Goal: Transaction & Acquisition: Subscribe to service/newsletter

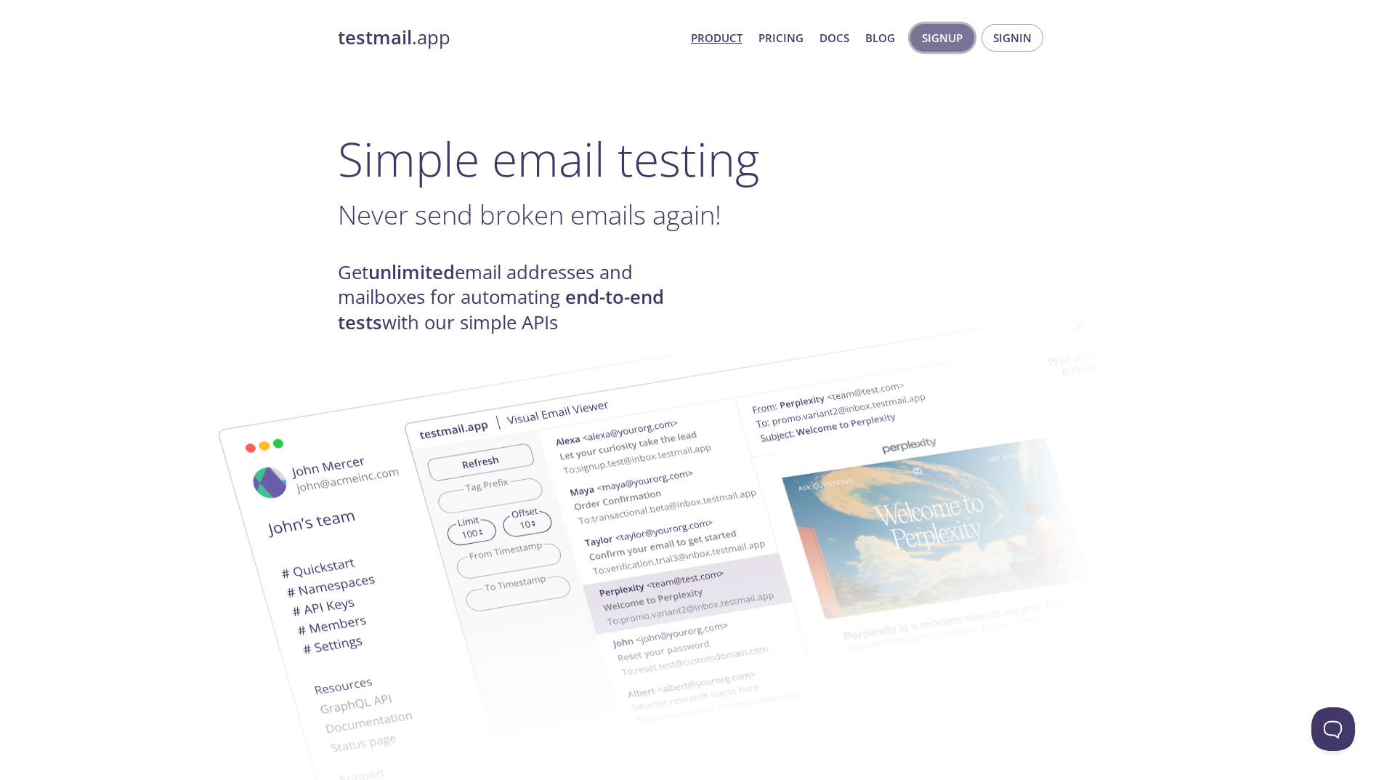
click at [929, 40] on span "Signup" at bounding box center [942, 37] width 41 height 19
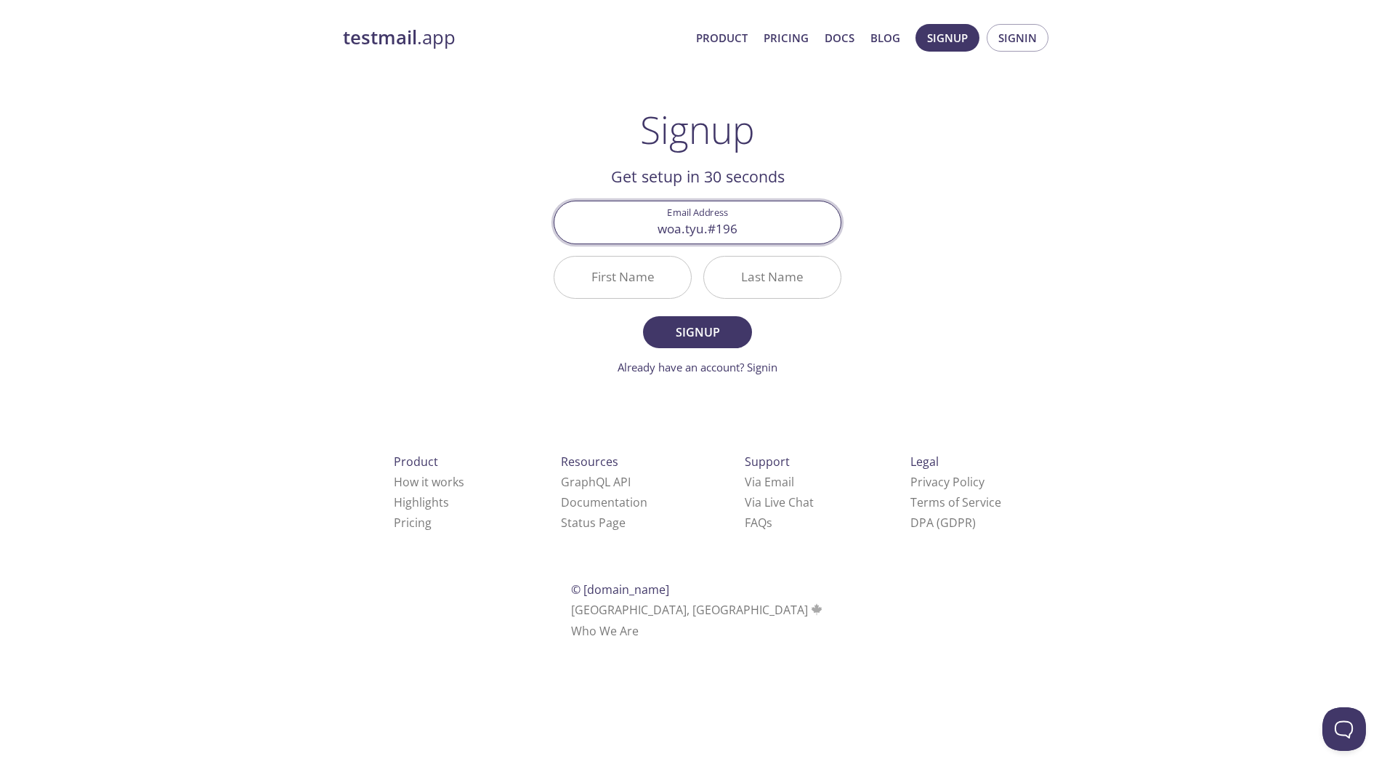
type input "woa.tyu.#196"
click at [653, 280] on input "First Name" at bounding box center [623, 277] width 137 height 41
type input "Mon"
type input "tuo"
click at [638, 284] on input "Mon" at bounding box center [623, 277] width 137 height 41
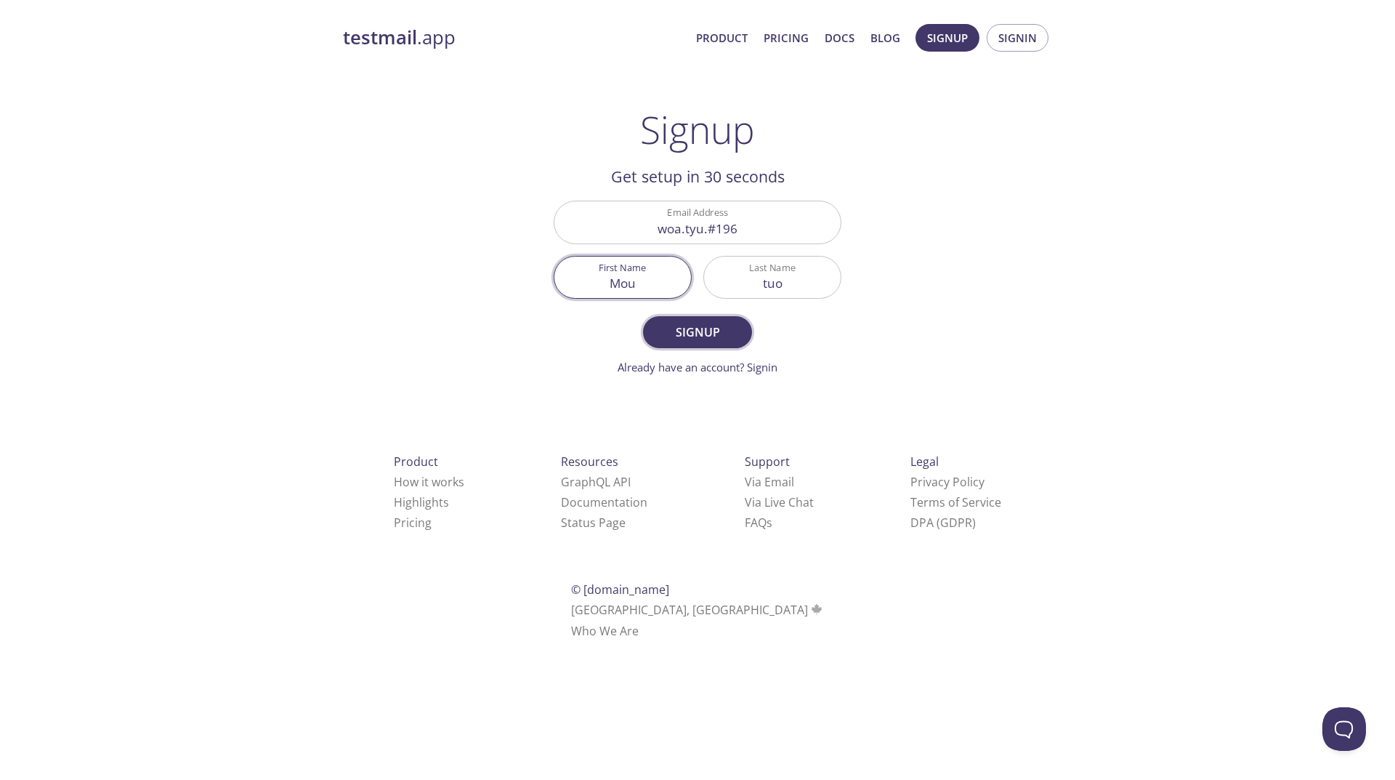
type input "Mou"
click at [690, 330] on span "Signup" at bounding box center [697, 332] width 77 height 20
click at [750, 233] on input "woa.tyu.#196" at bounding box center [698, 221] width 286 height 41
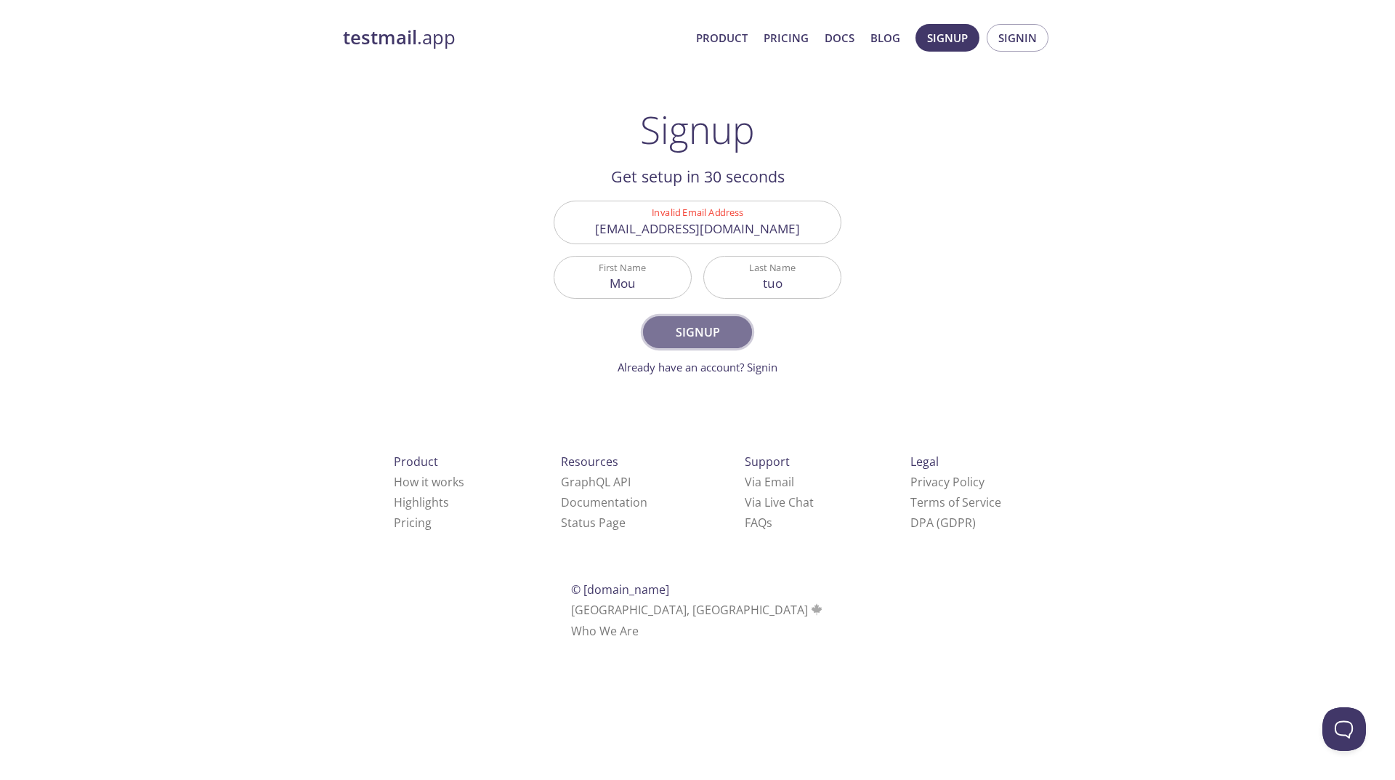
click at [676, 326] on span "Signup" at bounding box center [697, 332] width 77 height 20
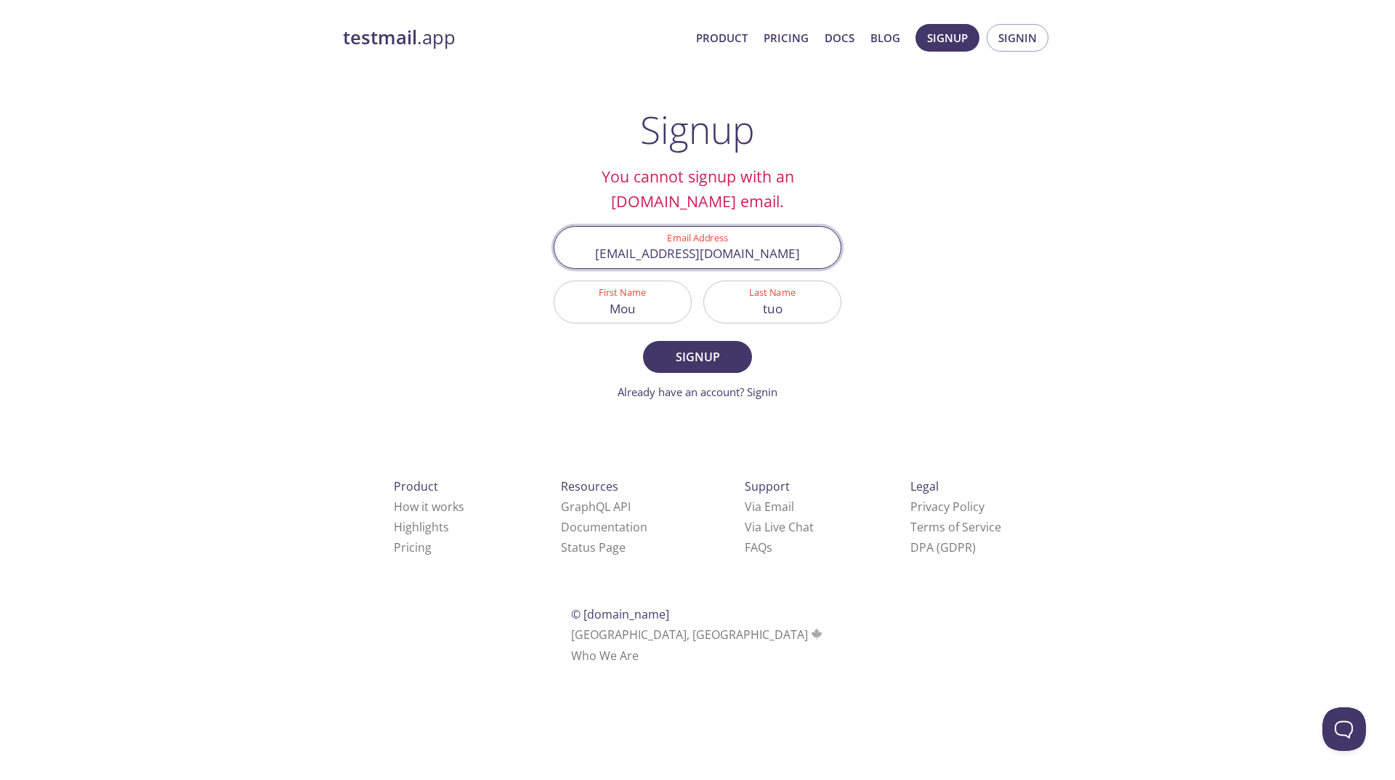
drag, startPoint x: 810, startPoint y: 253, endPoint x: 581, endPoint y: 257, distance: 229.7
click at [581, 257] on input "woa.tyu.#196@inbox.testmail.app" at bounding box center [698, 247] width 286 height 41
type input "[EMAIL_ADDRESS][DOMAIN_NAME]"
click at [676, 360] on span "Signup" at bounding box center [697, 357] width 77 height 20
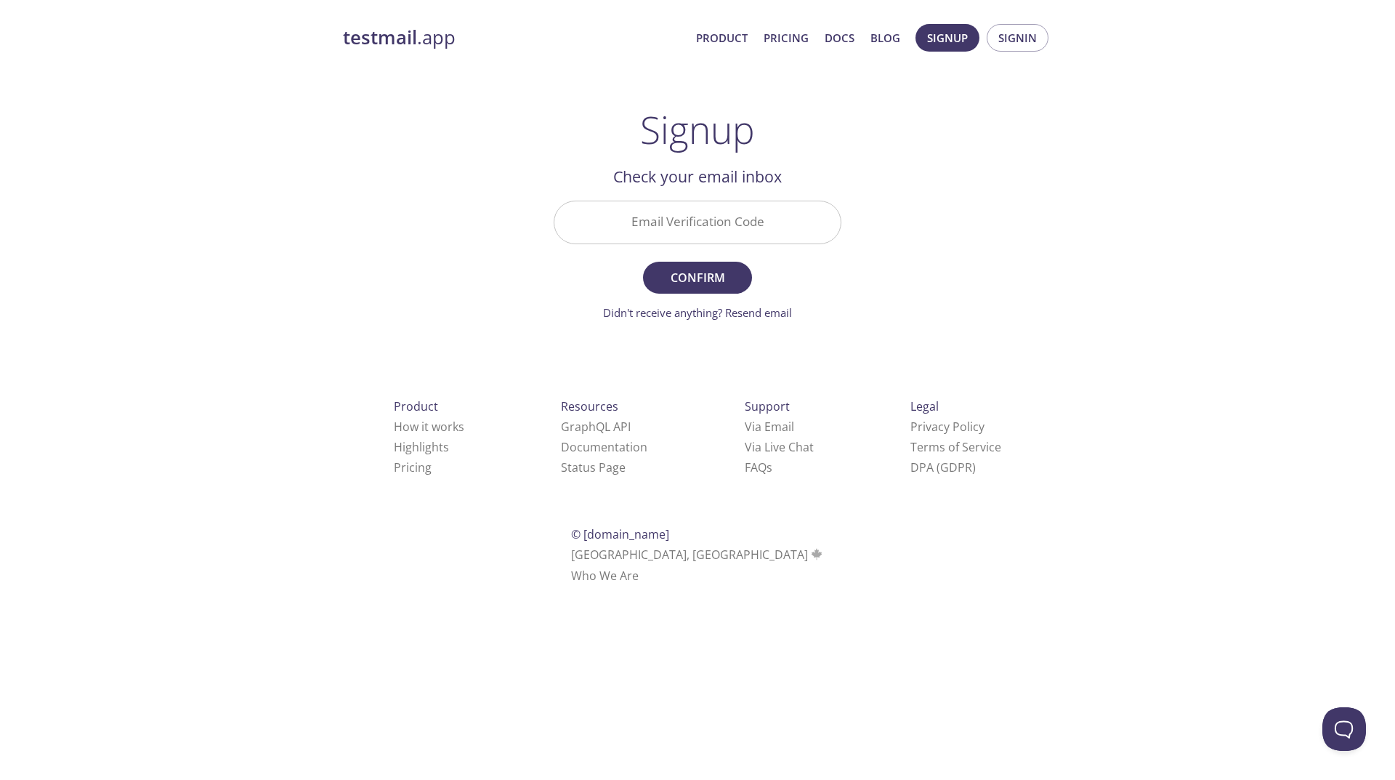
click at [675, 233] on input "Email Verification Code" at bounding box center [698, 221] width 286 height 41
type input "LKB46LG"
click at [664, 270] on span "Confirm" at bounding box center [697, 277] width 77 height 20
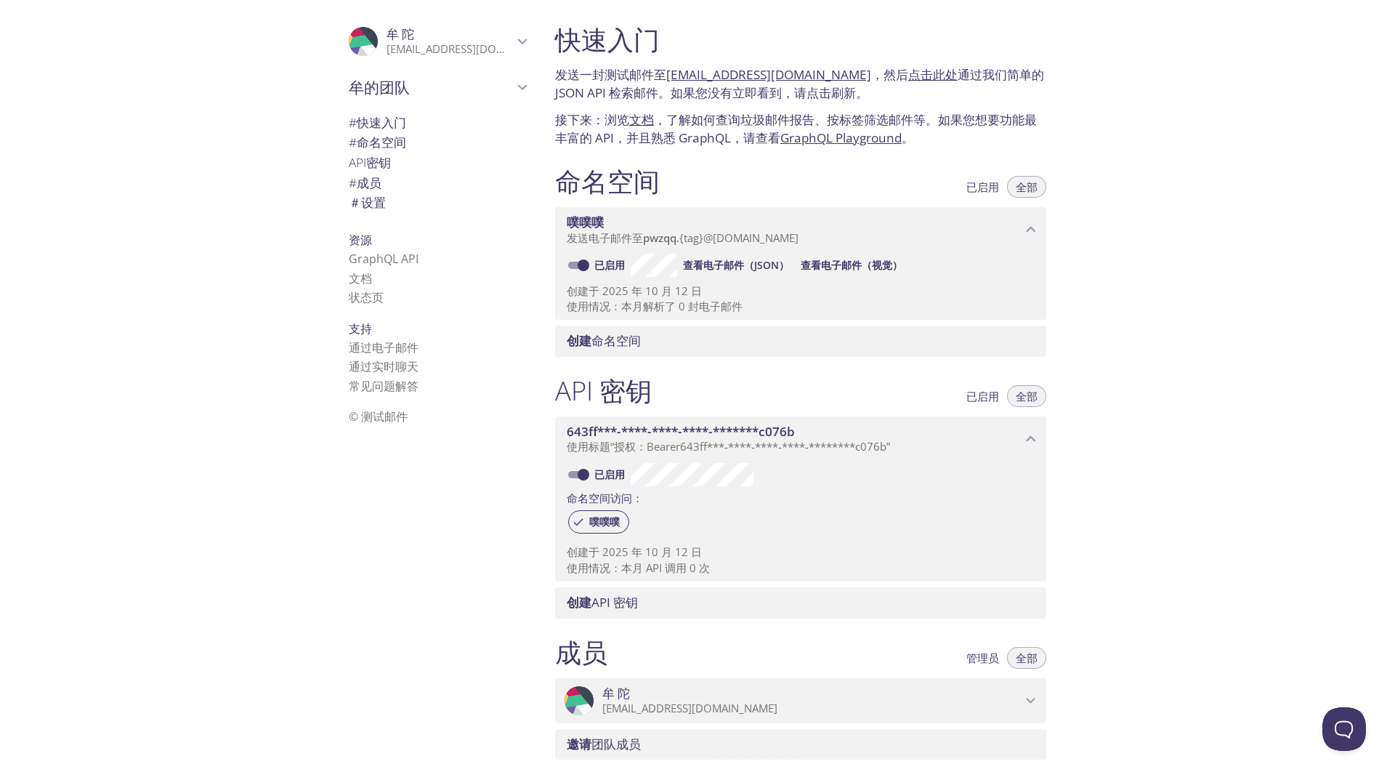
click at [741, 273] on font "查看电子邮件（JSON）" at bounding box center [736, 265] width 106 height 17
click at [381, 131] on span "# 快速入门" at bounding box center [437, 122] width 177 height 19
click at [513, 48] on icon "牟陀" at bounding box center [522, 41] width 19 height 19
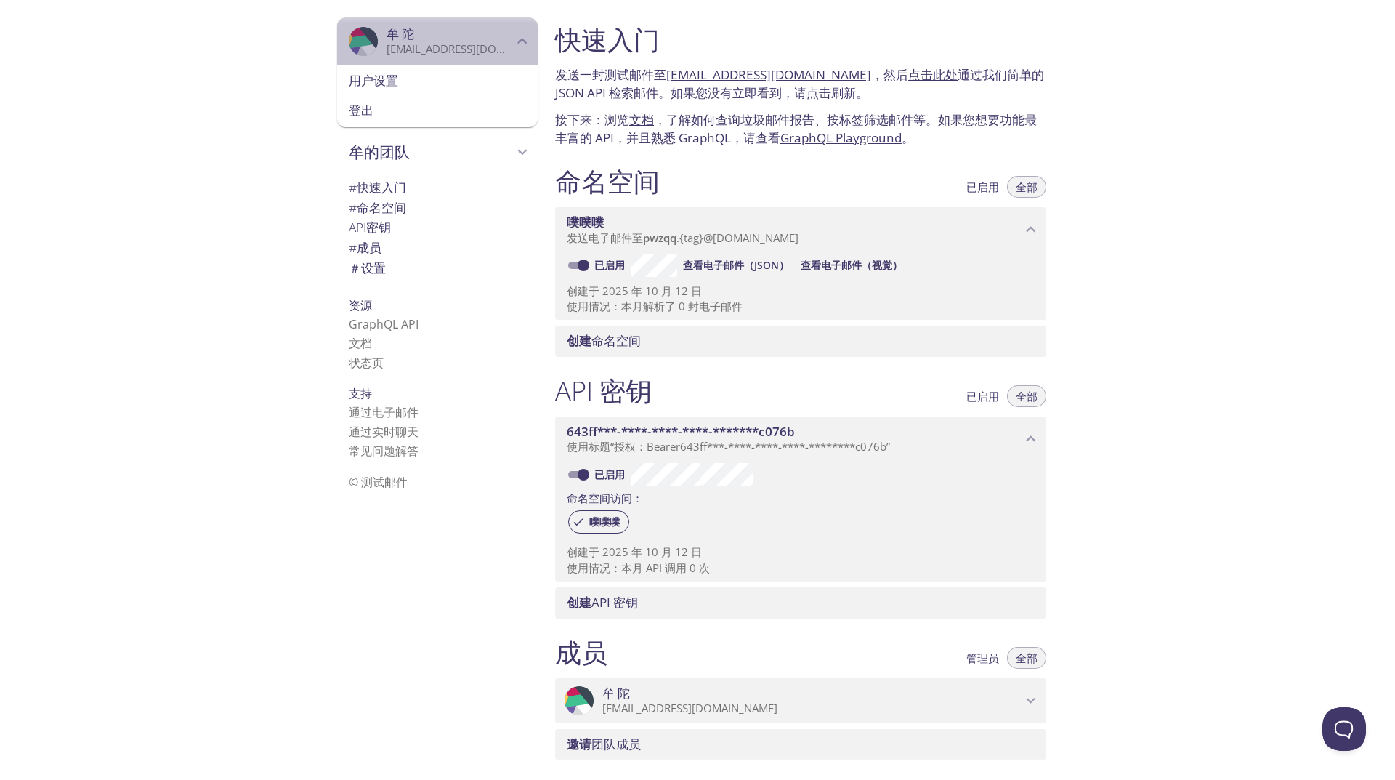
click at [513, 48] on icon "牟陀" at bounding box center [522, 41] width 19 height 19
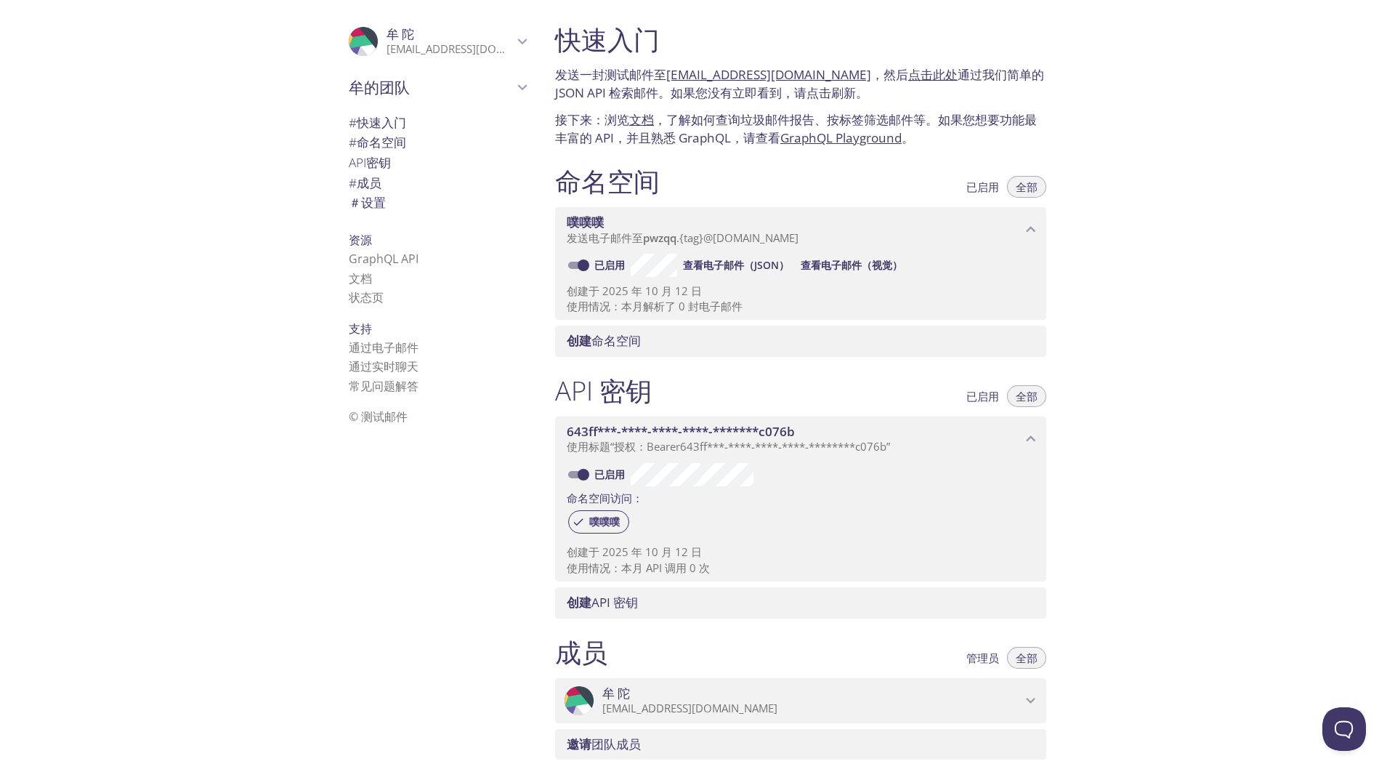
scroll to position [235, 0]
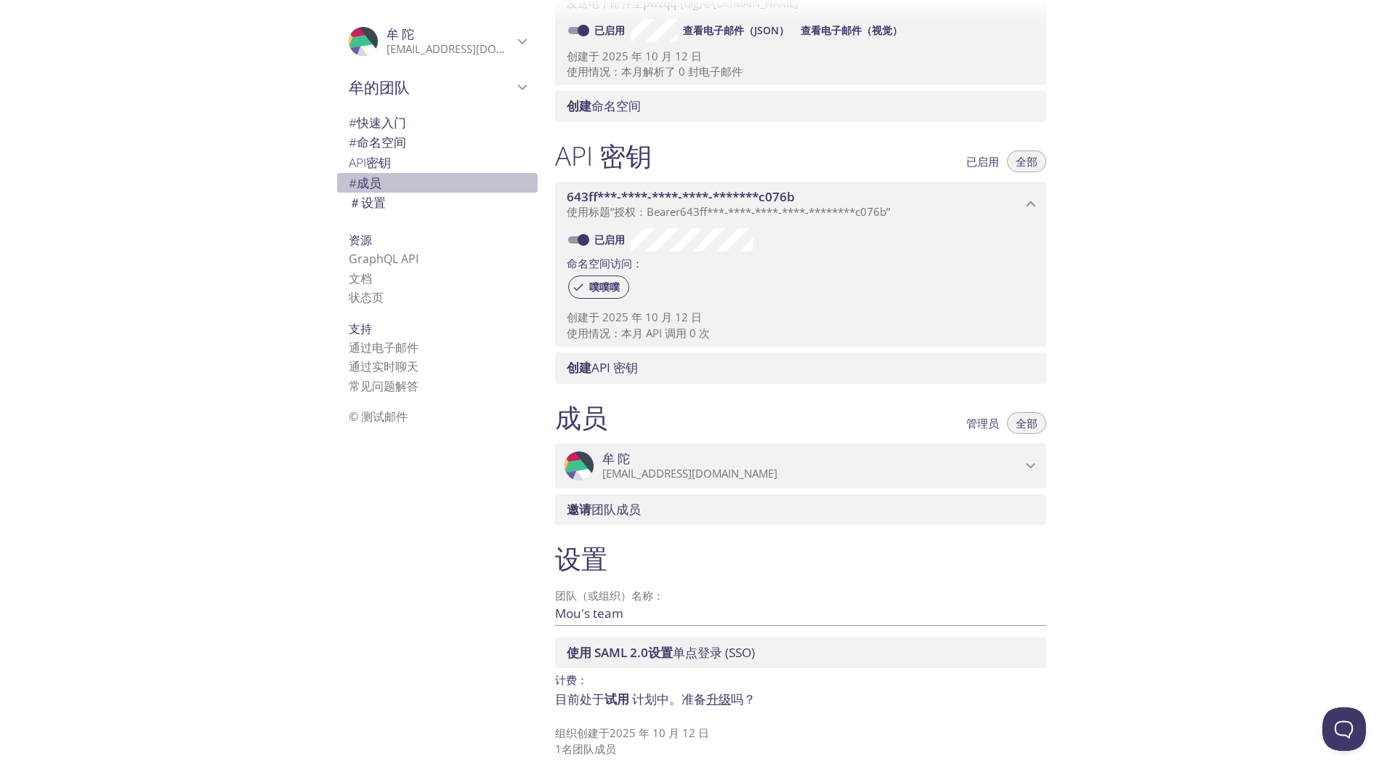
click at [369, 190] on font "成员" at bounding box center [369, 182] width 25 height 17
click at [620, 509] on font "团队成员" at bounding box center [616, 509] width 49 height 17
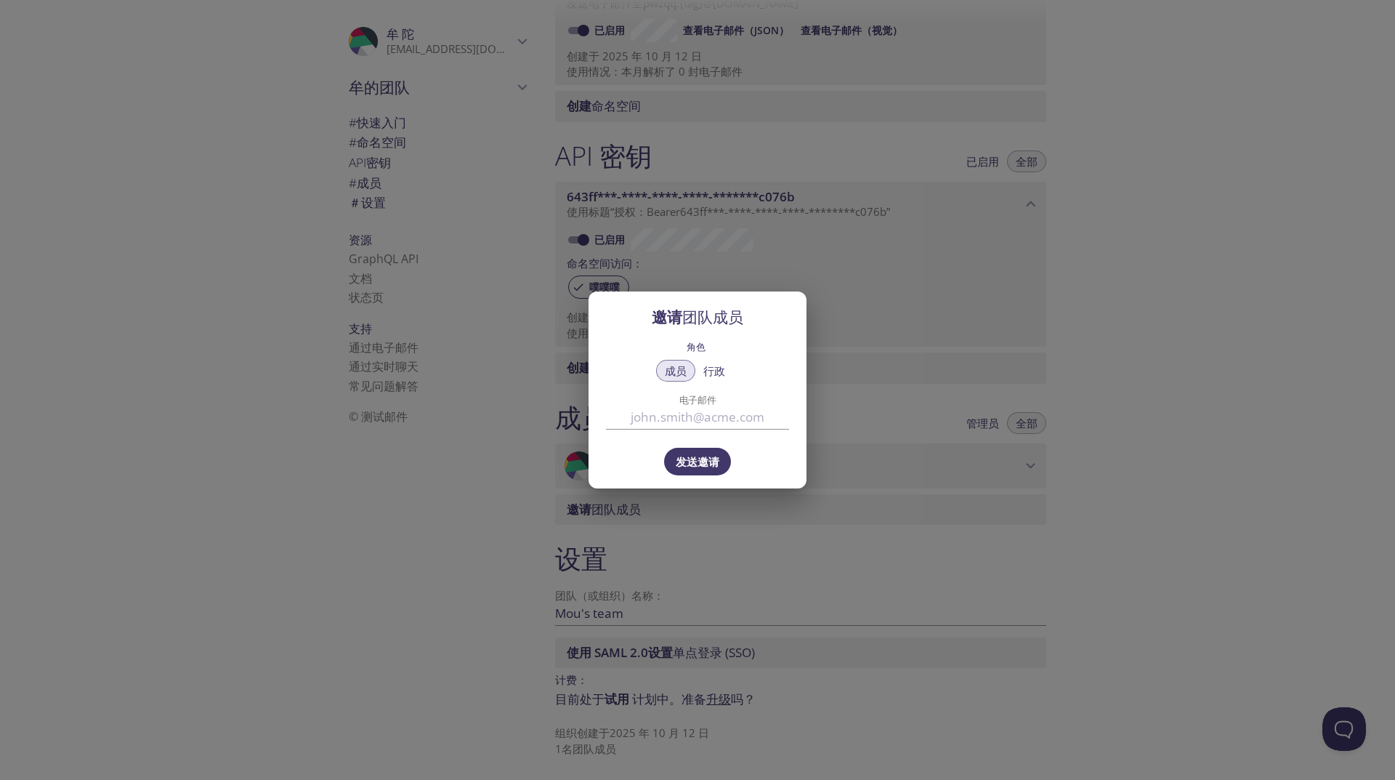
click at [850, 302] on div "邀请 团队成员 角色 成员 行政 电子邮件 发送邀请" at bounding box center [697, 390] width 1395 height 780
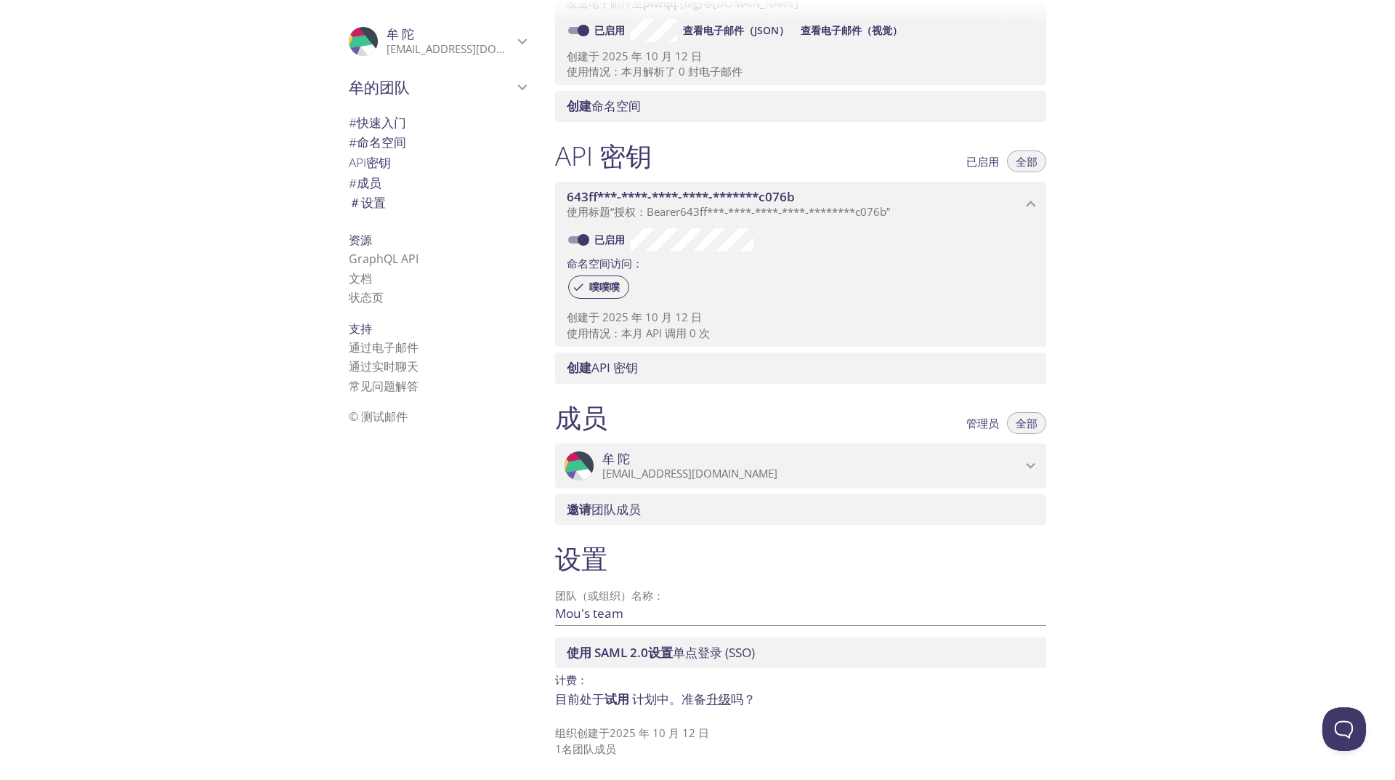
click at [631, 460] on span "牟 陀" at bounding box center [811, 459] width 419 height 16
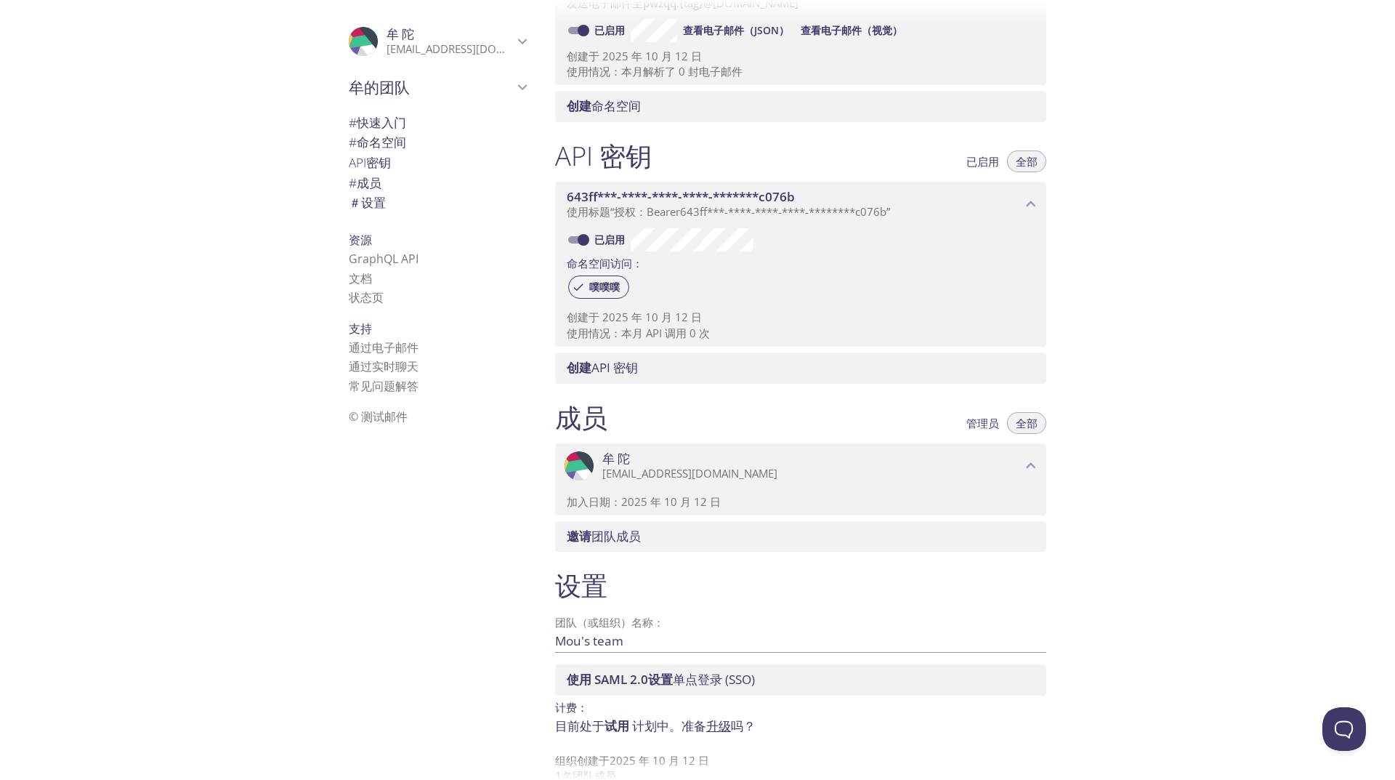
scroll to position [0, 0]
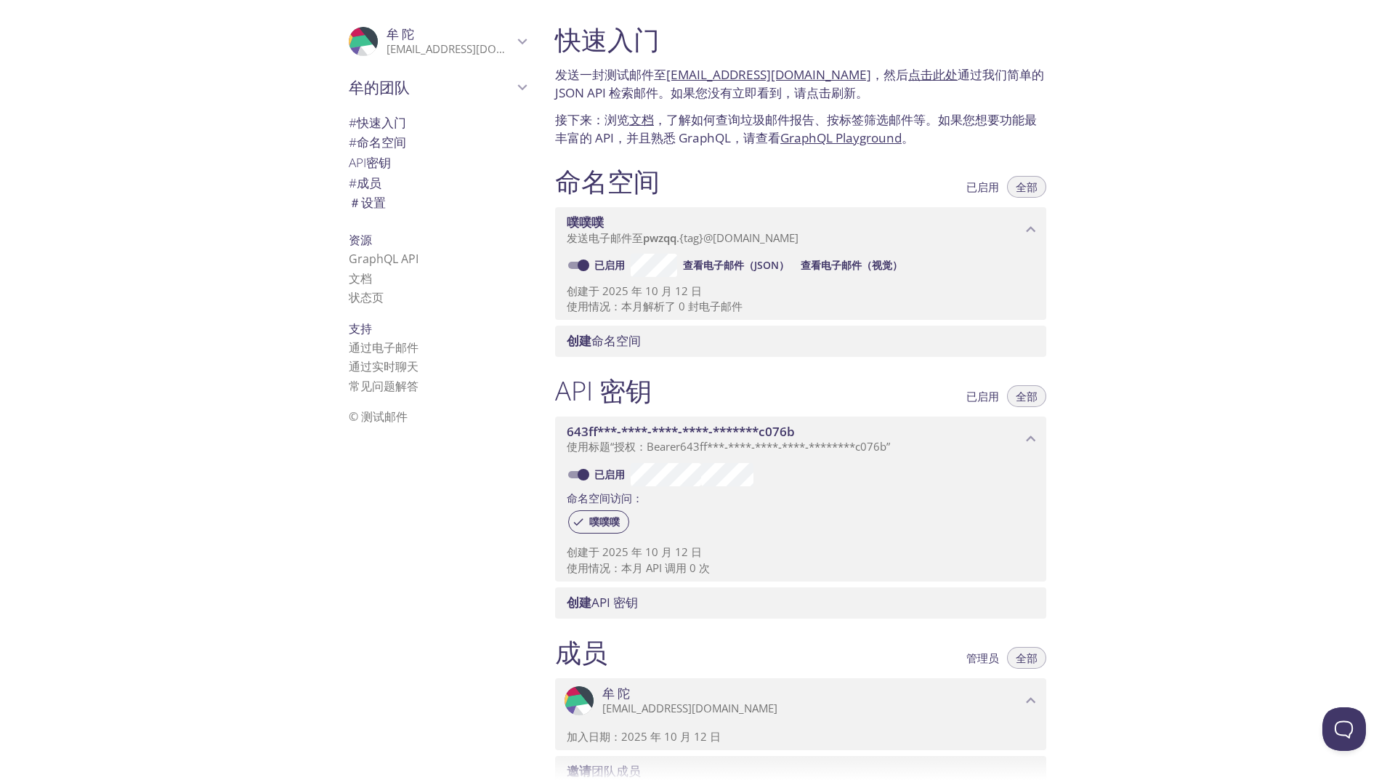
click at [914, 78] on font "点击此处" at bounding box center [932, 74] width 49 height 17
click at [788, 81] on font "[EMAIL_ADDRESS][DOMAIN_NAME]" at bounding box center [768, 74] width 205 height 17
click at [778, 73] on font "[EMAIL_ADDRESS][DOMAIN_NAME]" at bounding box center [768, 74] width 205 height 17
click at [908, 70] on font "点击此处" at bounding box center [932, 74] width 49 height 17
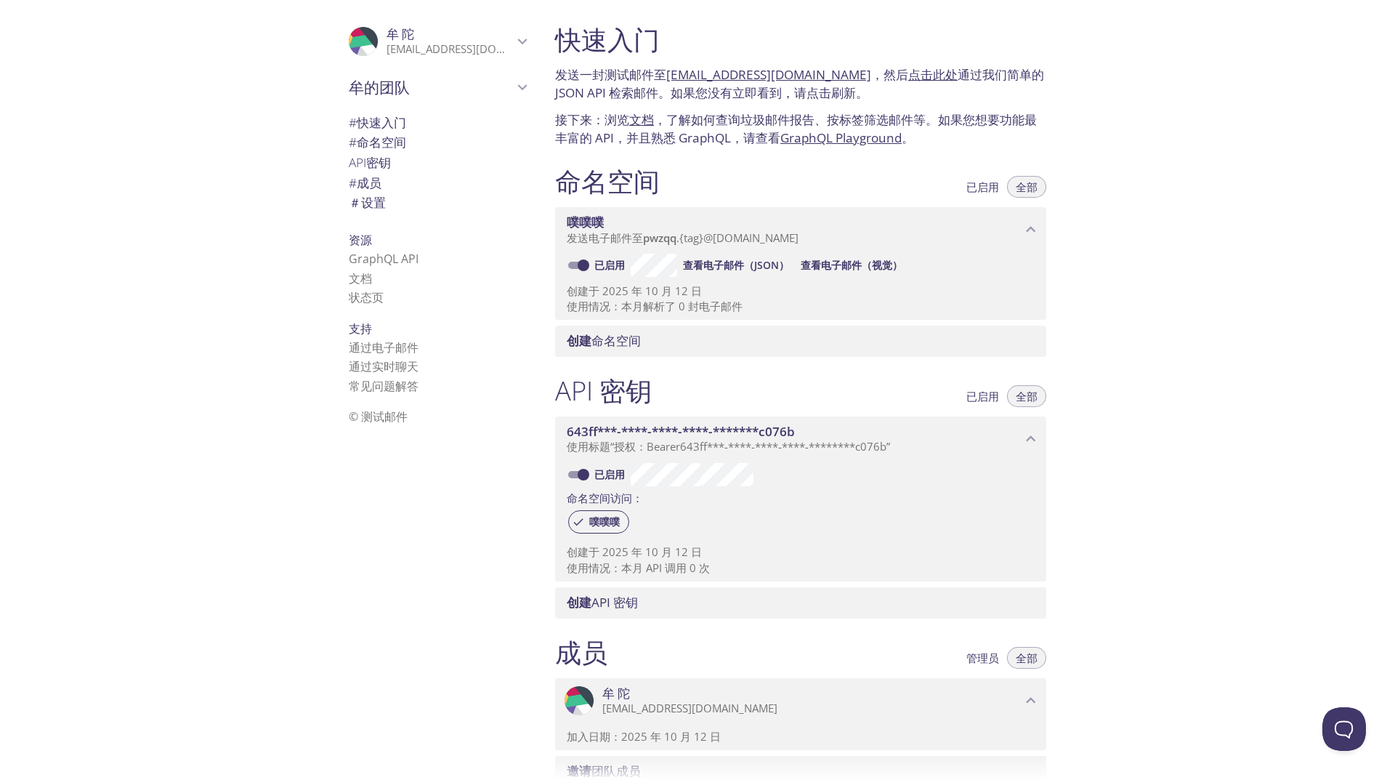
click at [423, 46] on font "[EMAIL_ADDRESS][DOMAIN_NAME]" at bounding box center [474, 48] width 175 height 15
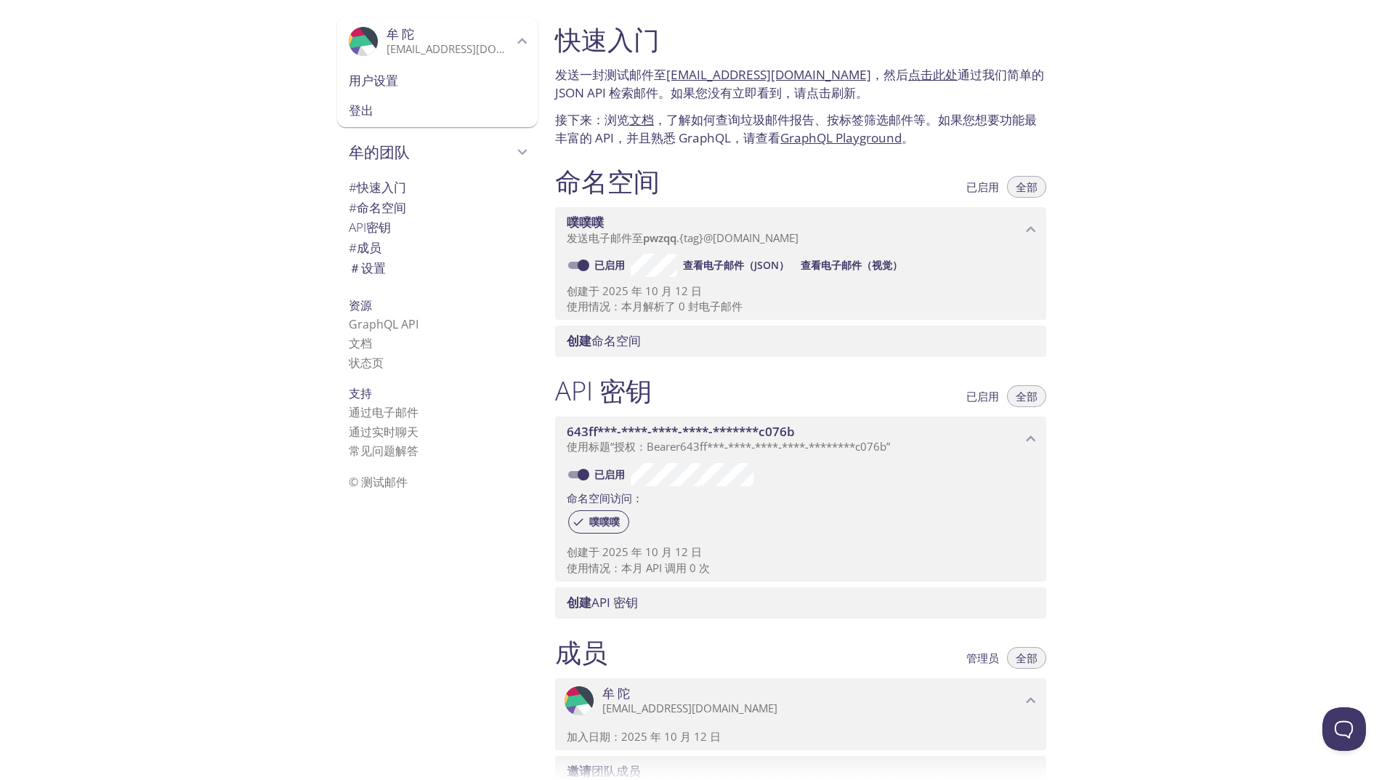
click at [423, 46] on font "[EMAIL_ADDRESS][DOMAIN_NAME]" at bounding box center [474, 48] width 175 height 15
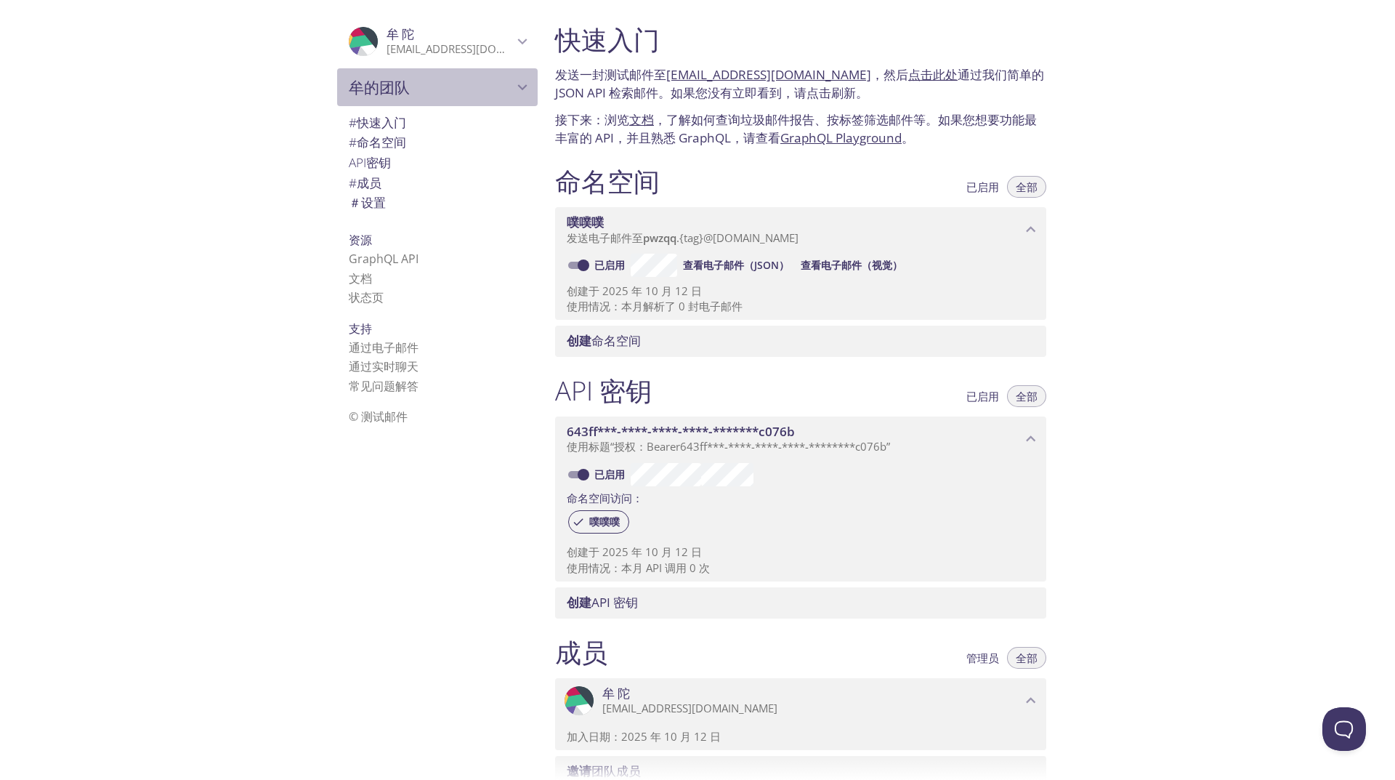
click at [435, 92] on span "牟的团队" at bounding box center [431, 87] width 164 height 20
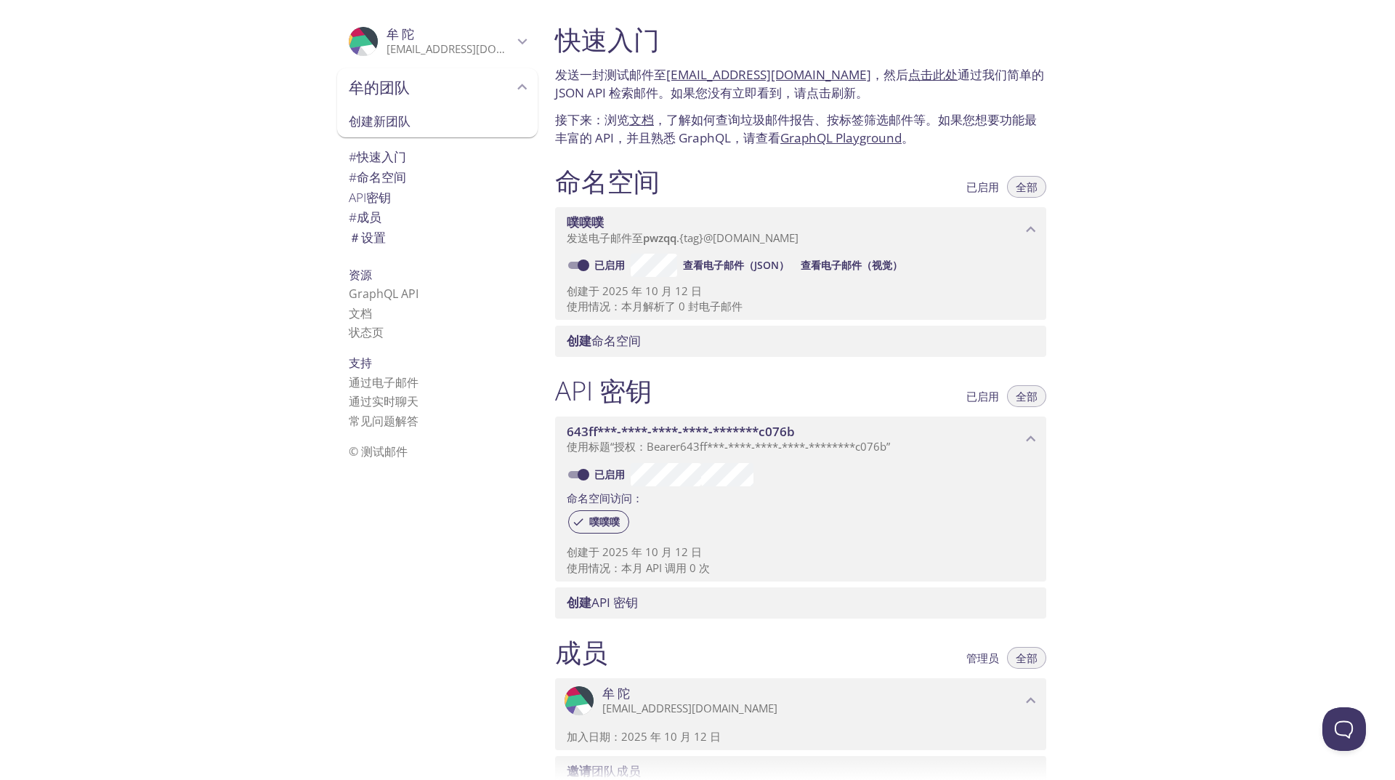
click at [435, 93] on span "牟的团队" at bounding box center [431, 87] width 164 height 20
click at [363, 294] on font "状态页" at bounding box center [366, 297] width 35 height 16
click at [385, 351] on font "通过电子邮件" at bounding box center [384, 347] width 70 height 16
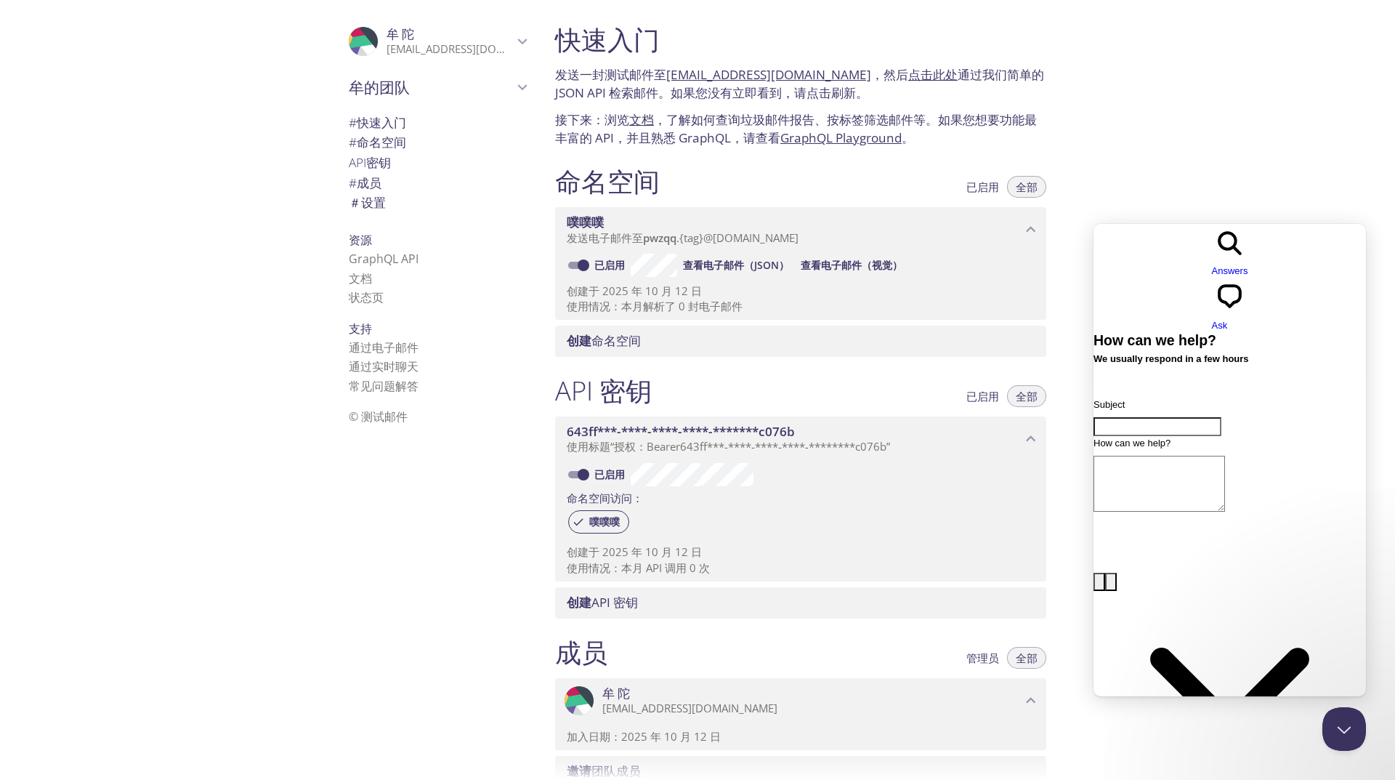
drag, startPoint x: 850, startPoint y: 76, endPoint x: 669, endPoint y: 71, distance: 181.7
click at [669, 71] on font "发送一封测试邮件至 pwzqq.test@inbox.testmail.app ，然后 点击此处 通过我们简单的 JSON API 检索邮件。如果您没有立即看…" at bounding box center [799, 84] width 489 height 36
copy font "[EMAIL_ADDRESS][DOMAIN_NAME]"
click at [1214, 417] on input "Subject" at bounding box center [1158, 426] width 128 height 19
paste input "[EMAIL_ADDRESS][DOMAIN_NAME]"
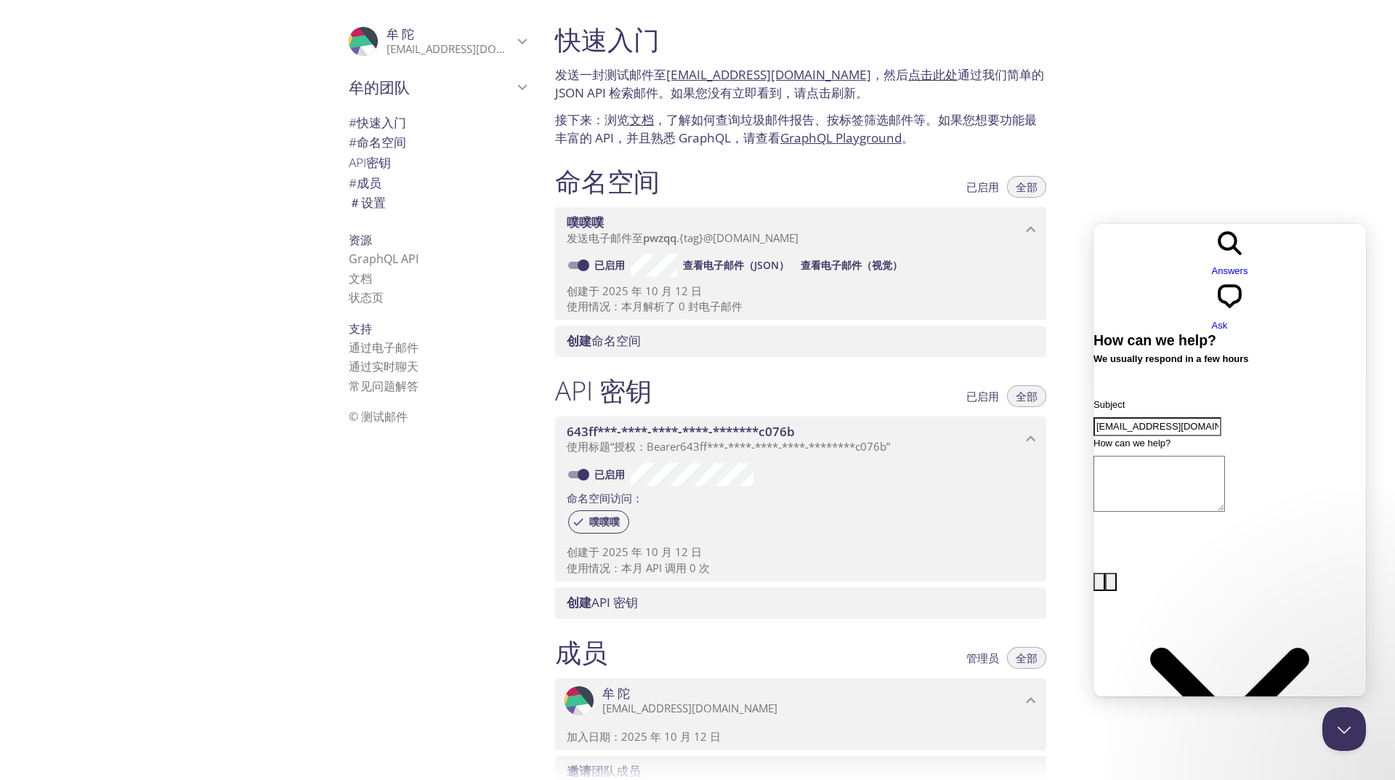
type input "[EMAIL_ADDRESS][DOMAIN_NAME]"
click at [1191, 456] on textarea "How can we help?" at bounding box center [1160, 484] width 132 height 56
type textarea "hi"
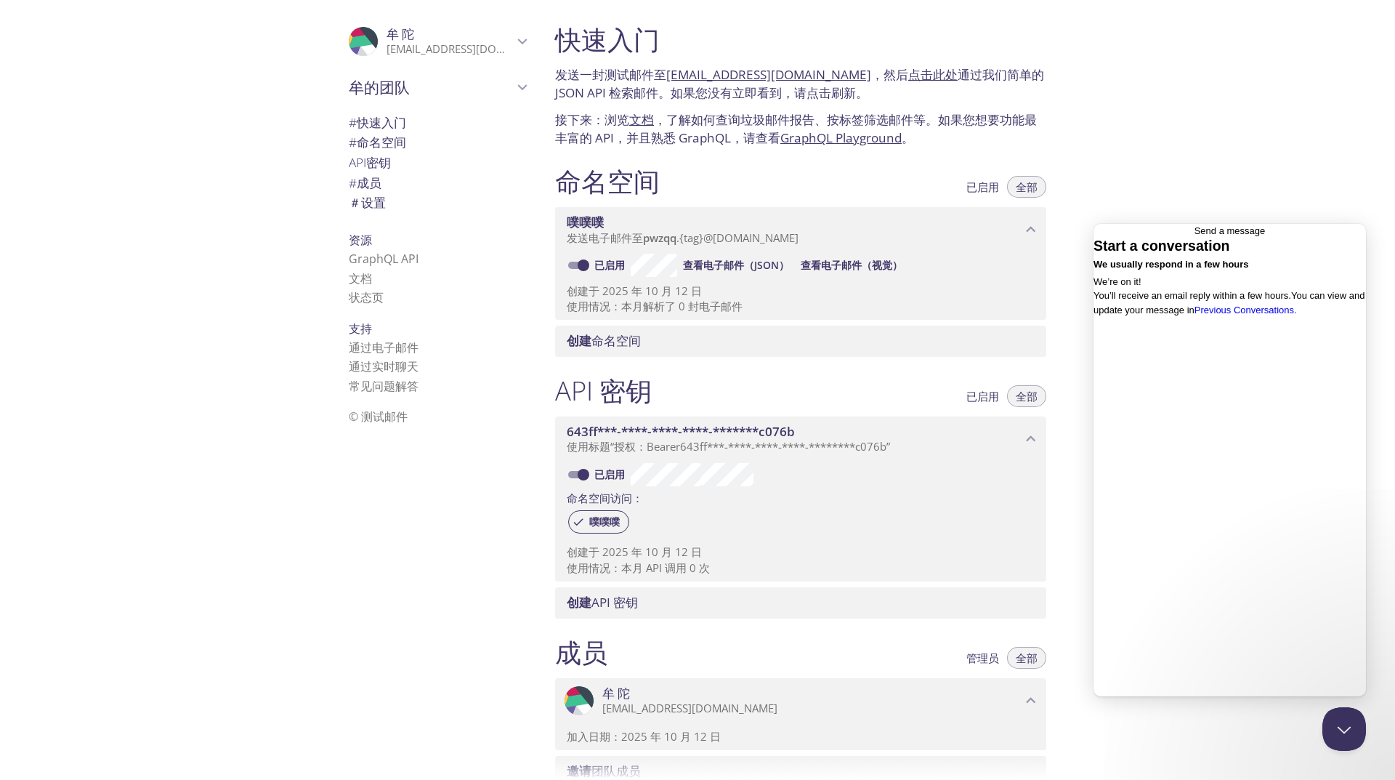
click at [1195, 233] on span "Go back" at bounding box center [1195, 230] width 0 height 11
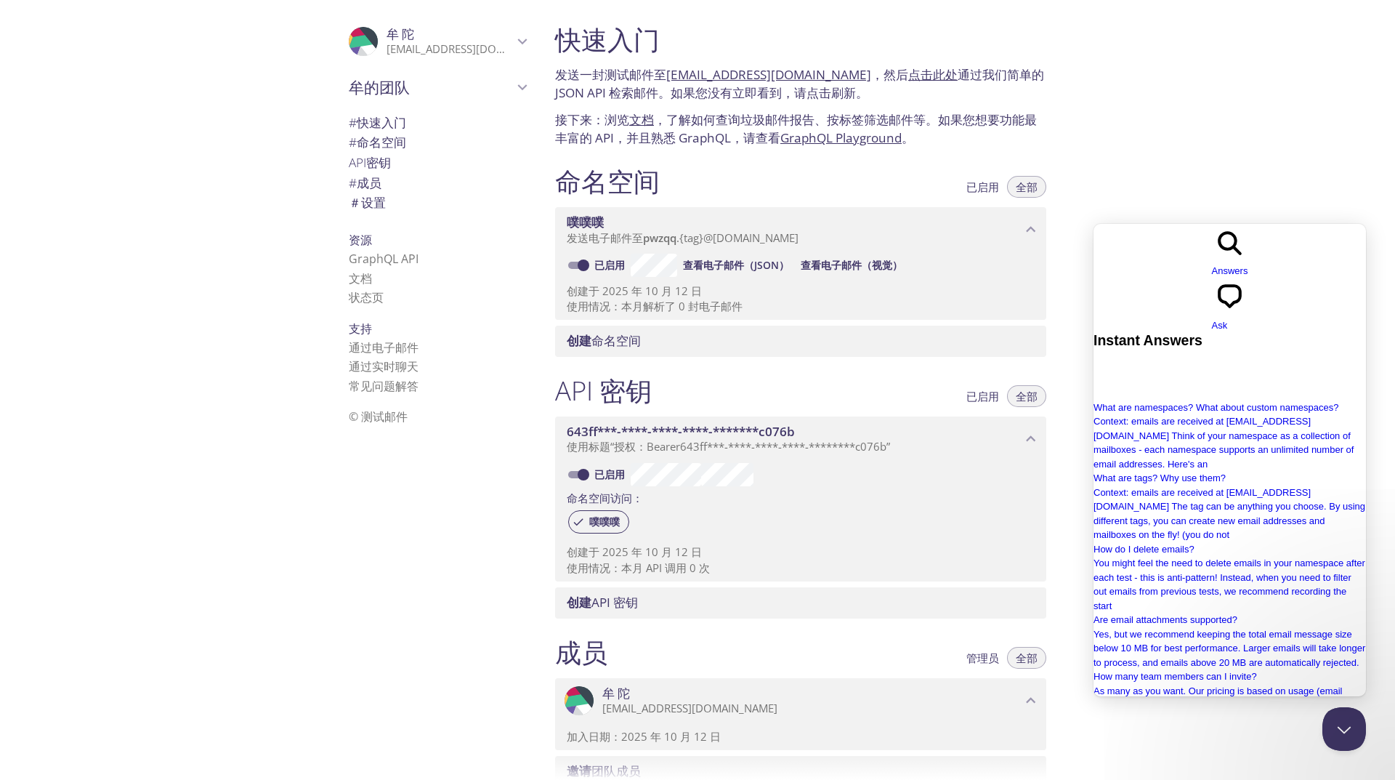
click at [1212, 140] on div "快速入门 发送一封测试邮件至 pwzqq.test@inbox.testmail.app ，然后 点击此处 通过我们简单的 JSON API 检索邮件。如果您…" at bounding box center [970, 390] width 852 height 780
click at [1238, 126] on div "快速入门 发送一封测试邮件至 pwzqq.test@inbox.testmail.app ，然后 点击此处 通过我们简单的 JSON API 检索邮件。如果您…" at bounding box center [970, 390] width 852 height 780
click at [490, 414] on li "© 测试邮件" at bounding box center [437, 416] width 177 height 19
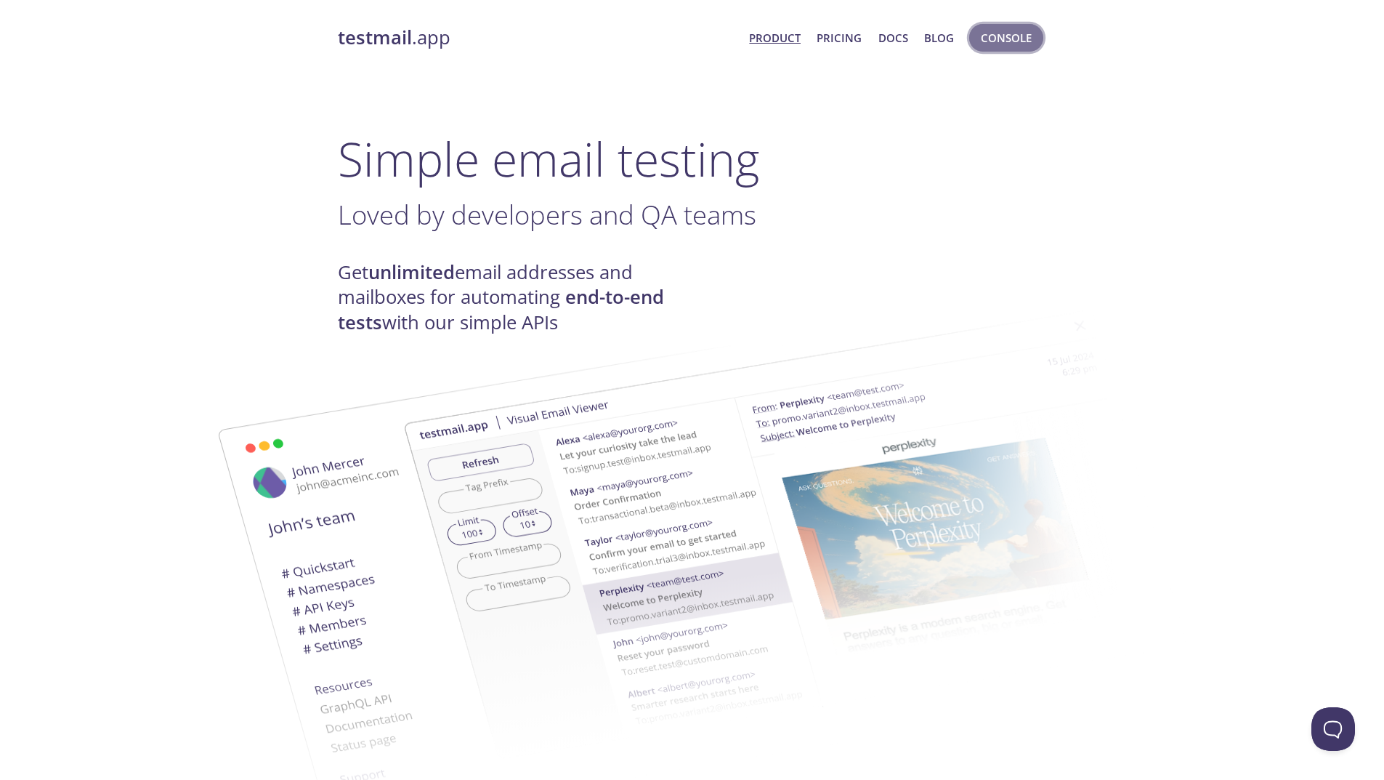
click at [1010, 34] on span "Console" at bounding box center [1006, 37] width 51 height 19
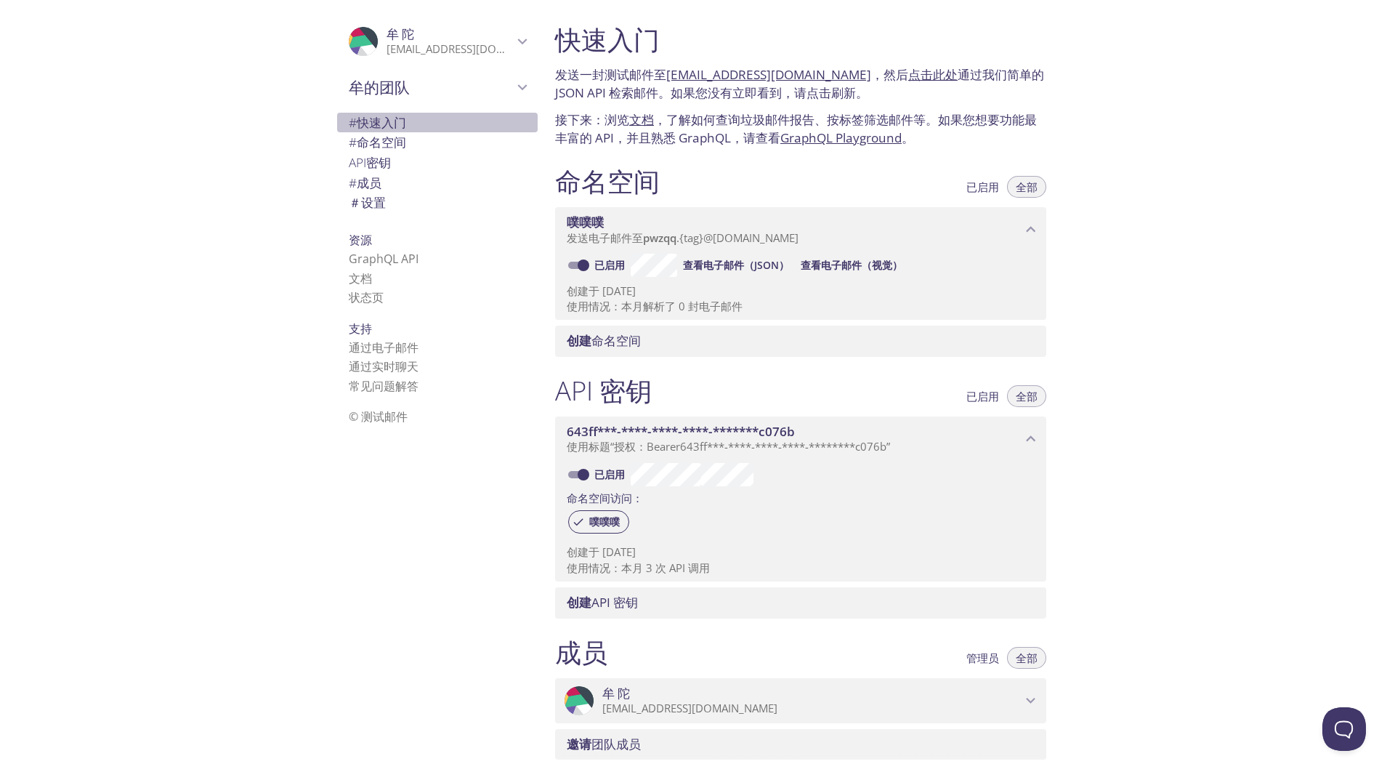
click at [382, 127] on font "快速入门" at bounding box center [381, 122] width 49 height 17
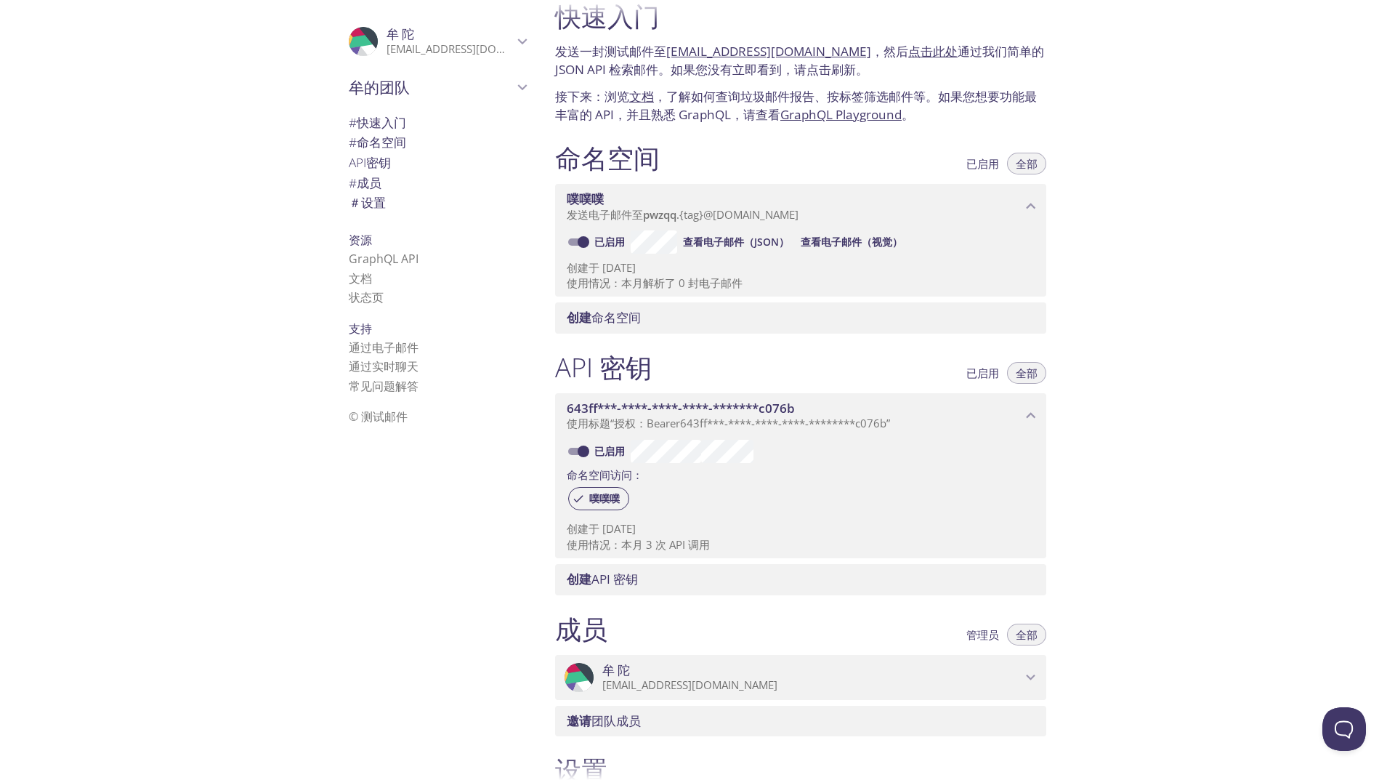
click at [815, 117] on font "GraphQL Playground" at bounding box center [841, 114] width 121 height 17
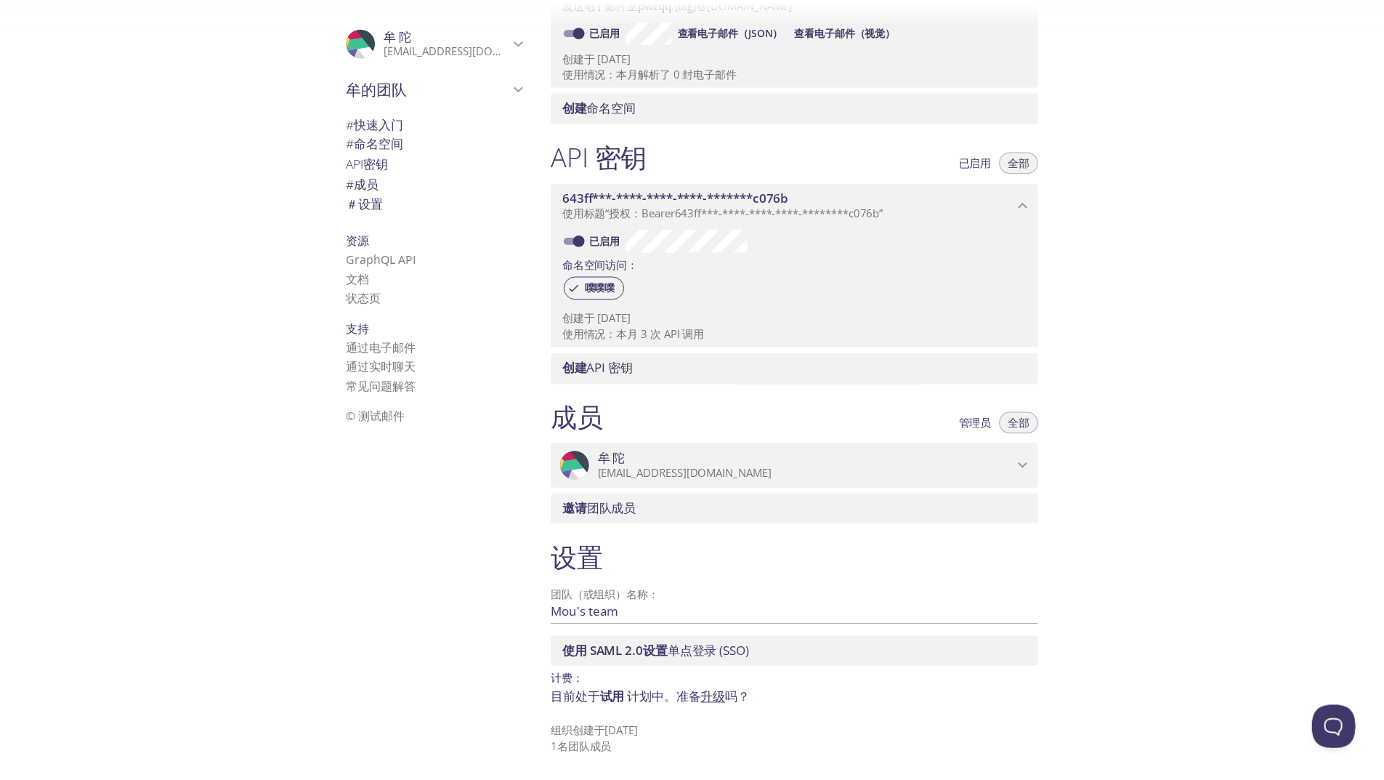
scroll to position [0, 0]
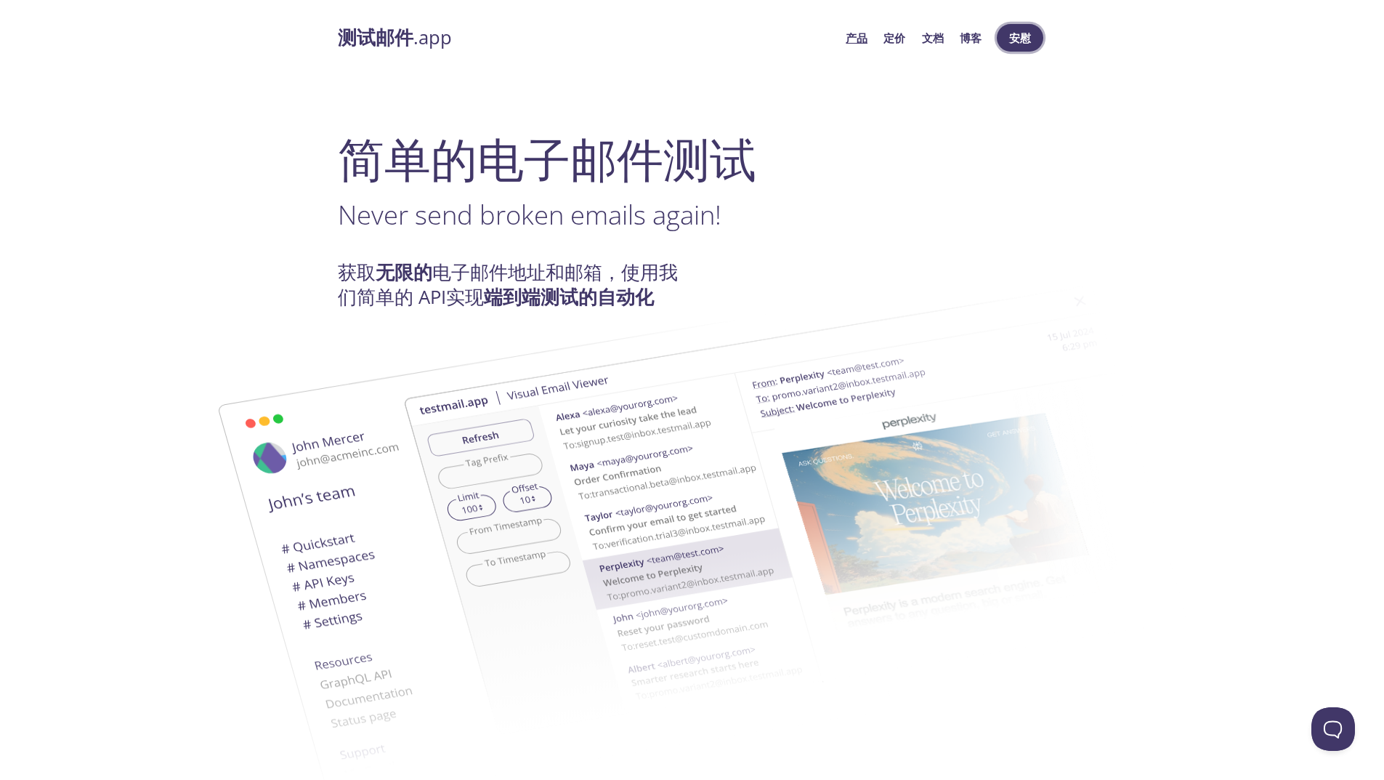
click at [1012, 36] on font "安慰" at bounding box center [1020, 38] width 22 height 15
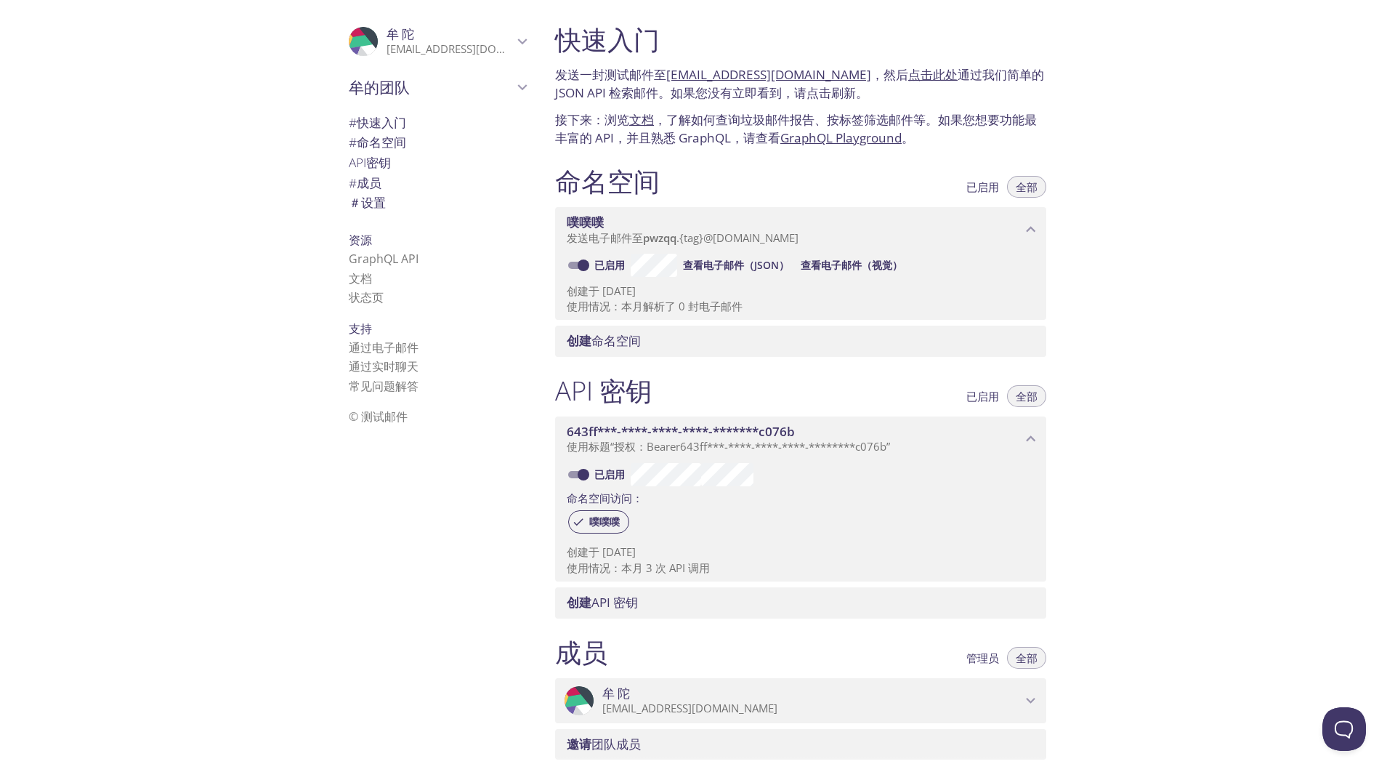
click at [387, 417] on font "© 测试邮件" at bounding box center [378, 416] width 59 height 16
click at [384, 418] on font "© 测试邮件" at bounding box center [378, 416] width 59 height 16
click at [827, 270] on font "查看电子邮件（视觉）" at bounding box center [852, 265] width 102 height 14
click at [714, 265] on font "查看电子邮件（JSON）" at bounding box center [736, 265] width 106 height 14
click at [817, 267] on font "查看电子邮件（视觉）" at bounding box center [852, 265] width 102 height 14
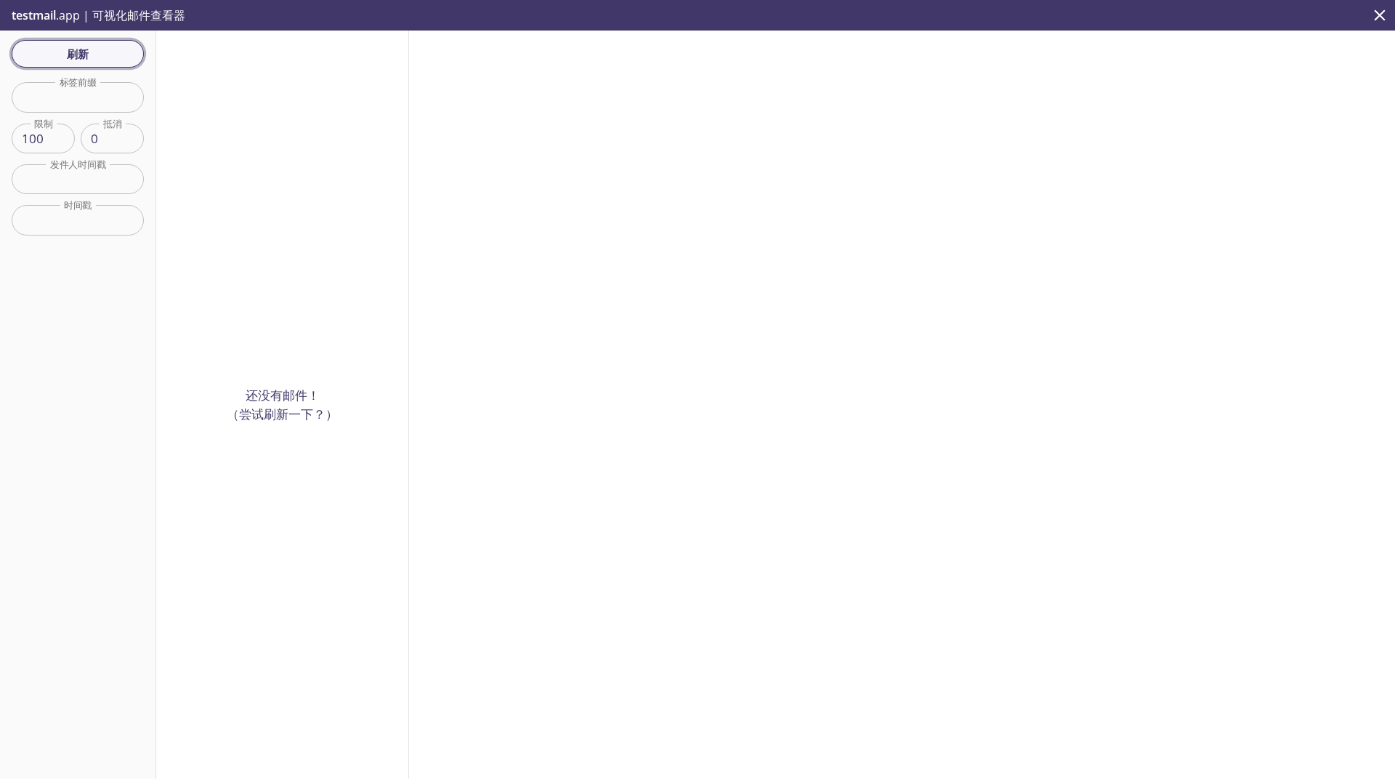
click at [79, 60] on font "刷新" at bounding box center [78, 54] width 22 height 15
click at [79, 58] on font "刷新" at bounding box center [78, 54] width 22 height 15
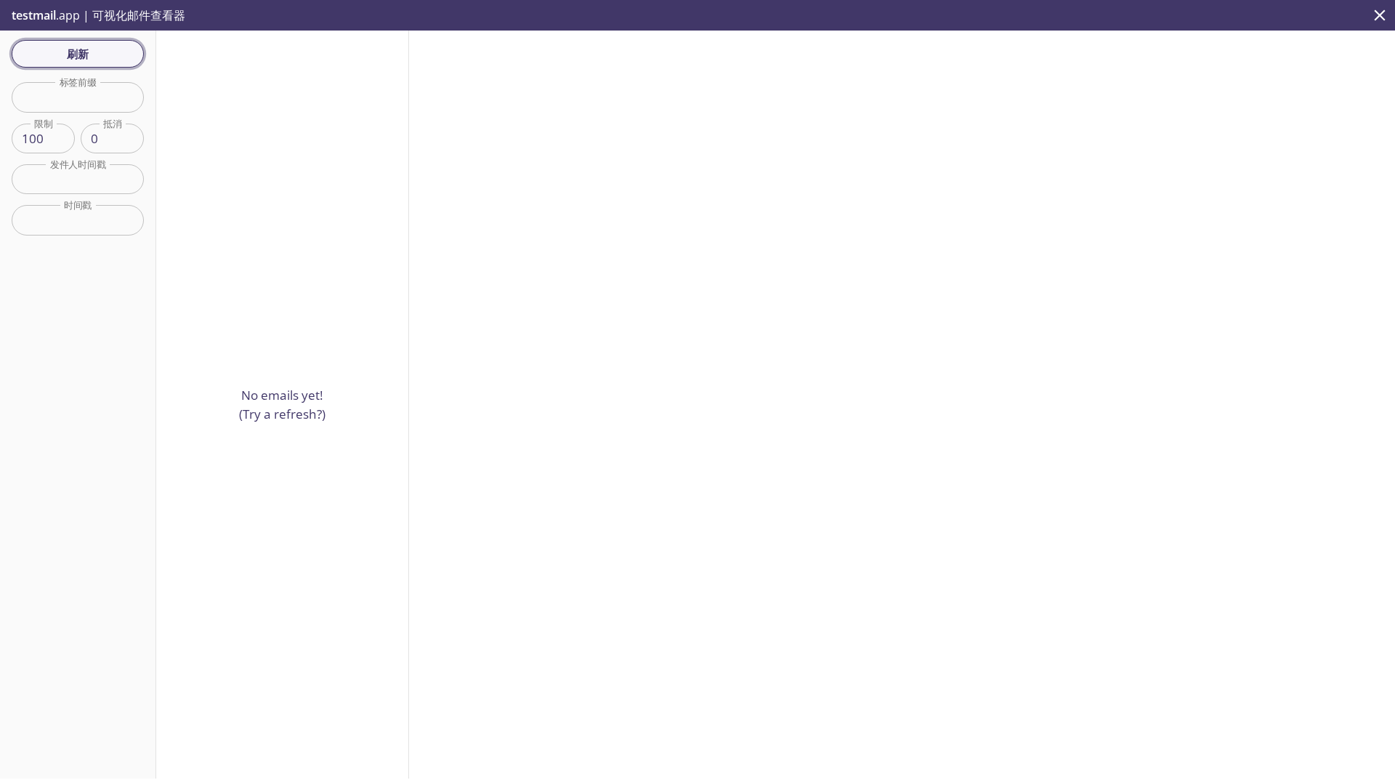
click at [79, 58] on font "刷新" at bounding box center [78, 54] width 22 height 15
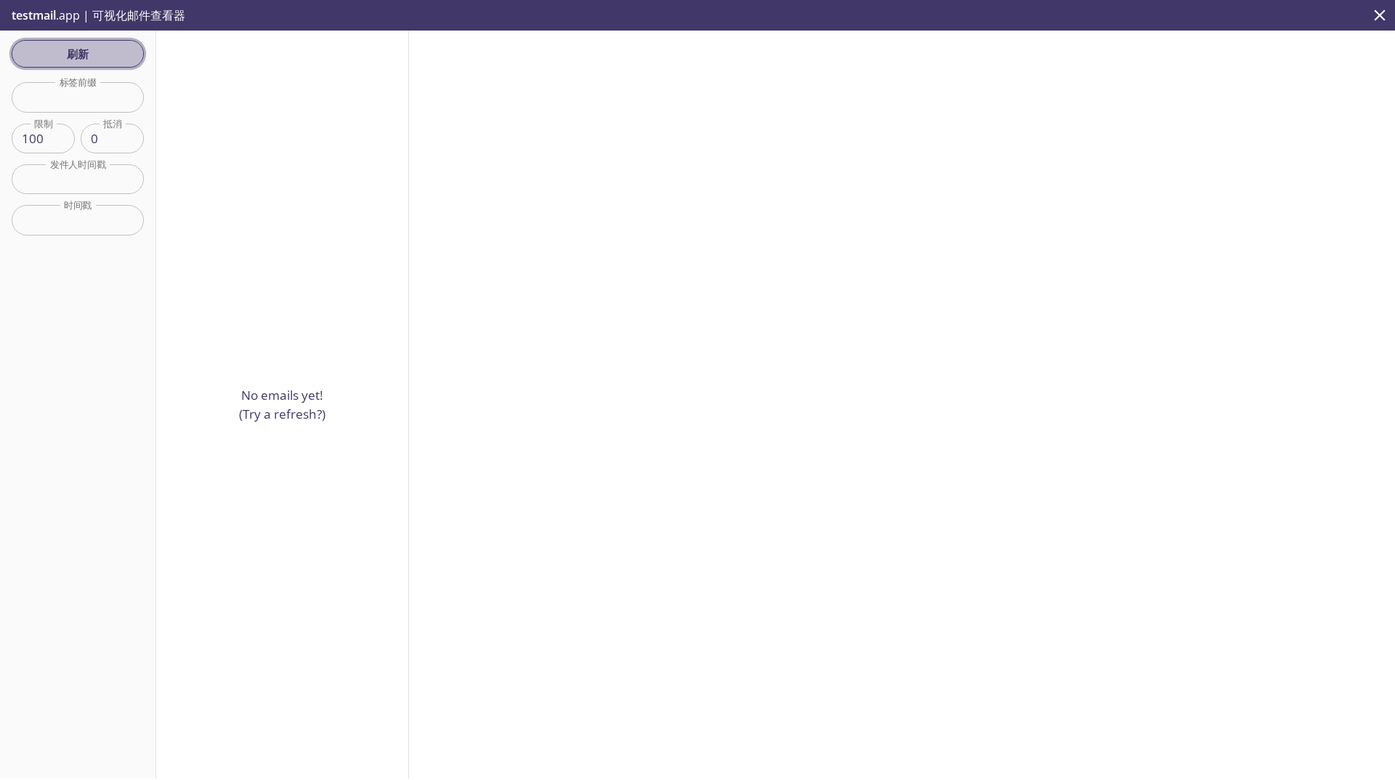
click at [79, 58] on font "刷新" at bounding box center [78, 54] width 22 height 15
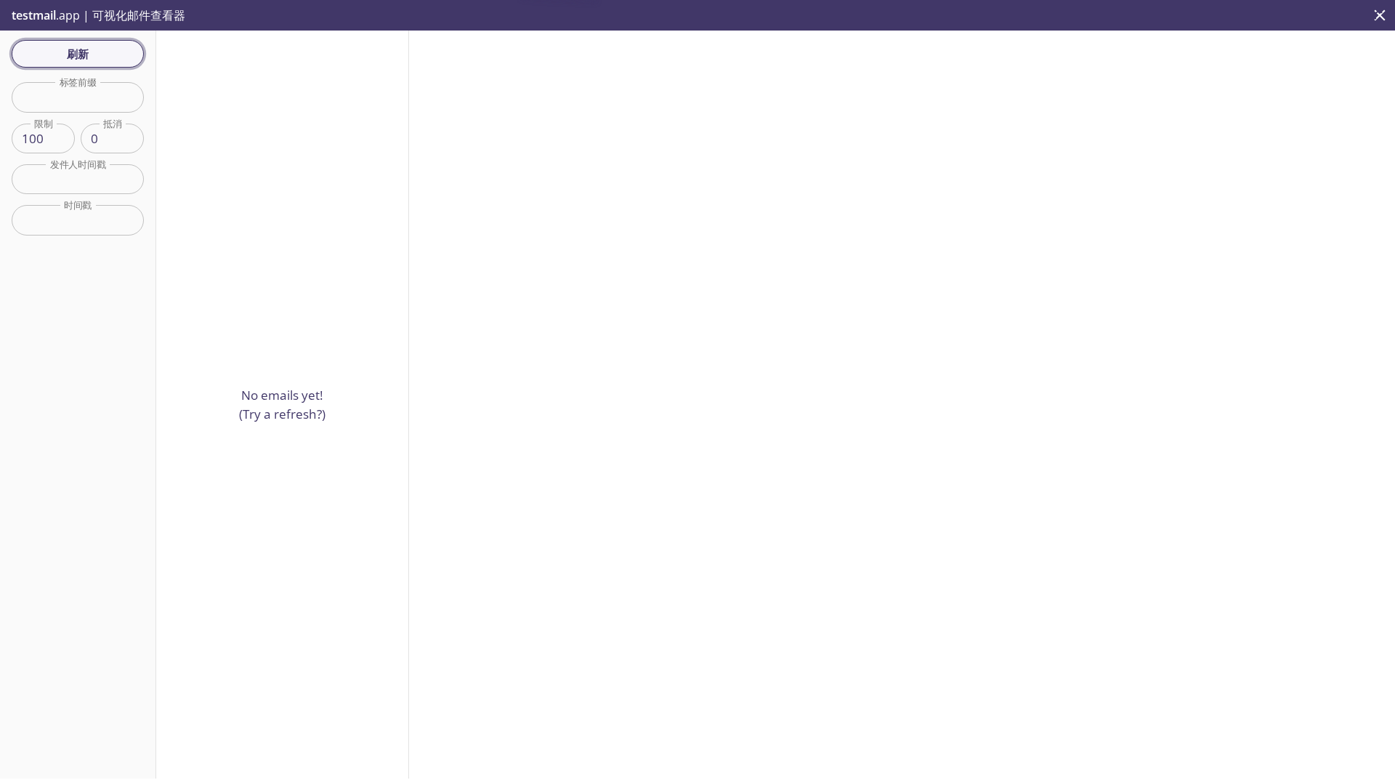
click at [79, 58] on font "刷新" at bounding box center [78, 54] width 22 height 15
click at [79, 58] on div "刷新 过滤器 标签前缀 标签前缀 限制 100 限制 抵消 0 抵消 发件人时间戳 发件人时间戳 时间戳 时间戳 重置" at bounding box center [78, 405] width 156 height 748
click at [79, 58] on font "刷新" at bounding box center [78, 54] width 22 height 15
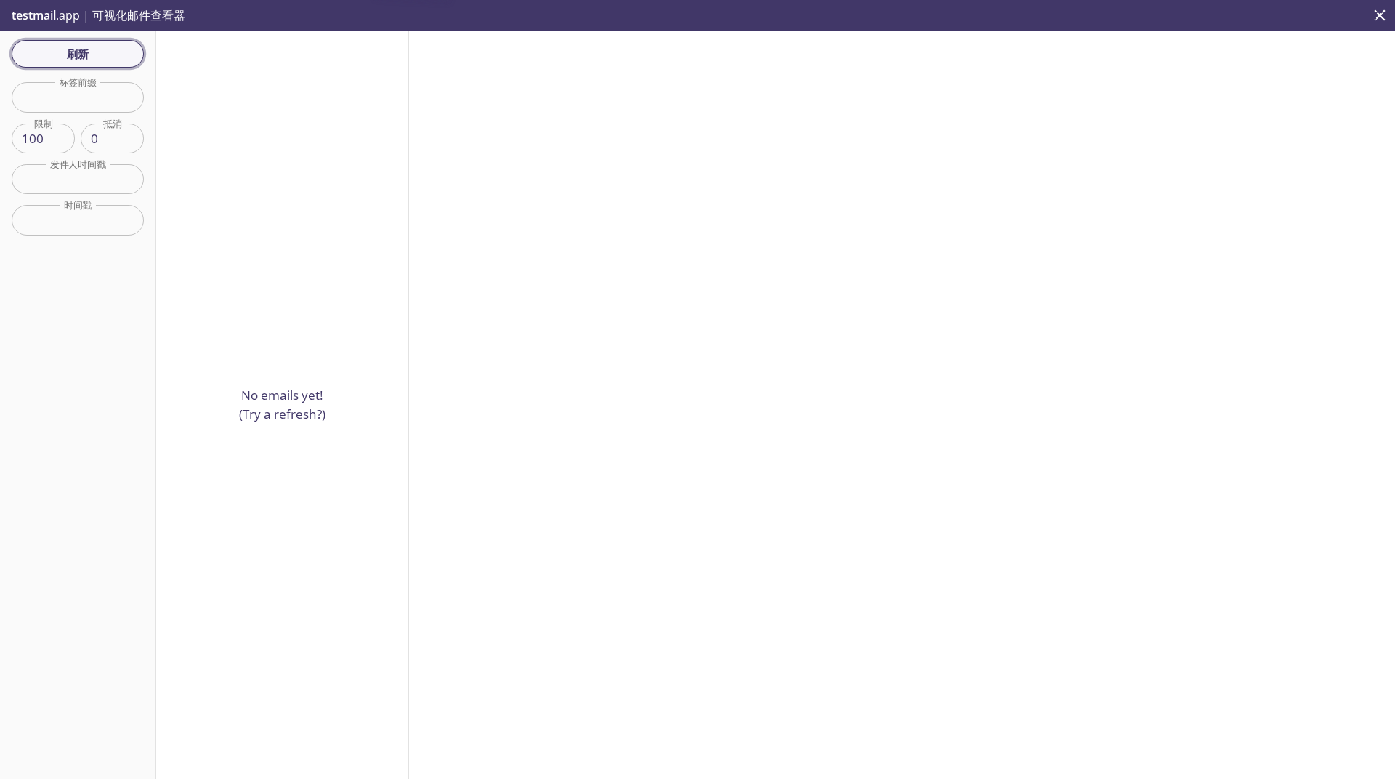
click at [79, 58] on font "刷新" at bounding box center [78, 54] width 22 height 15
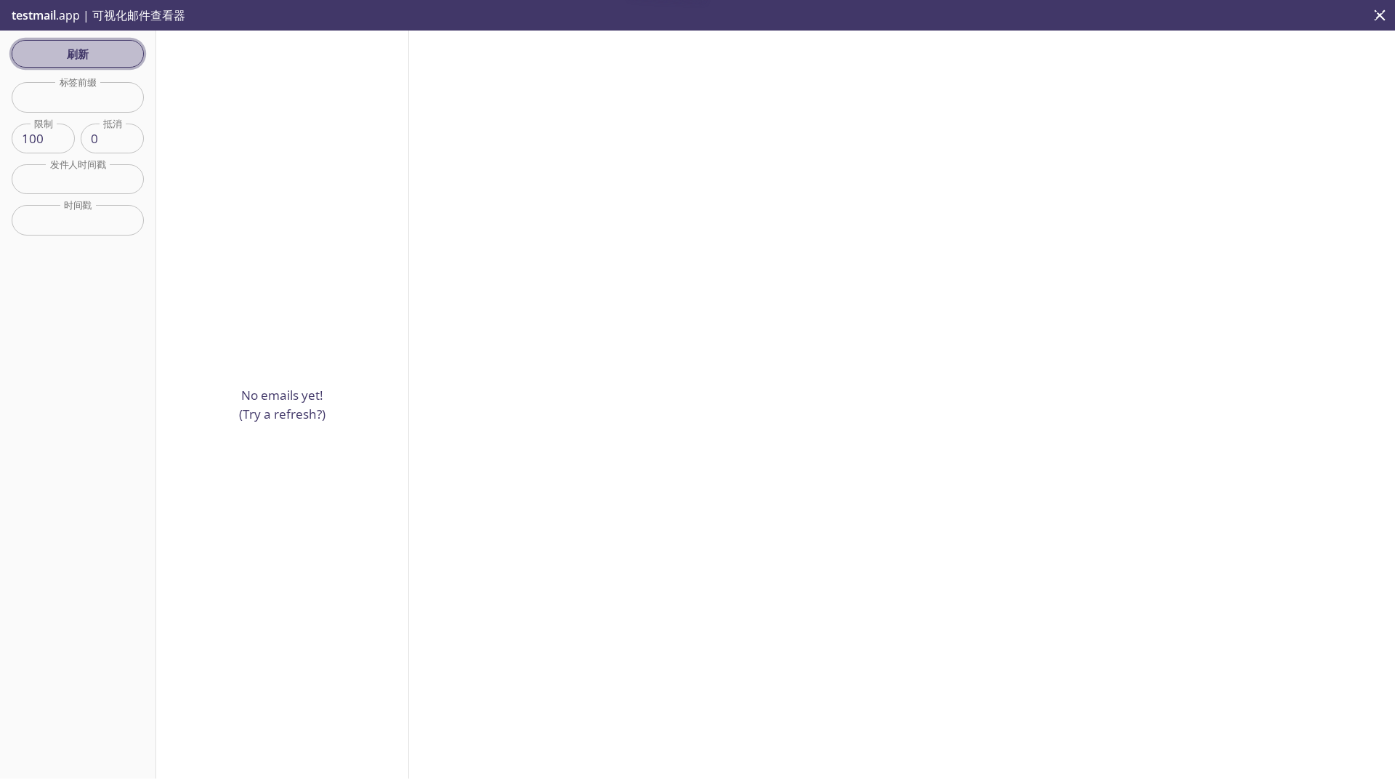
click at [79, 58] on font "刷新" at bounding box center [78, 54] width 22 height 15
click at [77, 60] on font "刷新" at bounding box center [78, 54] width 22 height 15
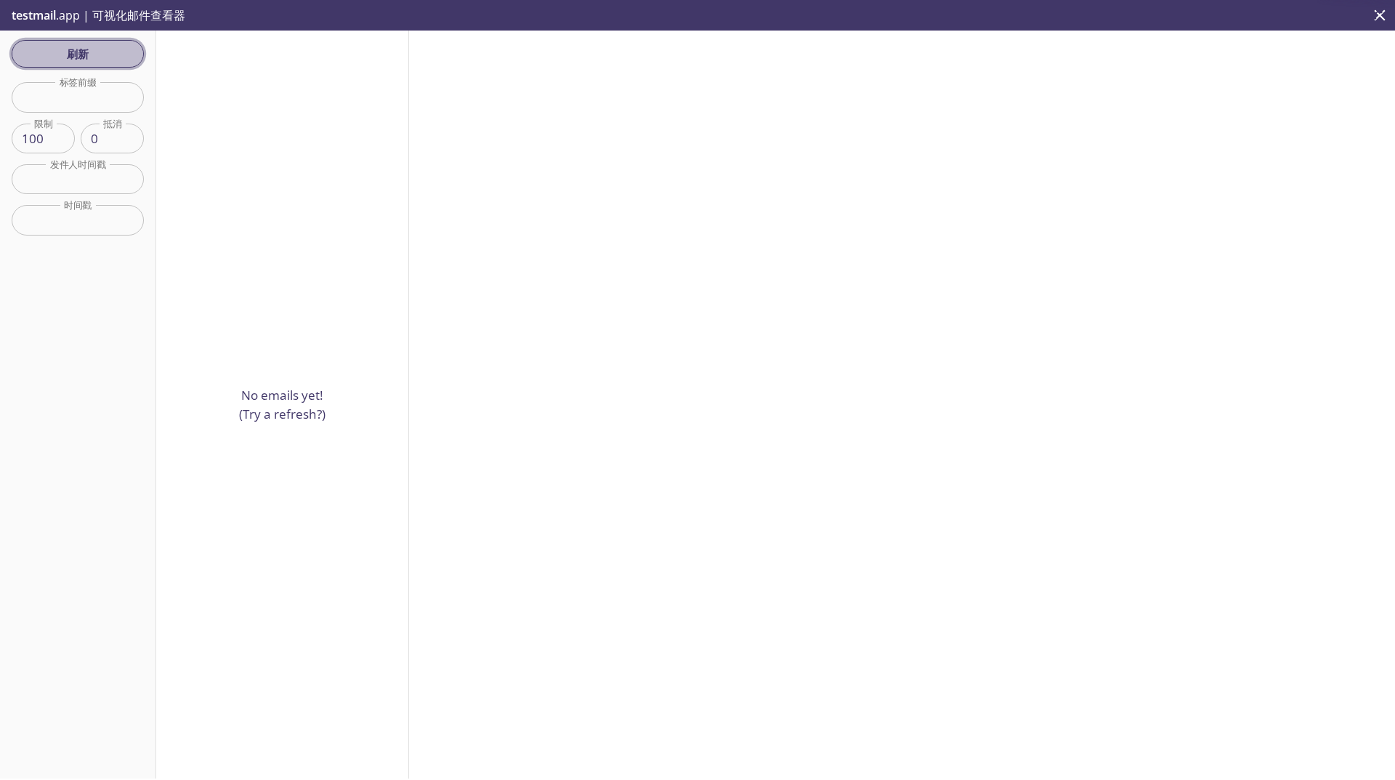
click at [52, 53] on span "刷新" at bounding box center [77, 53] width 109 height 19
click at [51, 59] on span "刷新" at bounding box center [77, 53] width 109 height 19
click at [68, 55] on font "刷新" at bounding box center [78, 54] width 22 height 15
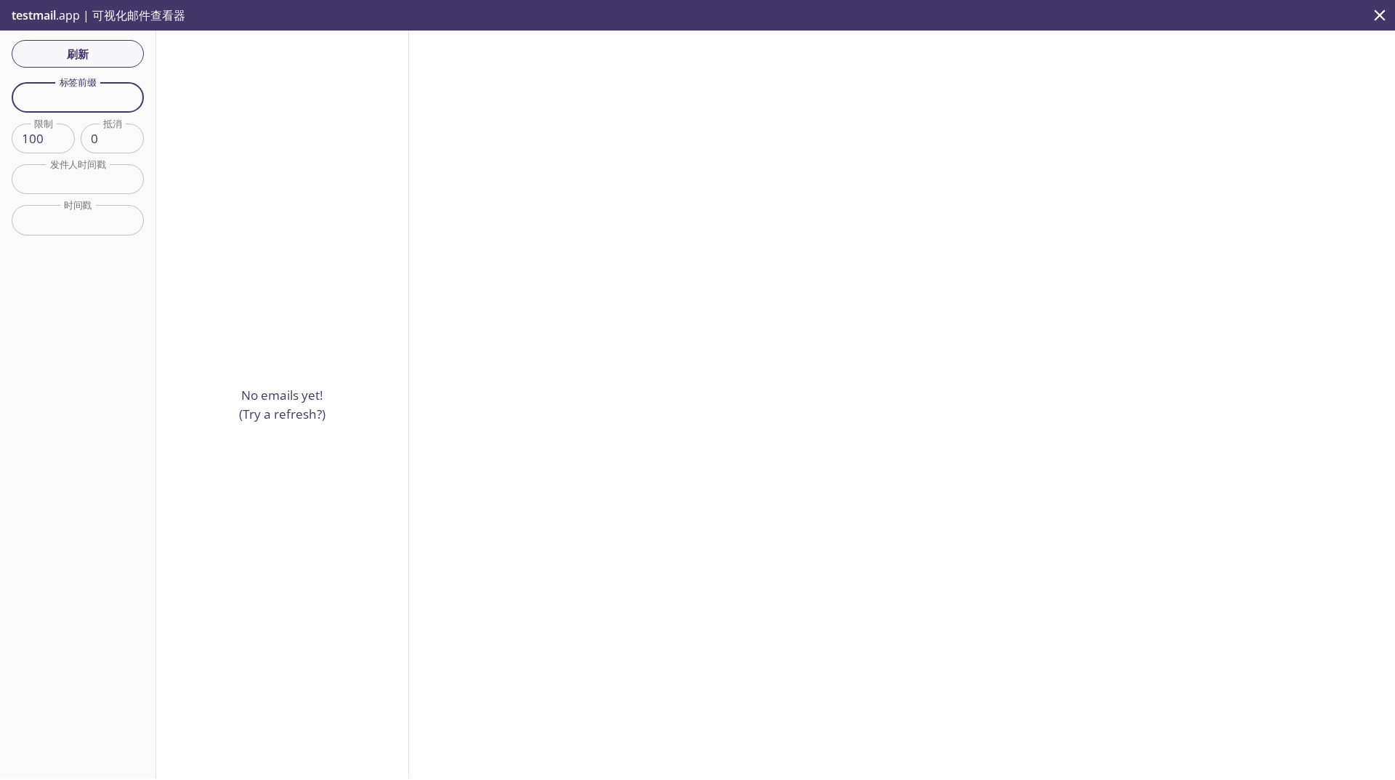
click at [74, 107] on input "text" at bounding box center [78, 97] width 132 height 30
click at [93, 100] on input "pw" at bounding box center [78, 97] width 132 height 30
click at [101, 66] on button "刷新" at bounding box center [78, 54] width 132 height 28
click at [101, 67] on button "刷新" at bounding box center [78, 54] width 132 height 28
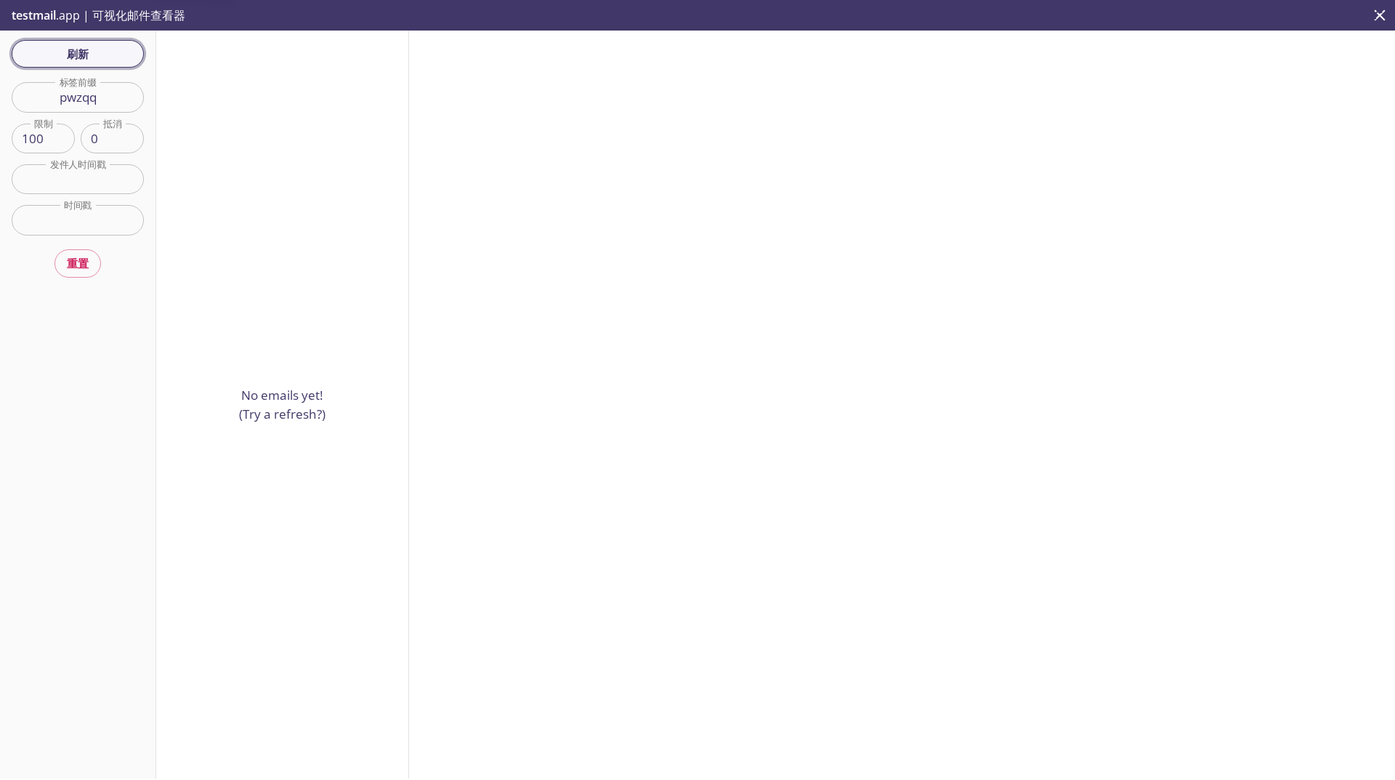
click at [101, 67] on button "刷新" at bounding box center [78, 54] width 132 height 28
click at [101, 60] on span "刷新" at bounding box center [77, 53] width 109 height 19
click at [108, 92] on input "pwzqq" at bounding box center [78, 97] width 132 height 30
click at [97, 68] on button "刷新" at bounding box center [78, 54] width 132 height 28
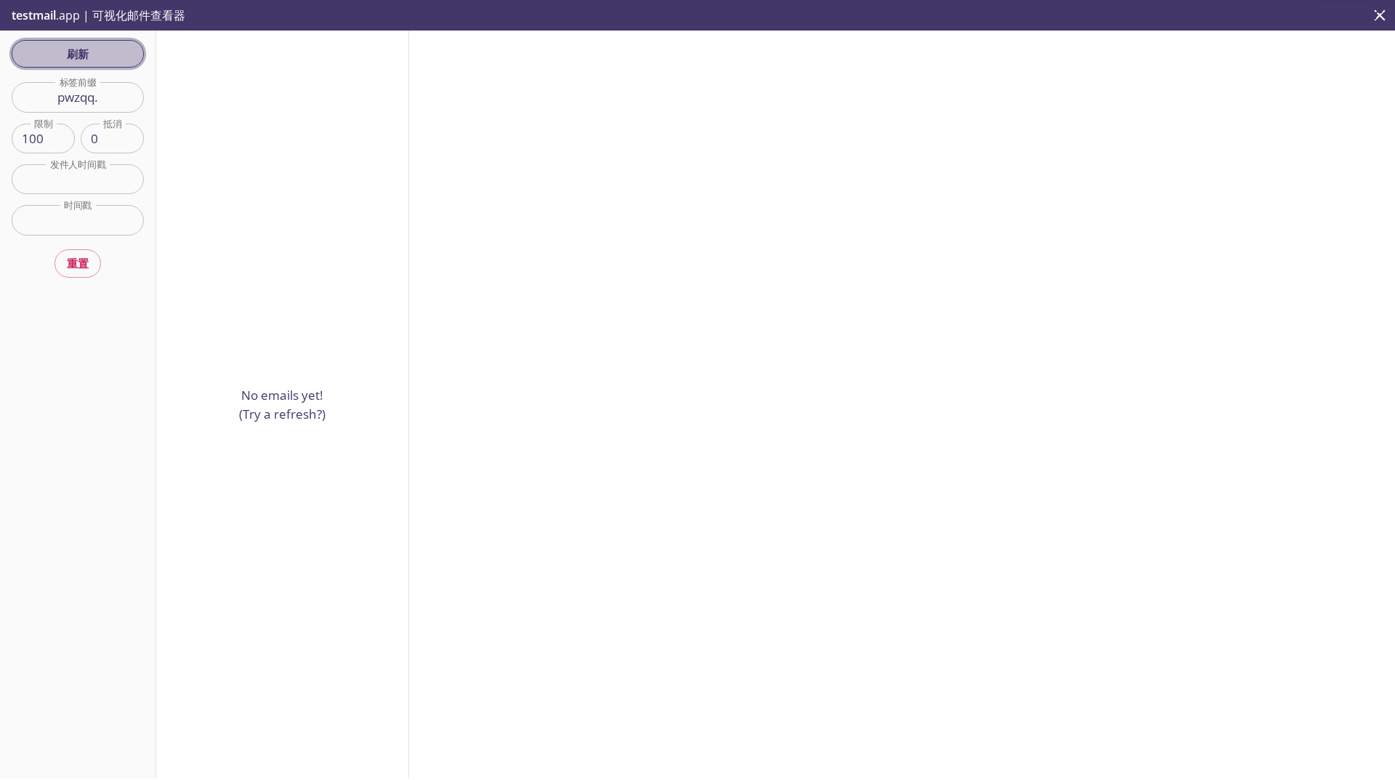
click at [97, 68] on button "刷新" at bounding box center [78, 54] width 132 height 28
click at [116, 57] on span "刷新" at bounding box center [77, 53] width 109 height 19
click at [118, 96] on input "pwzqq." at bounding box center [78, 97] width 132 height 30
type input "pwzqq"
click at [108, 62] on span "刷新" at bounding box center [77, 53] width 109 height 19
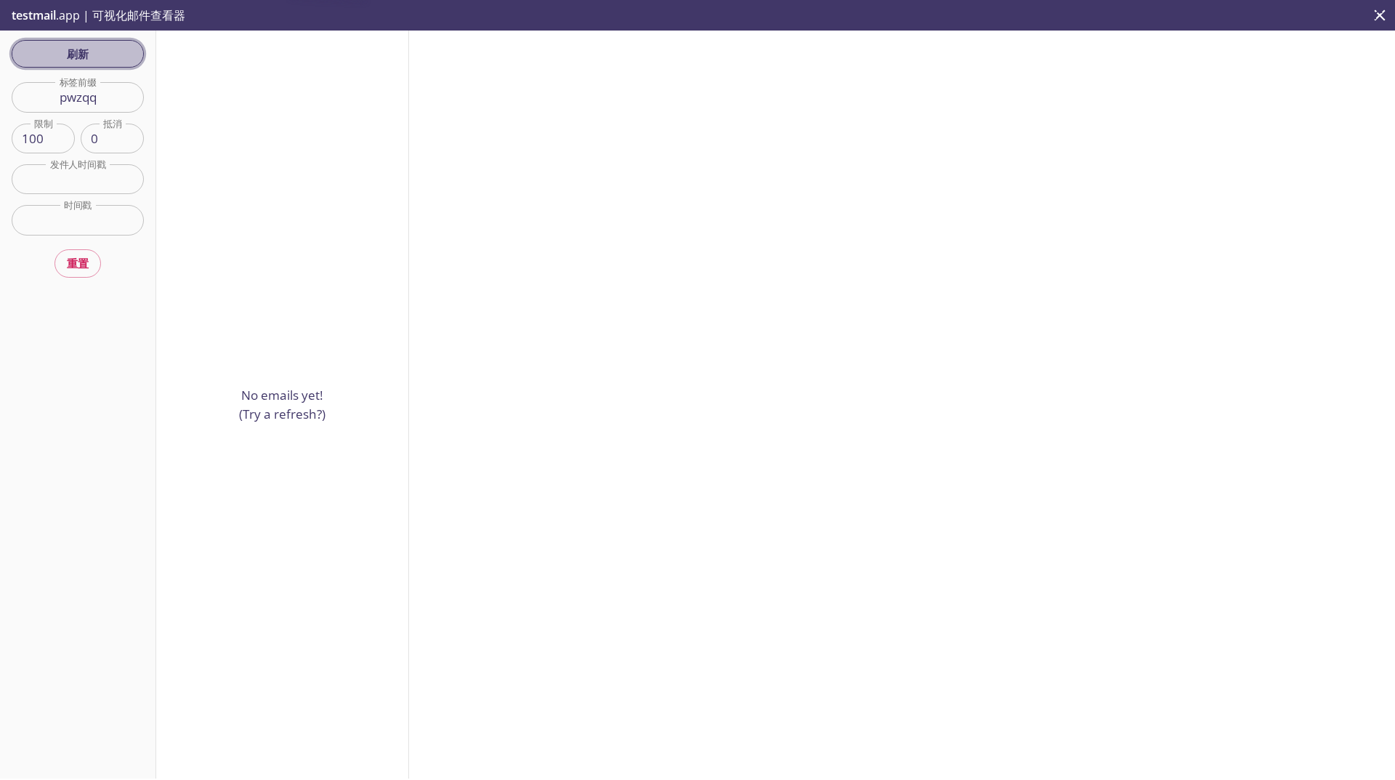
click at [108, 62] on div "刷新 过滤器 标签前缀 pwzqq 标签前缀 限制 100 限制 抵消 0 抵消 发件人时间戳 发件人时间戳 时间戳 时间戳 重置" at bounding box center [78, 405] width 156 height 748
click at [108, 62] on span "刷新" at bounding box center [77, 53] width 109 height 19
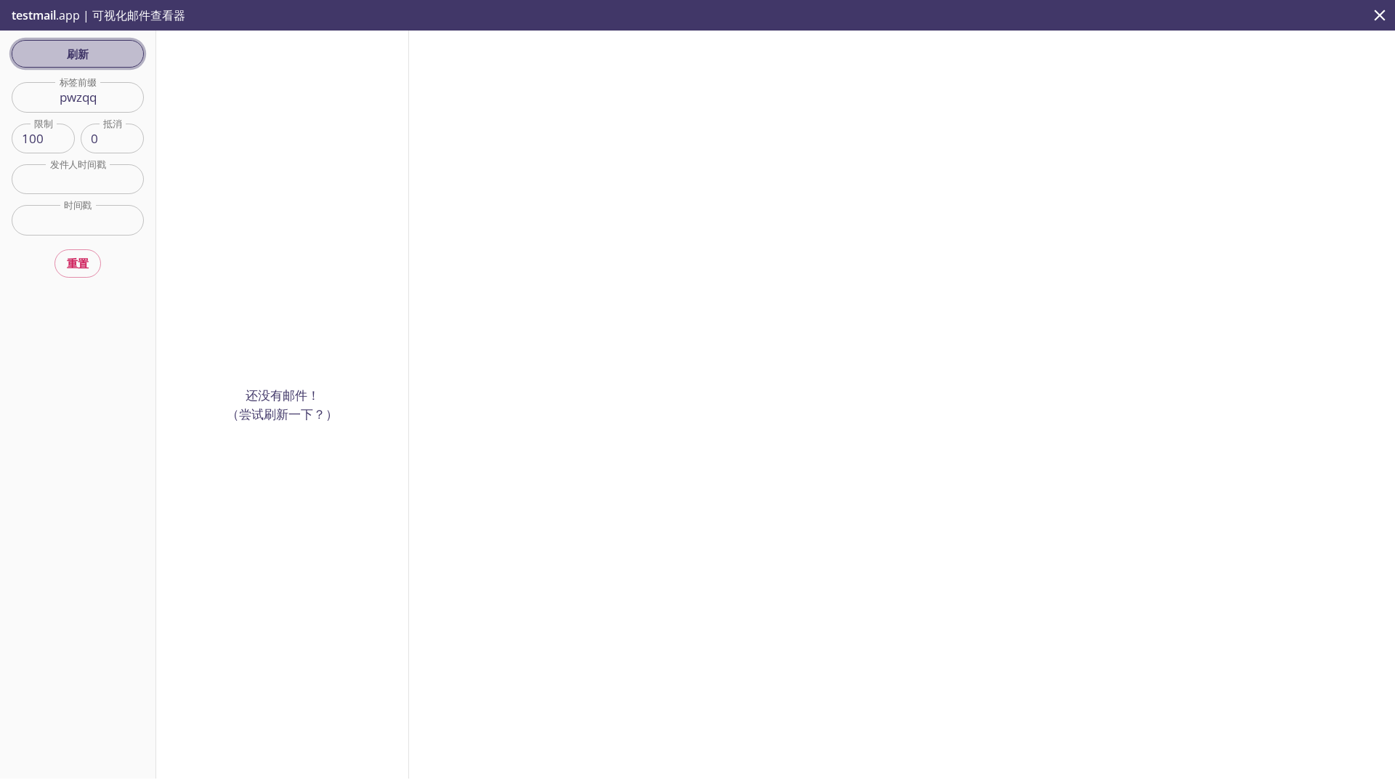
click at [108, 62] on span "刷新" at bounding box center [77, 53] width 109 height 19
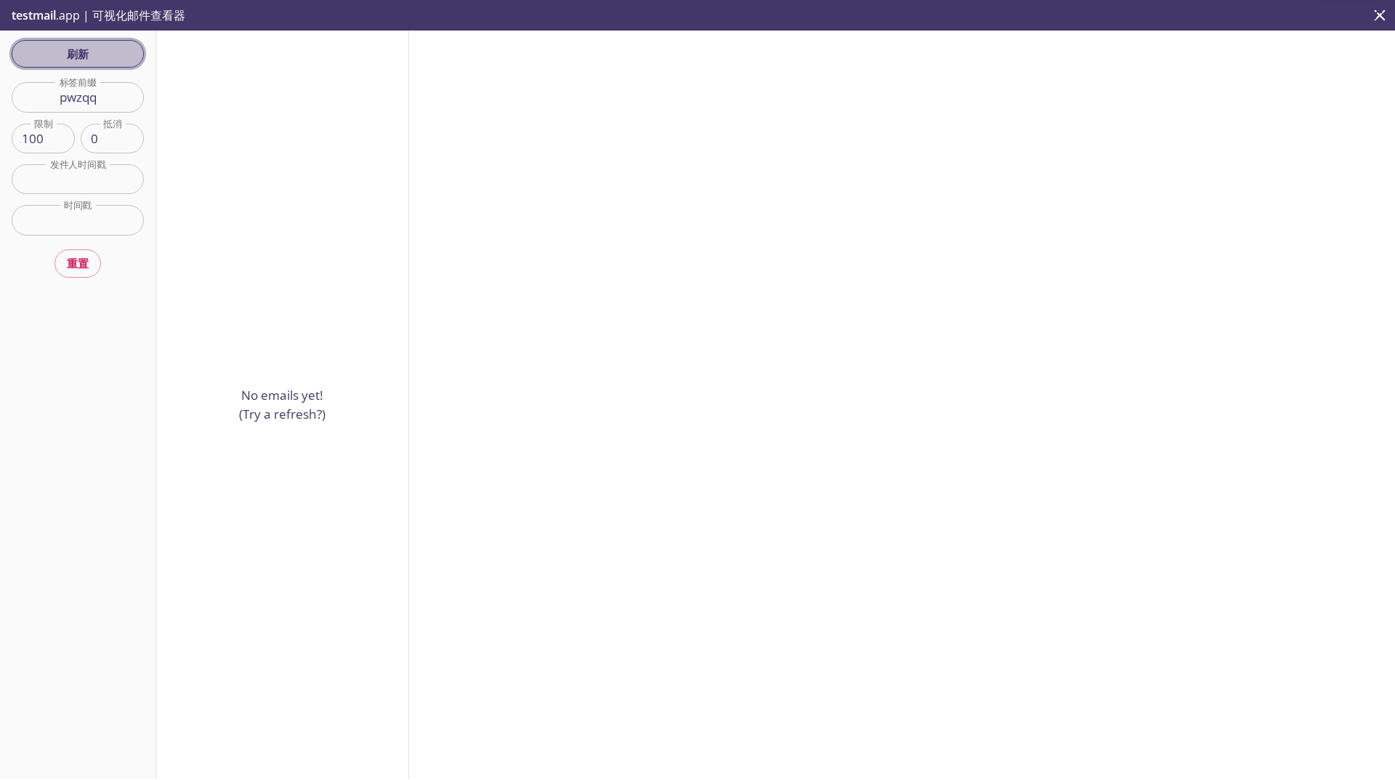
click at [108, 62] on span "刷新" at bounding box center [77, 53] width 109 height 19
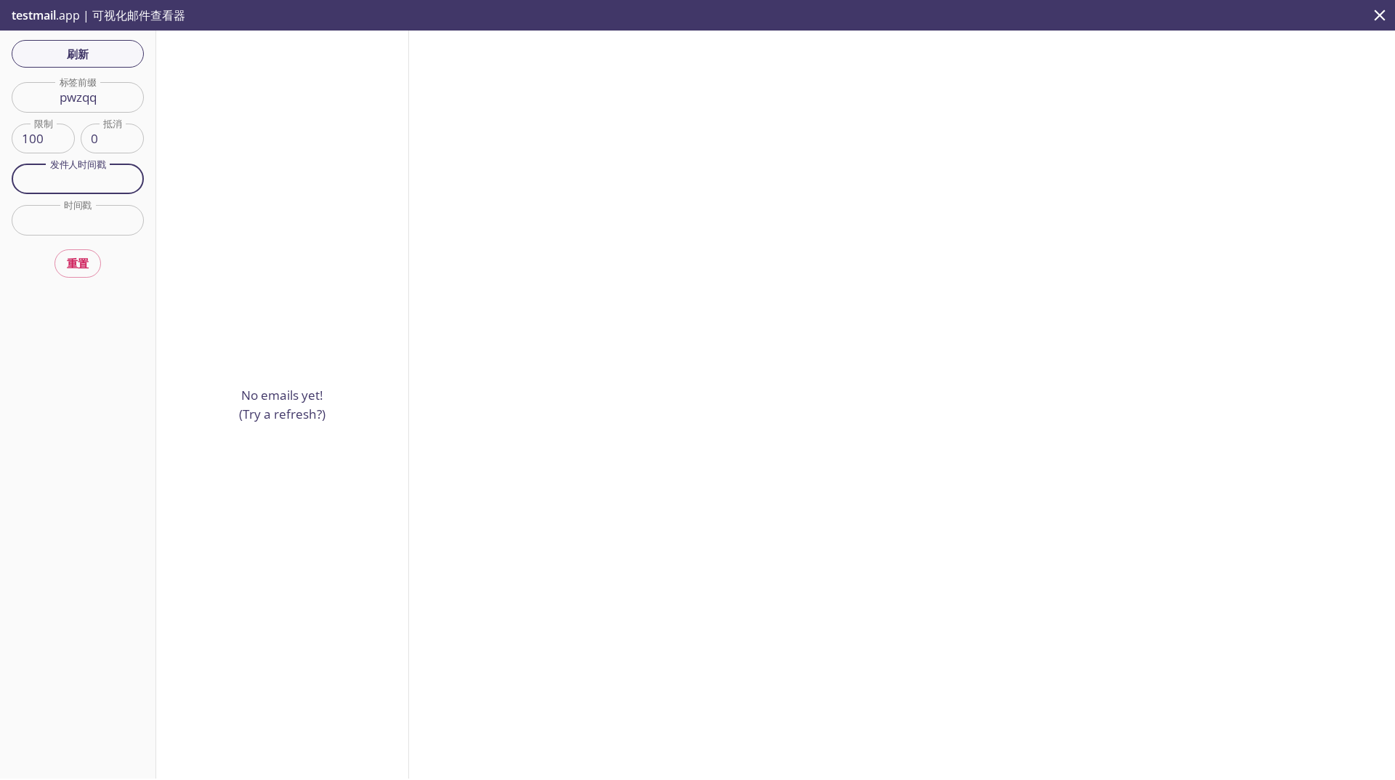
click at [94, 172] on input "text" at bounding box center [78, 179] width 132 height 30
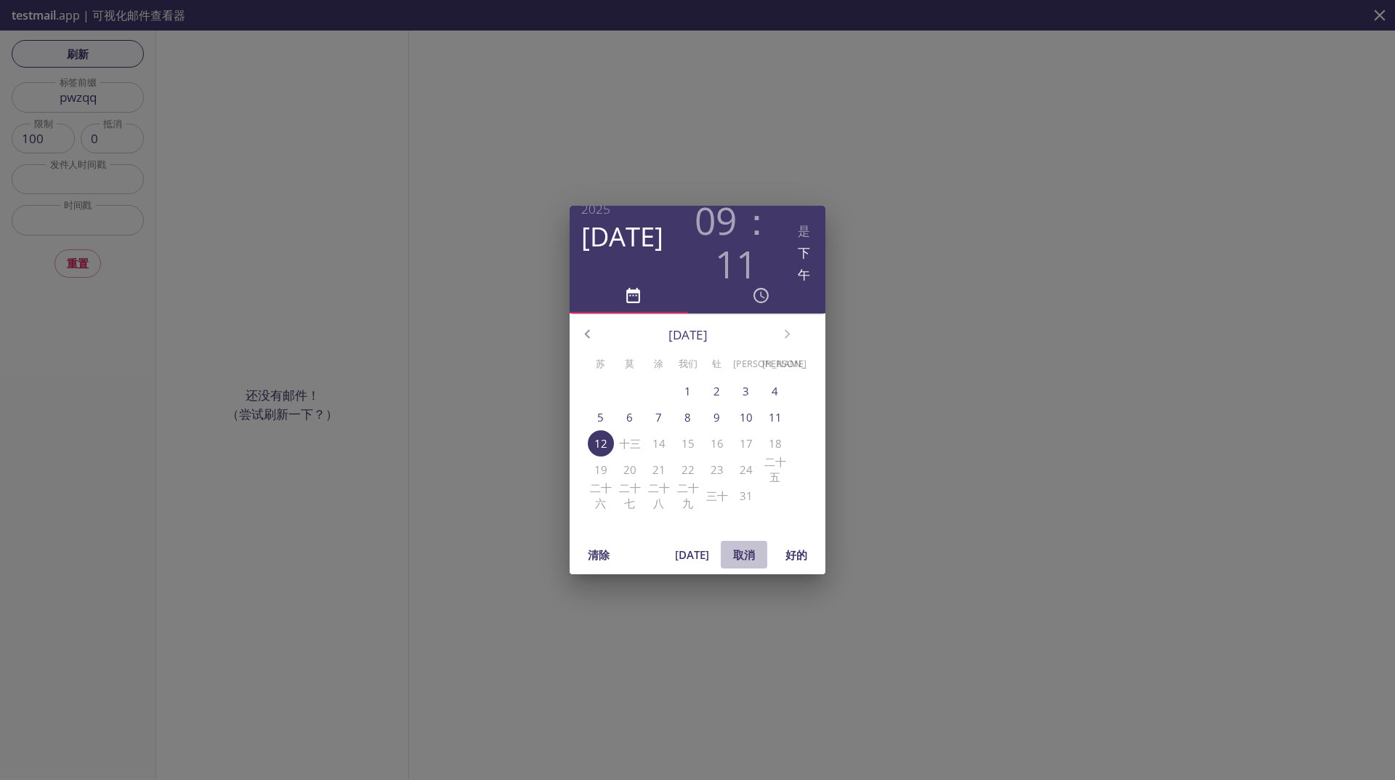
click at [747, 557] on span "取消" at bounding box center [744, 554] width 35 height 19
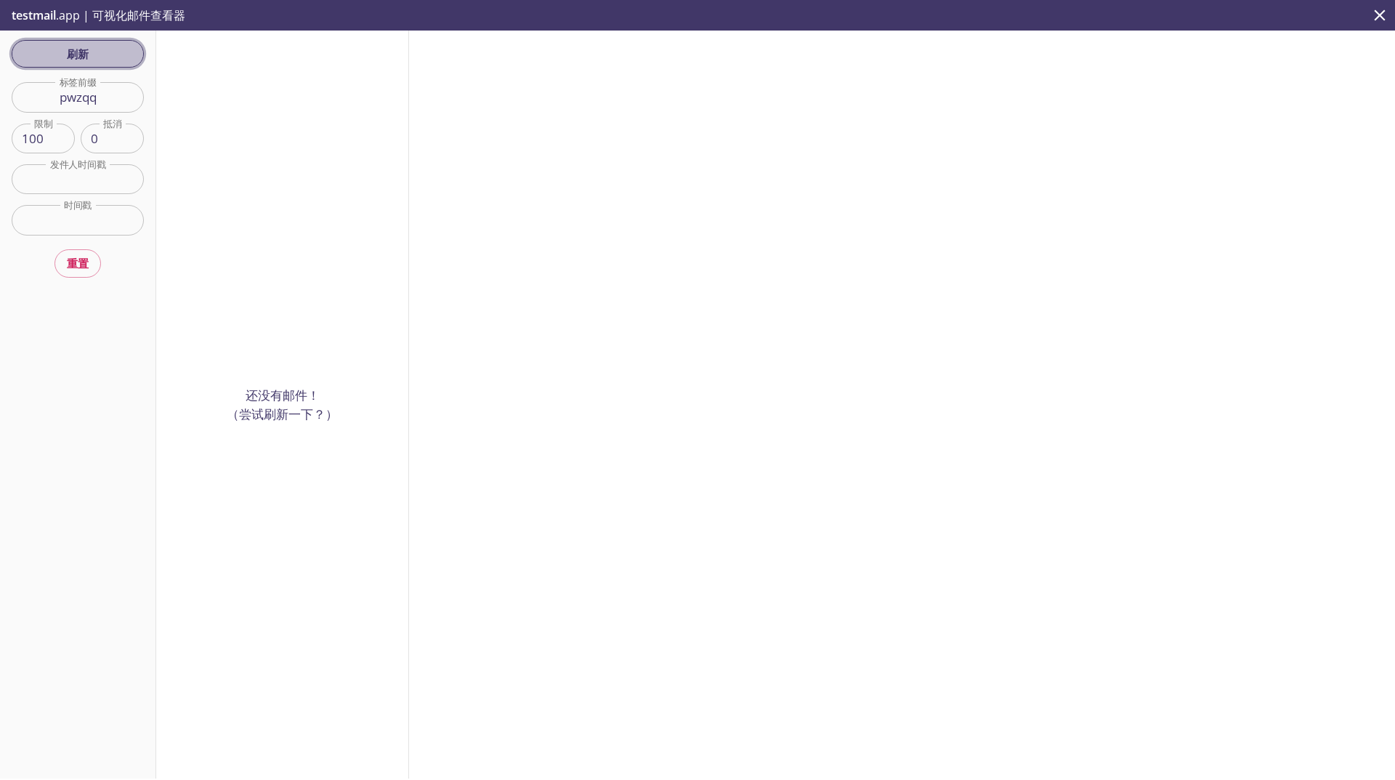
click at [89, 42] on button "刷新" at bounding box center [78, 54] width 132 height 28
click at [86, 34] on div "刷新 过滤器 标签前缀 pwzqq 标签前缀 限制 100 限制 抵消 0 抵消 发件人时间戳 发件人时间戳 时间戳 时间戳 重置" at bounding box center [78, 405] width 156 height 748
click at [86, 40] on button "刷新" at bounding box center [78, 54] width 132 height 28
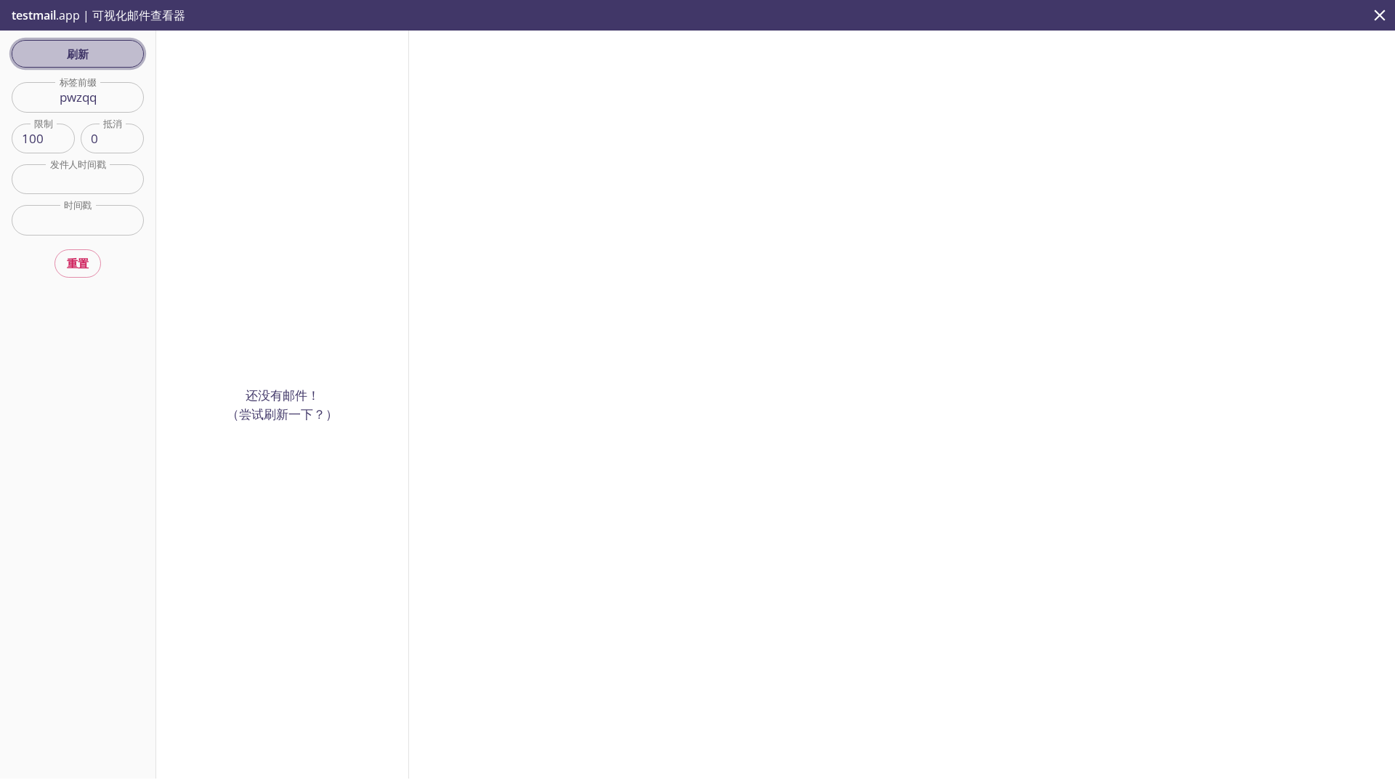
click at [86, 40] on button "刷新" at bounding box center [78, 54] width 132 height 28
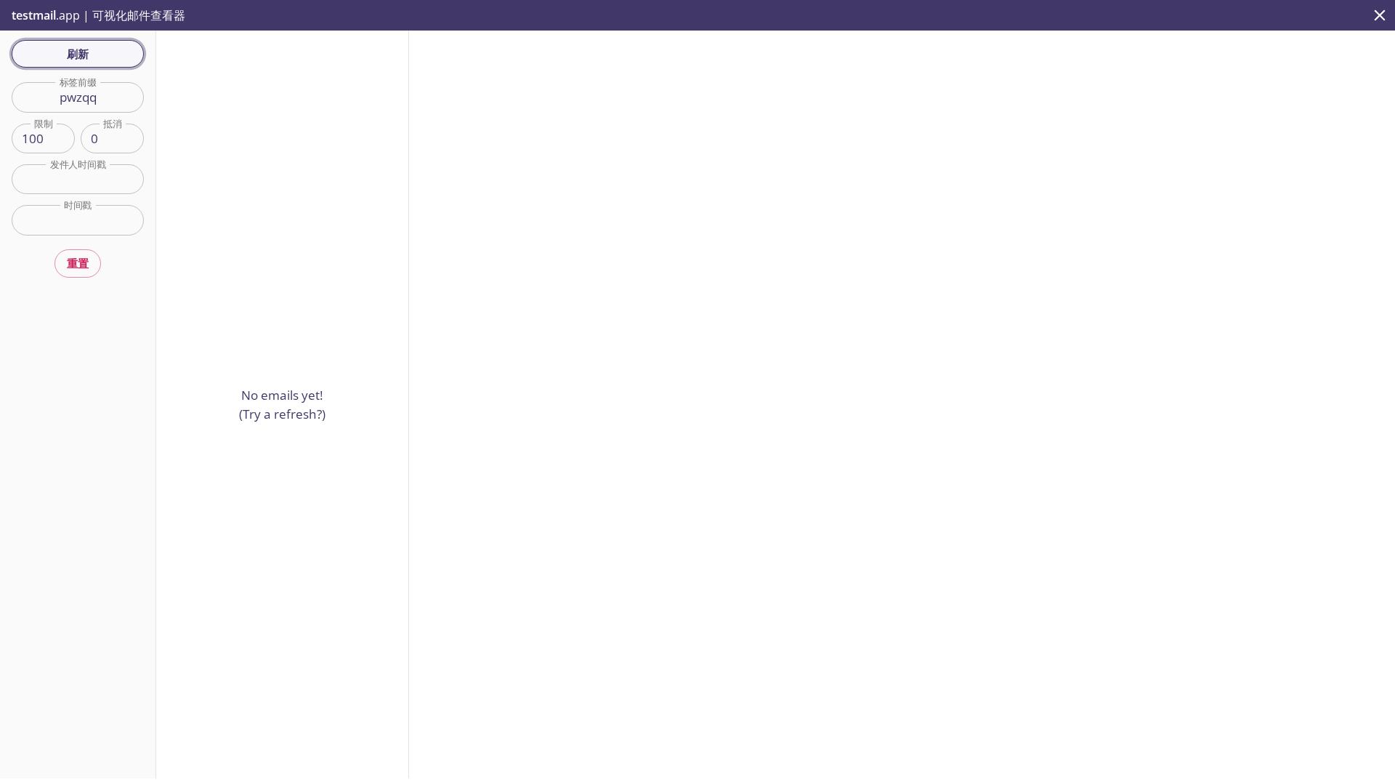
click at [86, 40] on button "刷新" at bounding box center [78, 54] width 132 height 28
click at [86, 39] on div "刷新 过滤器 标签前缀 pwzqq 标签前缀 限制 100 限制 抵消 0 抵消 发件人时间戳 发件人时间戳 时间戳 时间戳 重置" at bounding box center [78, 405] width 156 height 748
click at [86, 40] on button "刷新" at bounding box center [78, 54] width 132 height 28
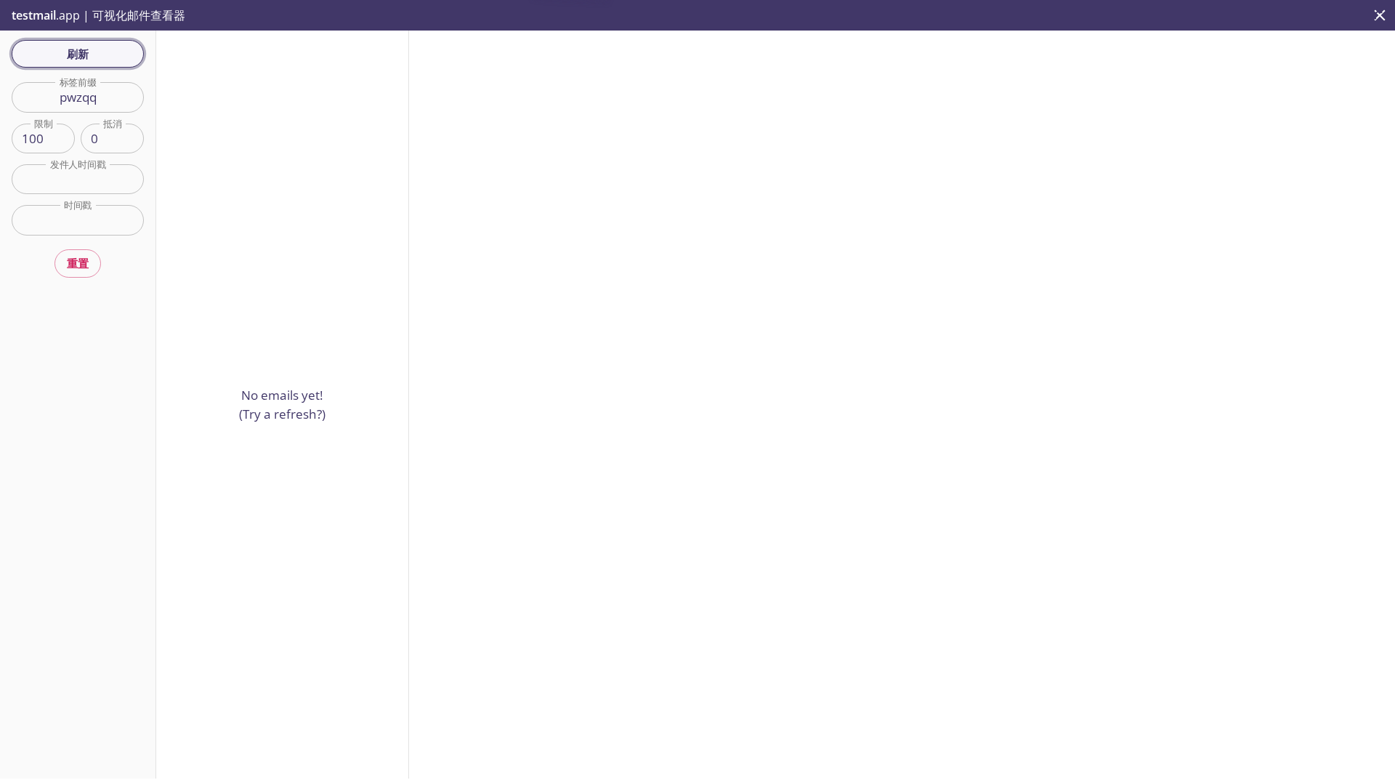
click at [86, 40] on button "刷新" at bounding box center [78, 54] width 132 height 28
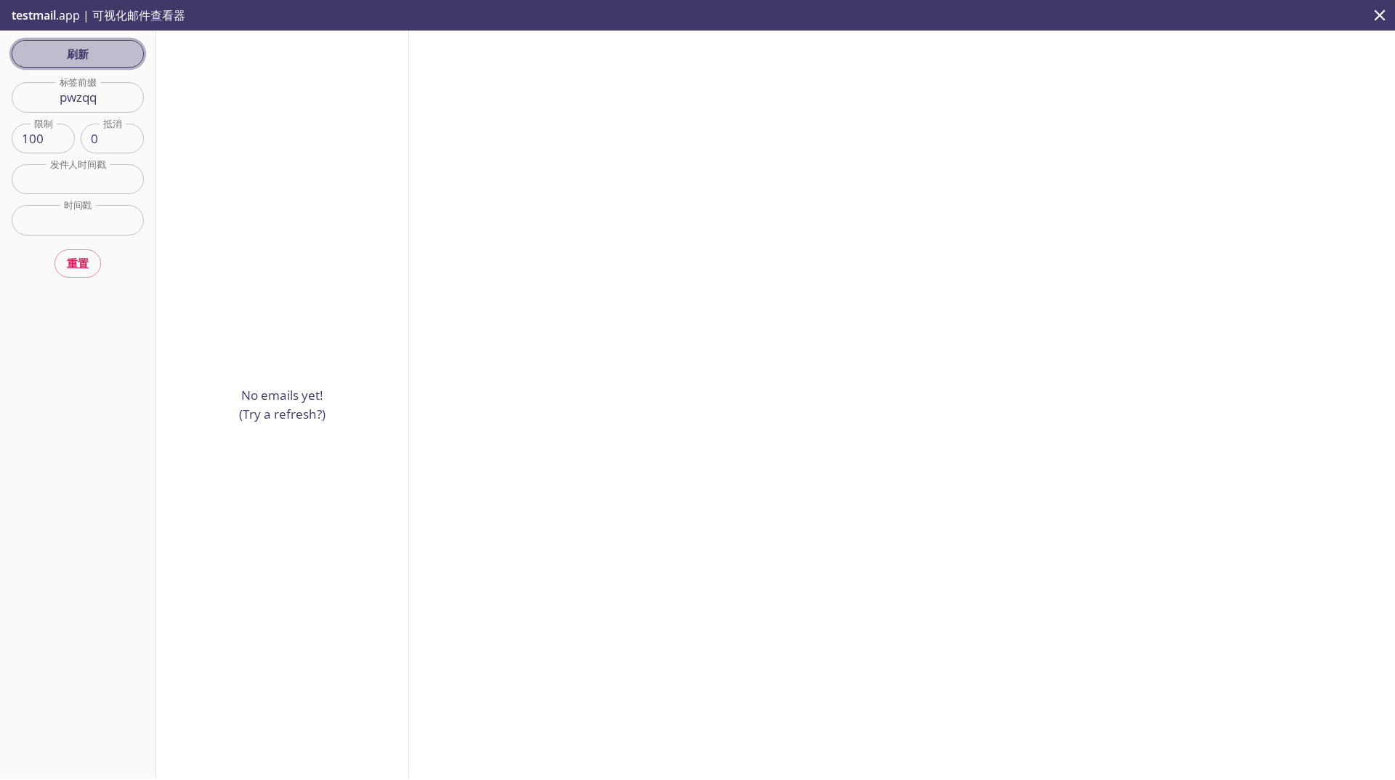
click at [86, 40] on button "刷新" at bounding box center [78, 54] width 132 height 28
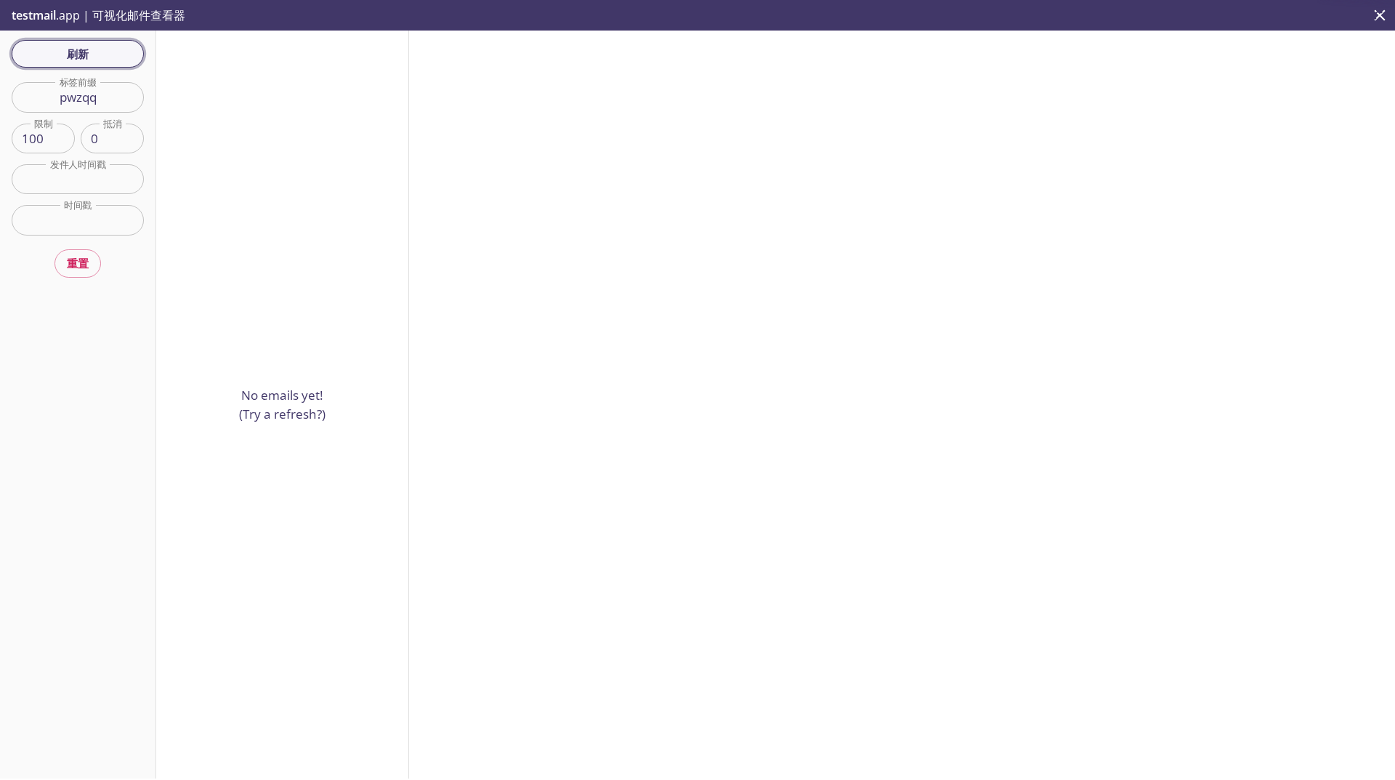
click at [86, 40] on button "刷新" at bounding box center [78, 54] width 132 height 28
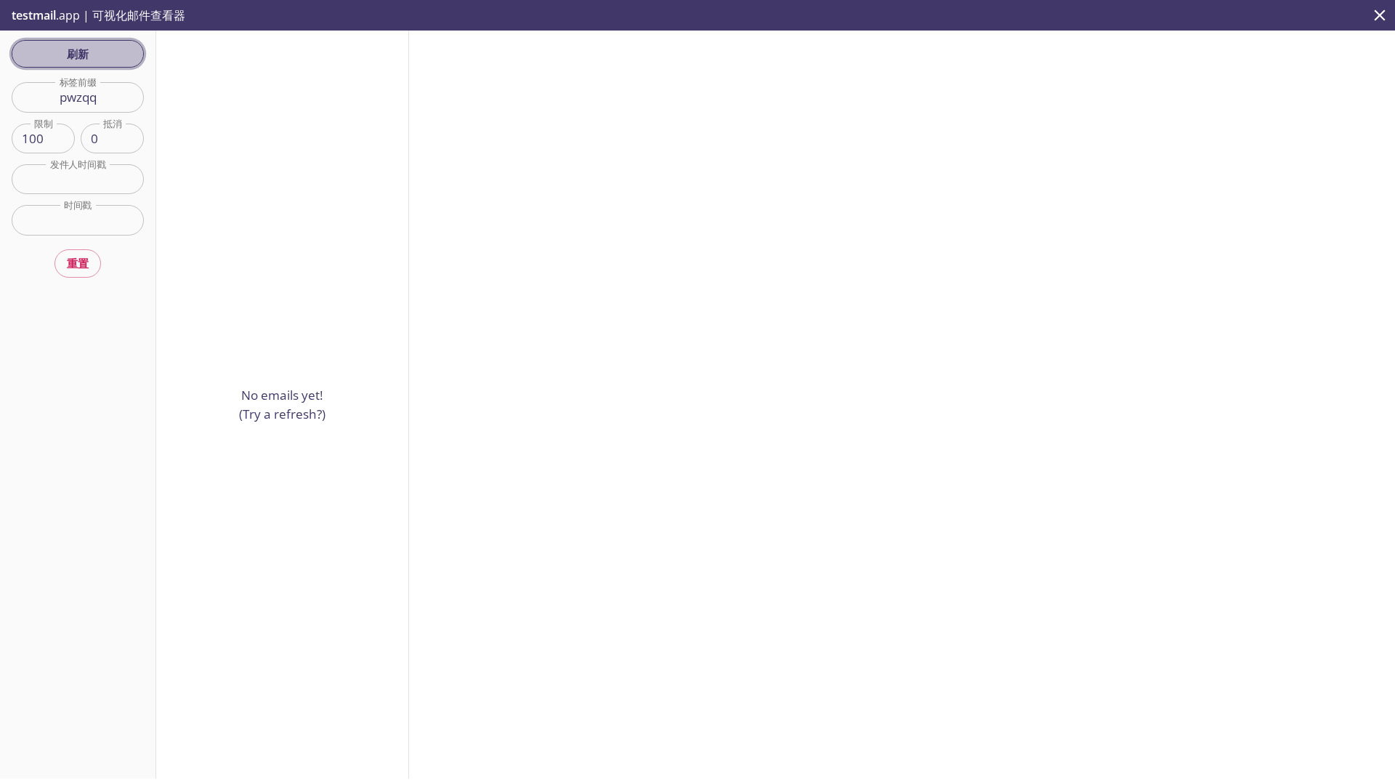
click at [86, 40] on button "刷新" at bounding box center [78, 54] width 132 height 28
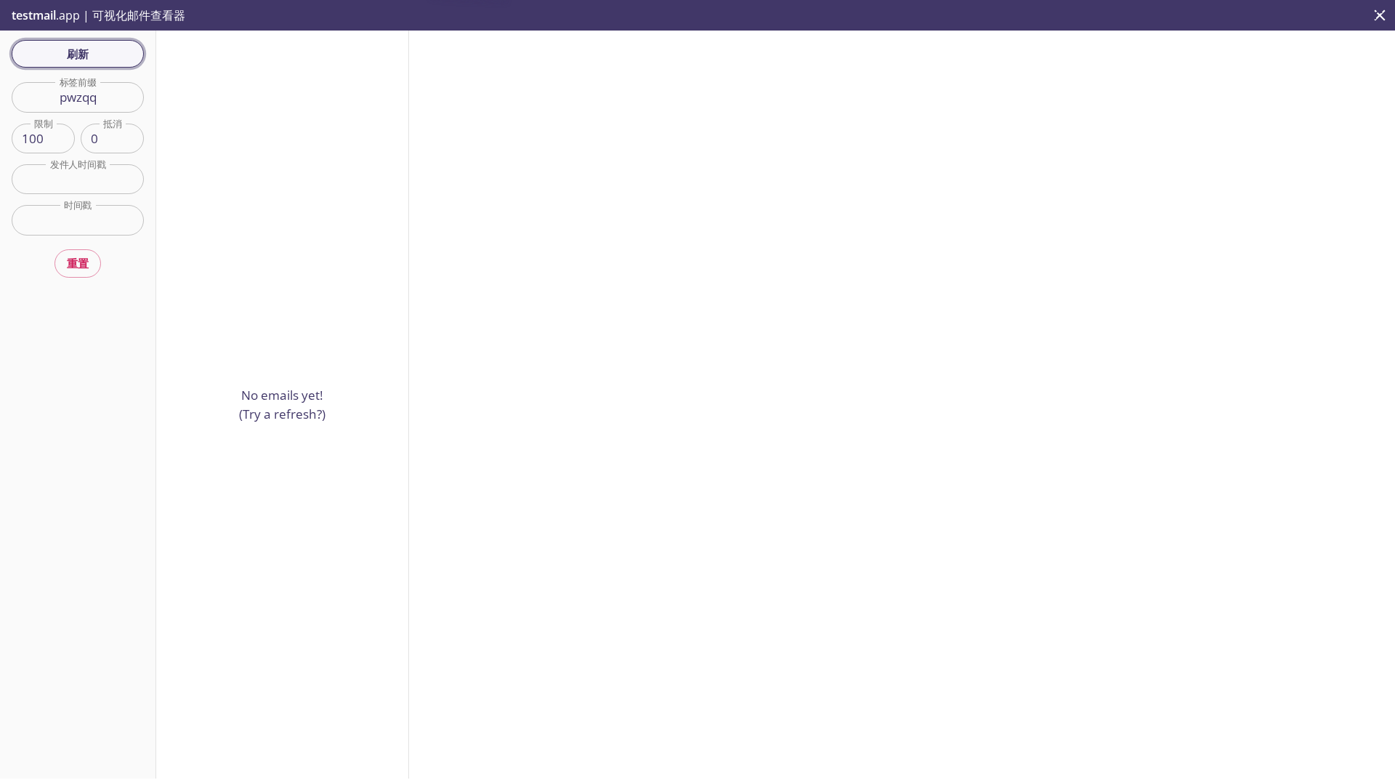
click at [86, 40] on button "刷新" at bounding box center [78, 54] width 132 height 28
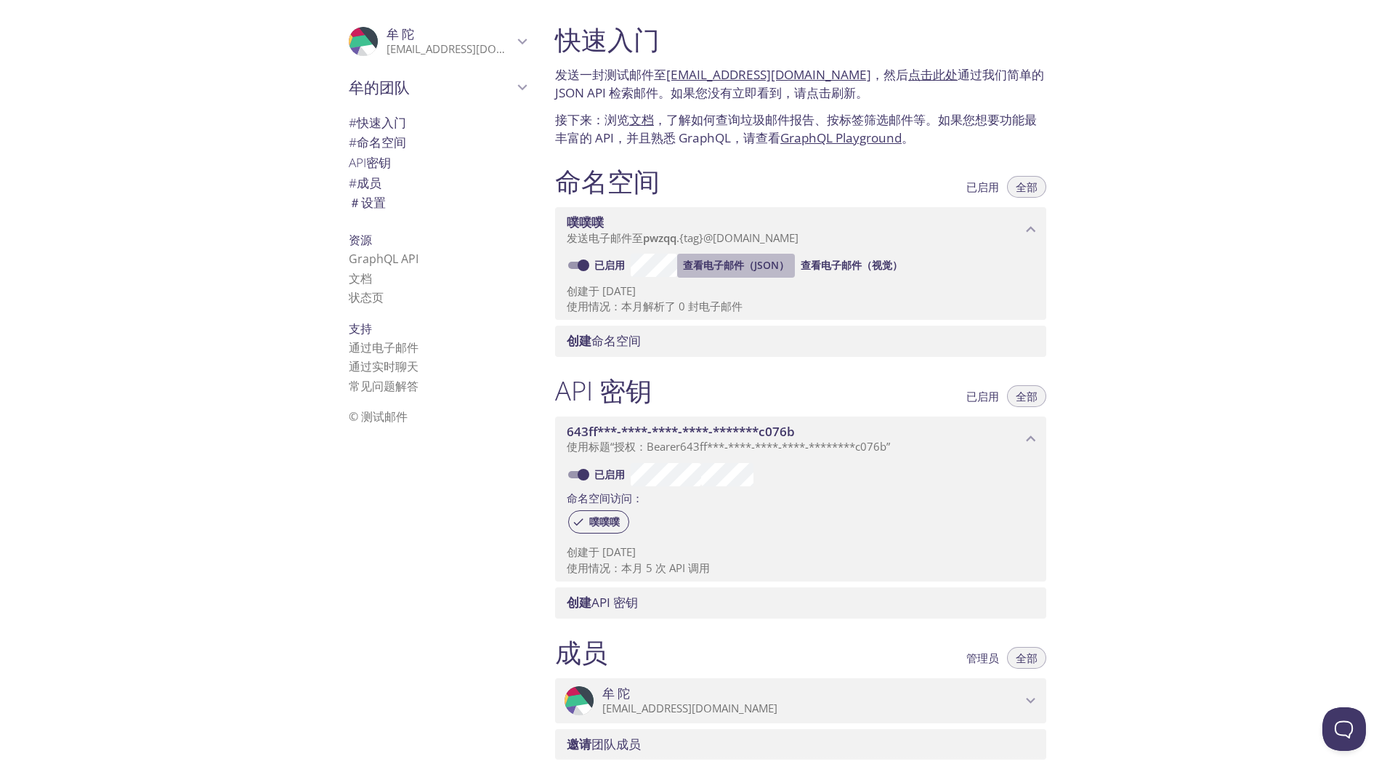
click at [734, 265] on font "查看电子邮件（JSON）" at bounding box center [736, 265] width 106 height 14
click at [703, 352] on div "创建 命名空间" at bounding box center [800, 341] width 491 height 31
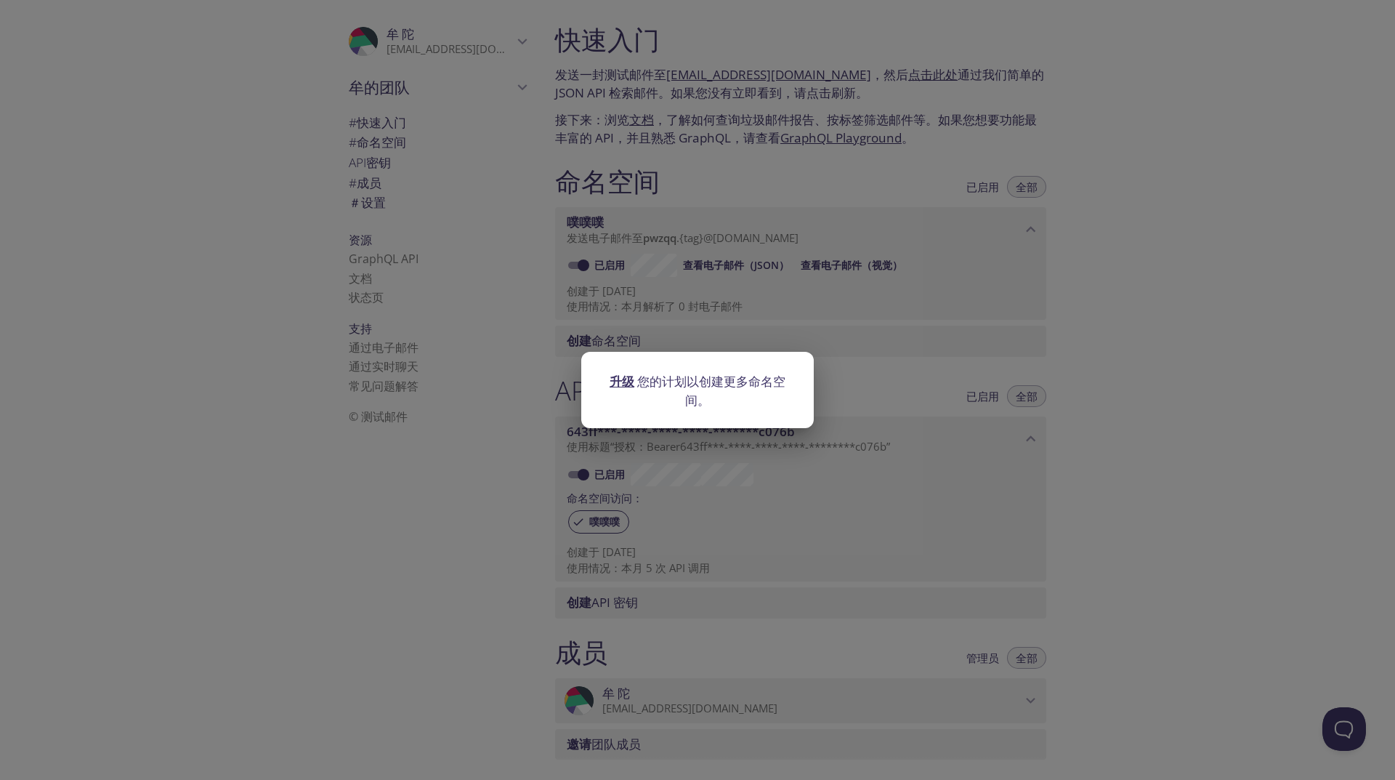
click at [698, 408] on font "您的计划以创建更多命名空间。" at bounding box center [711, 391] width 148 height 36
click at [714, 477] on div "升级 您的计划以创建更多命名空间。" at bounding box center [697, 390] width 1395 height 780
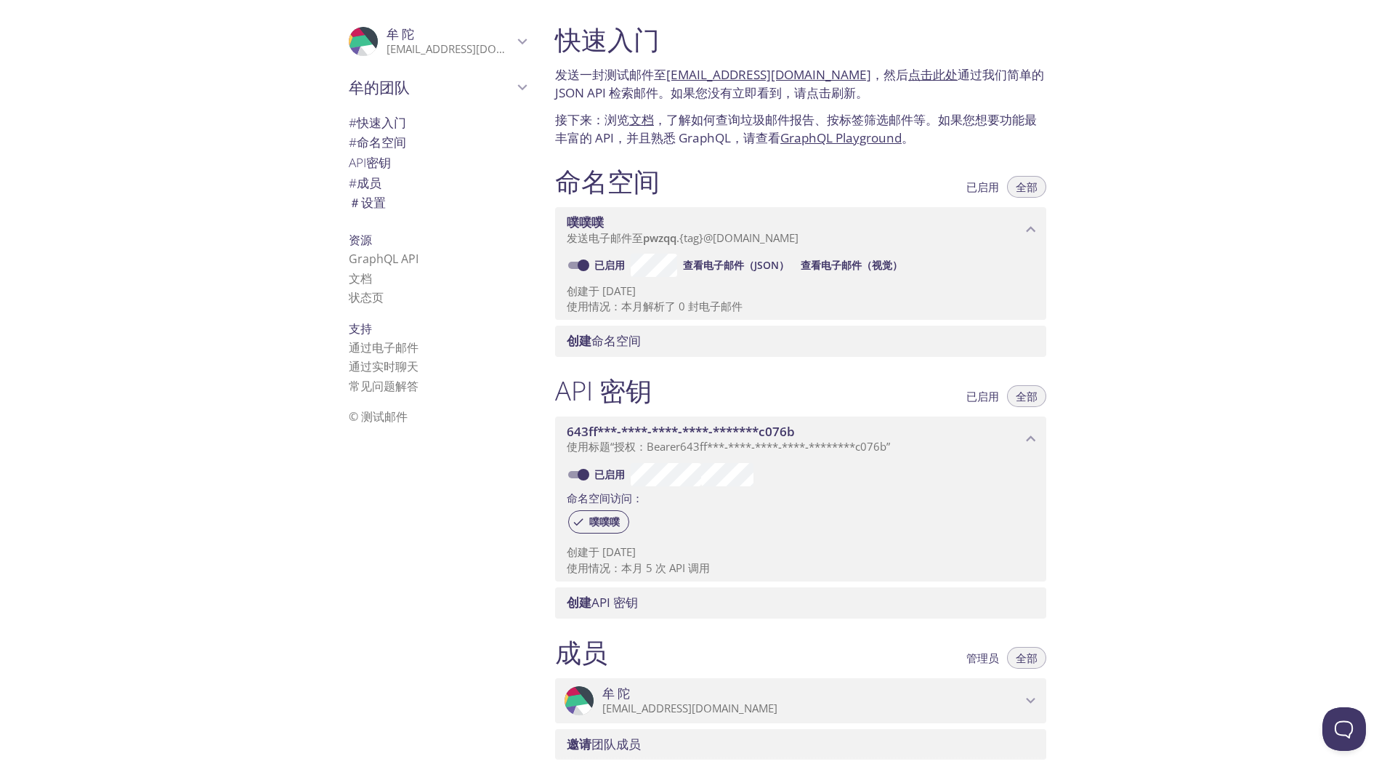
scroll to position [235, 0]
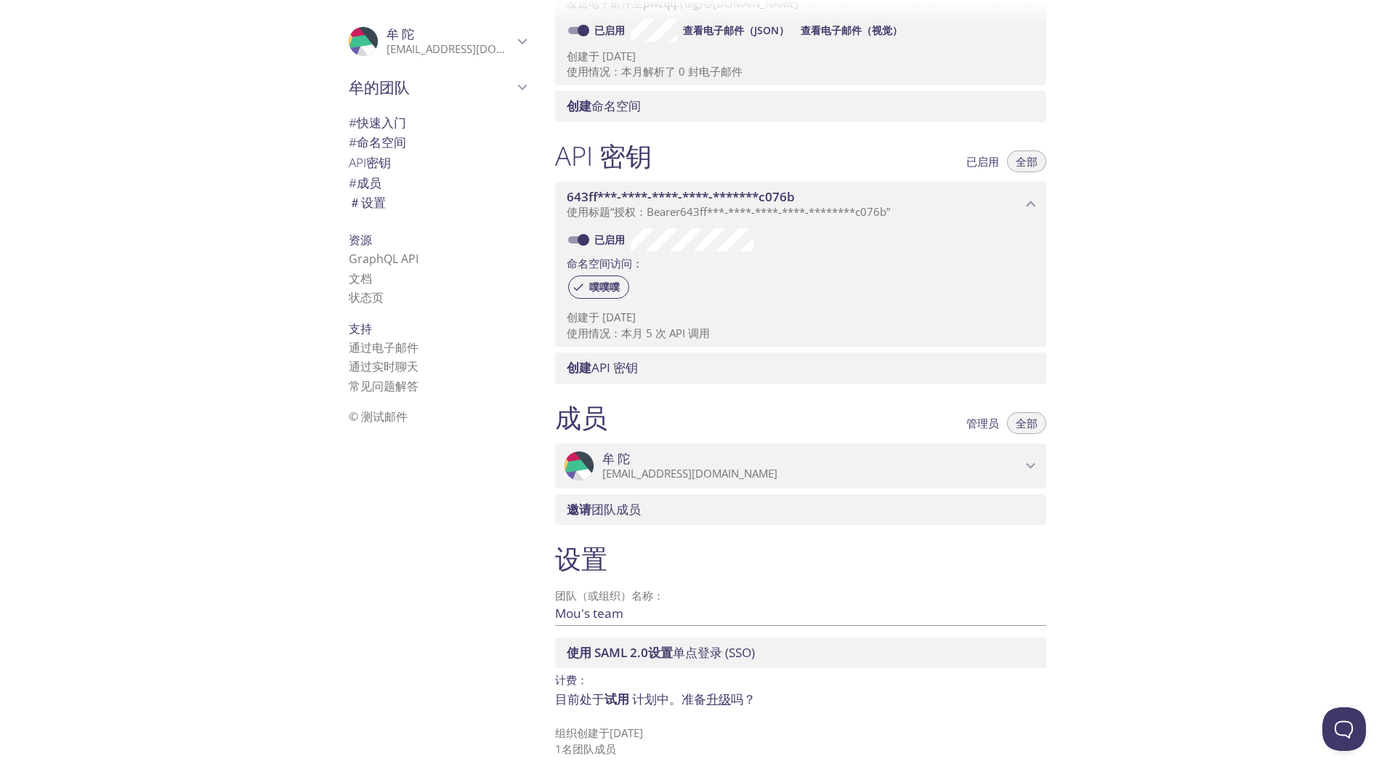
click at [716, 700] on font "升级" at bounding box center [718, 698] width 25 height 17
click at [824, 37] on font "查看电子邮件（视觉）" at bounding box center [852, 30] width 102 height 14
click at [832, 37] on font "查看电子邮件（视觉）" at bounding box center [852, 30] width 102 height 14
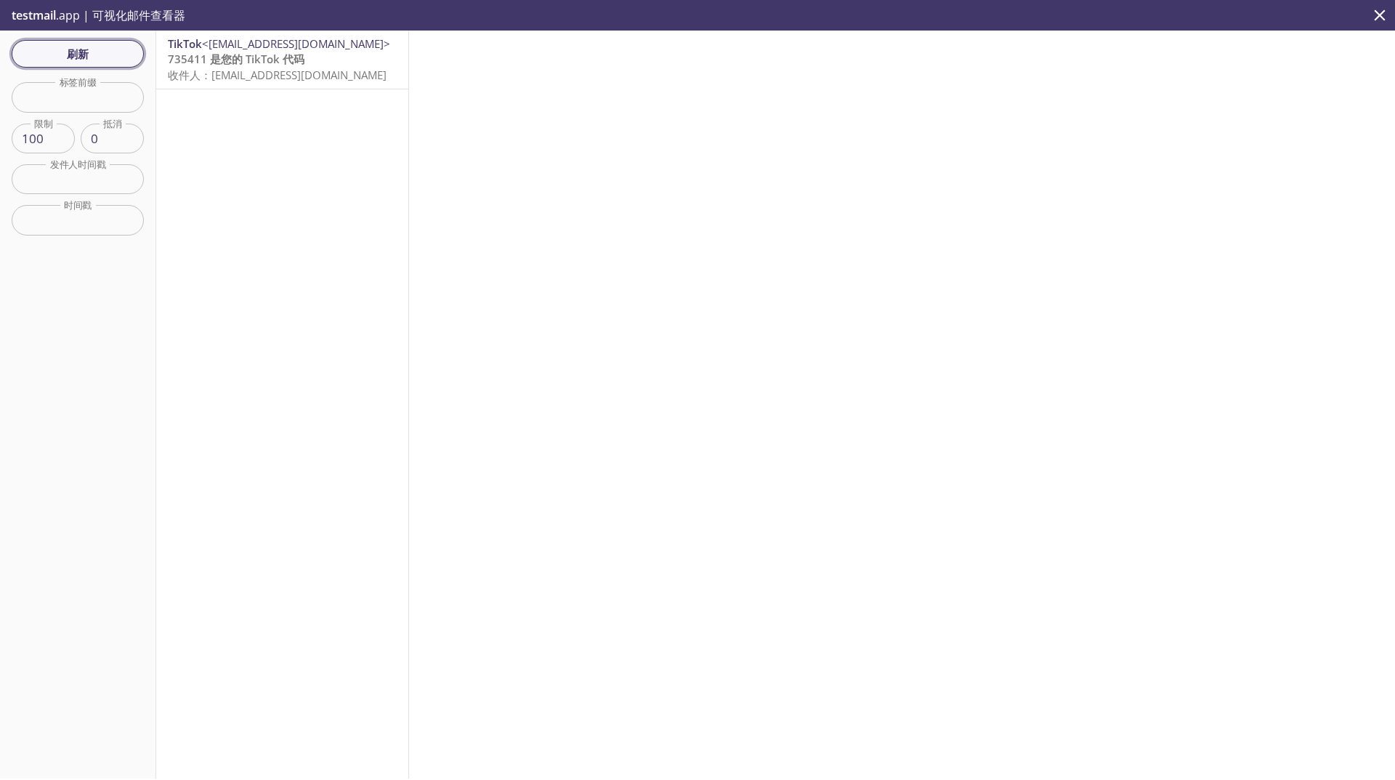
click at [97, 57] on span "刷新" at bounding box center [77, 53] width 109 height 19
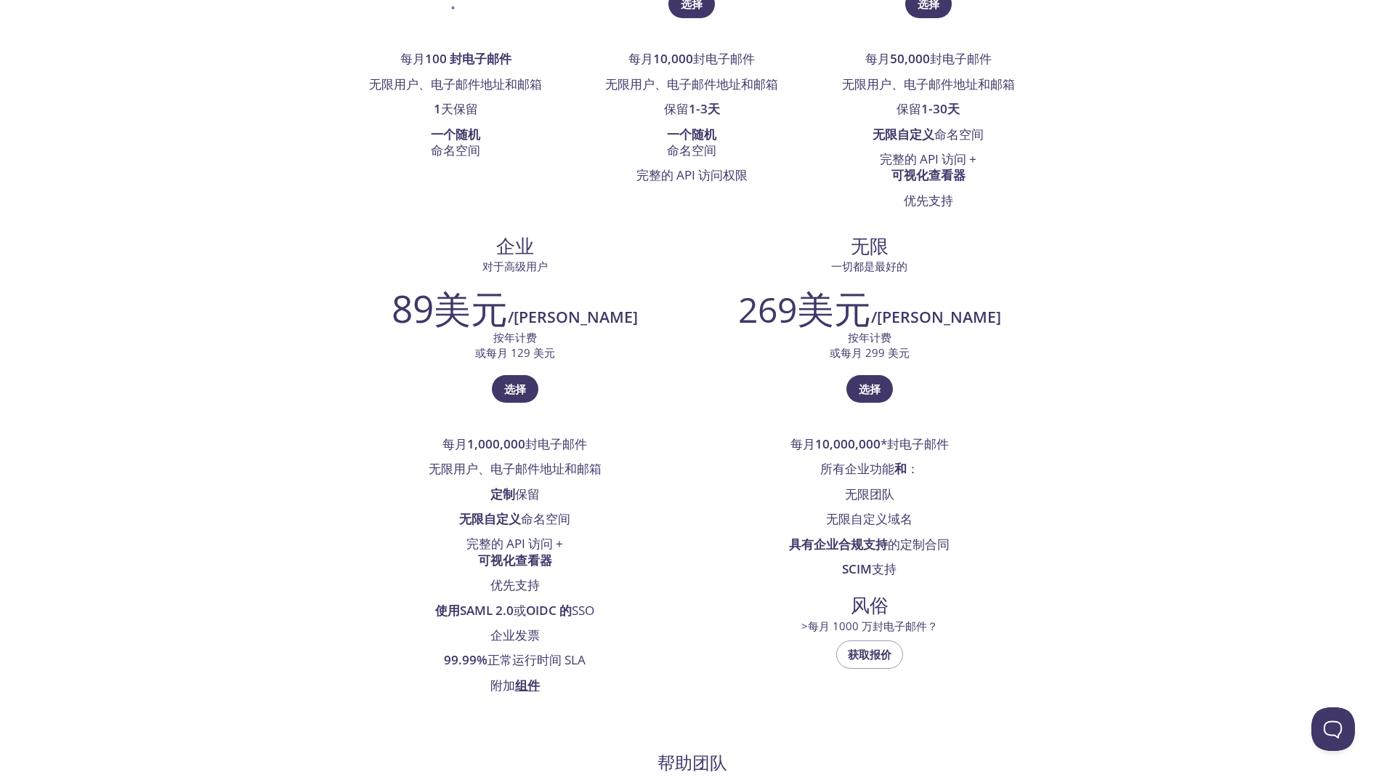
scroll to position [73, 0]
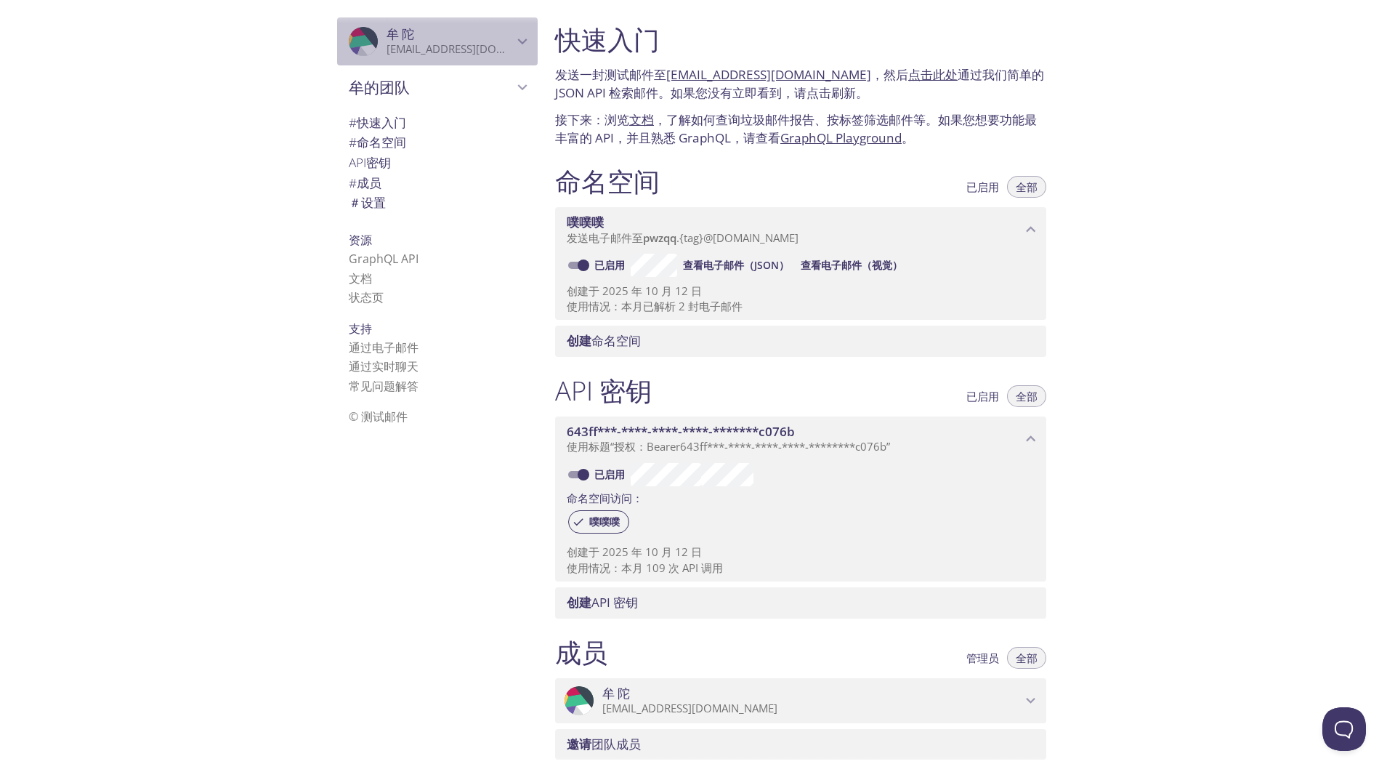
click at [515, 42] on icon "牟陀" at bounding box center [522, 41] width 19 height 19
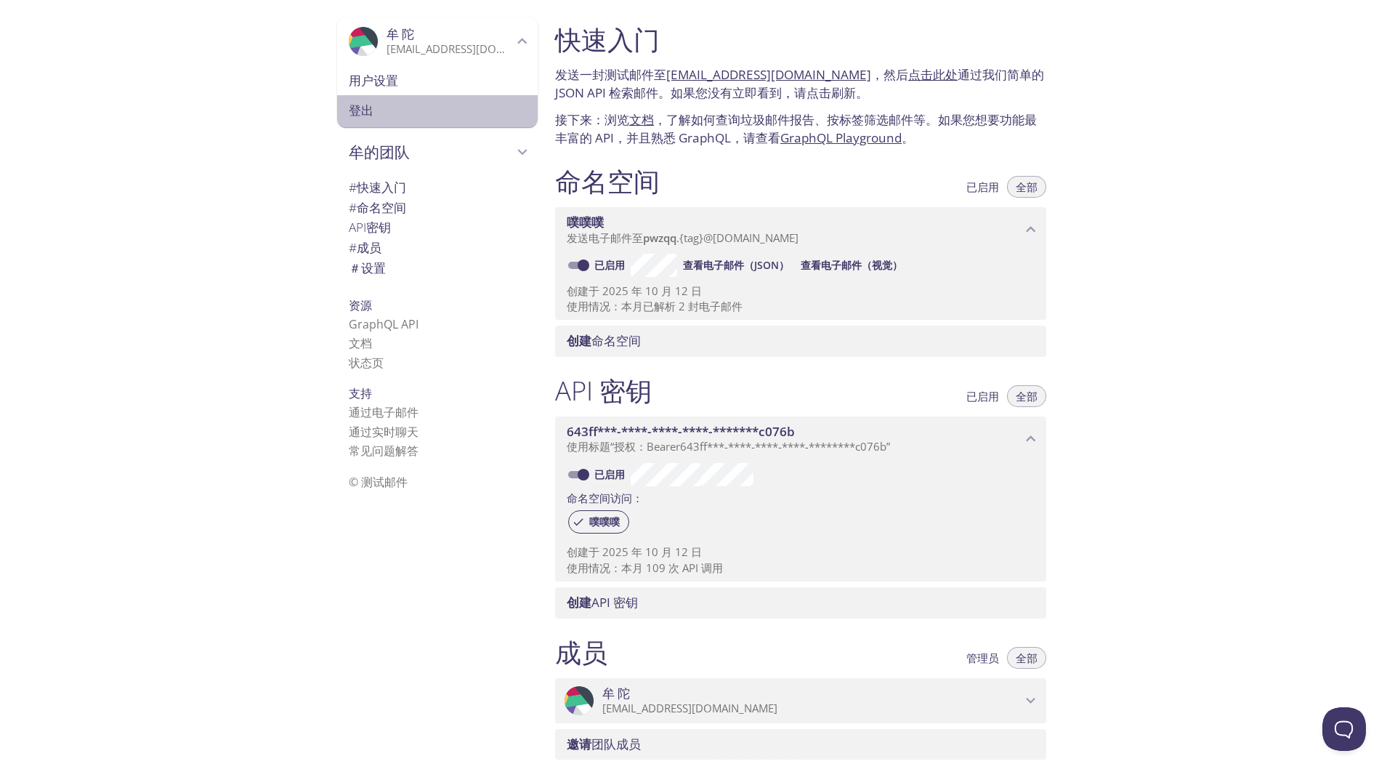
click at [349, 102] on font "登出" at bounding box center [361, 110] width 25 height 17
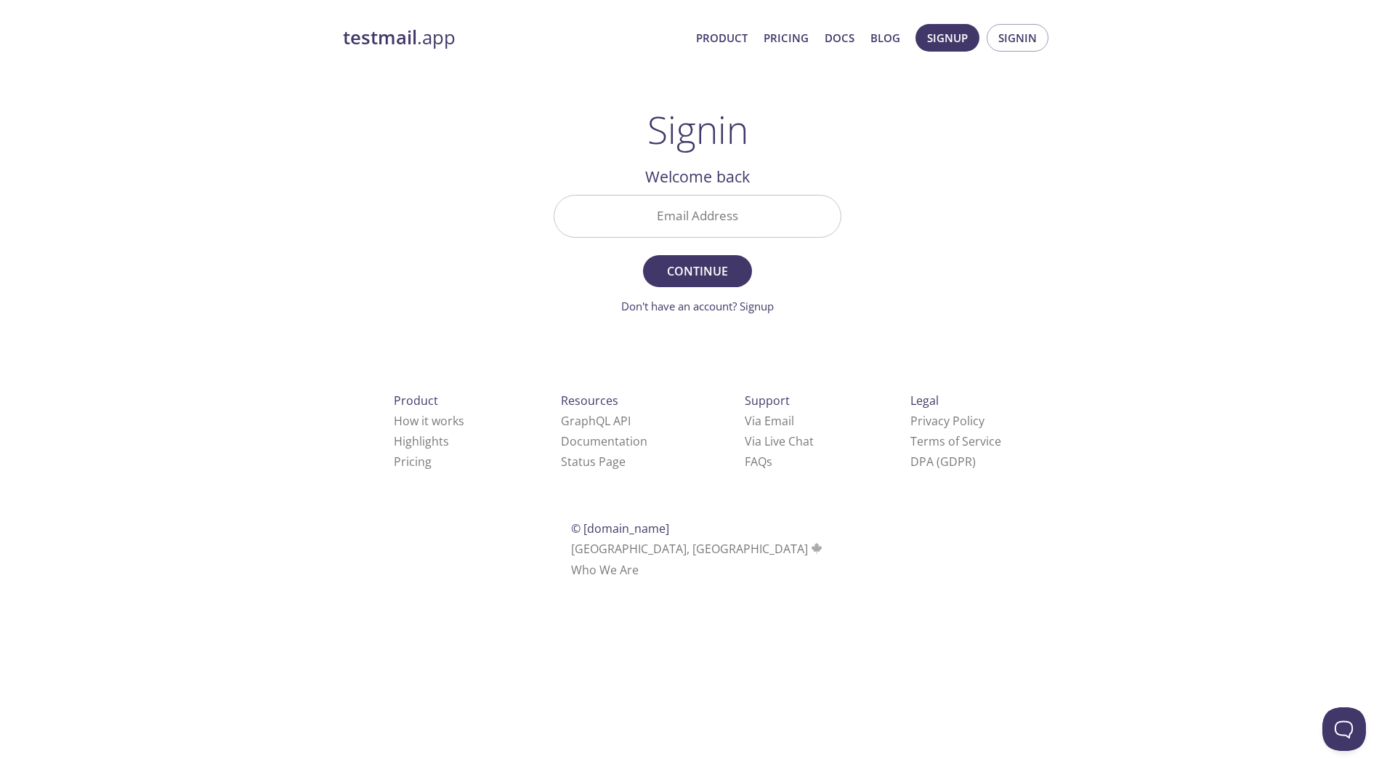
click at [1007, 53] on span "Signup Signin" at bounding box center [982, 37] width 140 height 35
click at [659, 212] on input "Email Address" at bounding box center [698, 215] width 286 height 41
type input "[EMAIL_ADDRESS][DOMAIN_NAME]"
click at [685, 266] on span "Continue" at bounding box center [697, 271] width 77 height 20
click at [696, 232] on input "Signin Security Code" at bounding box center [698, 215] width 286 height 41
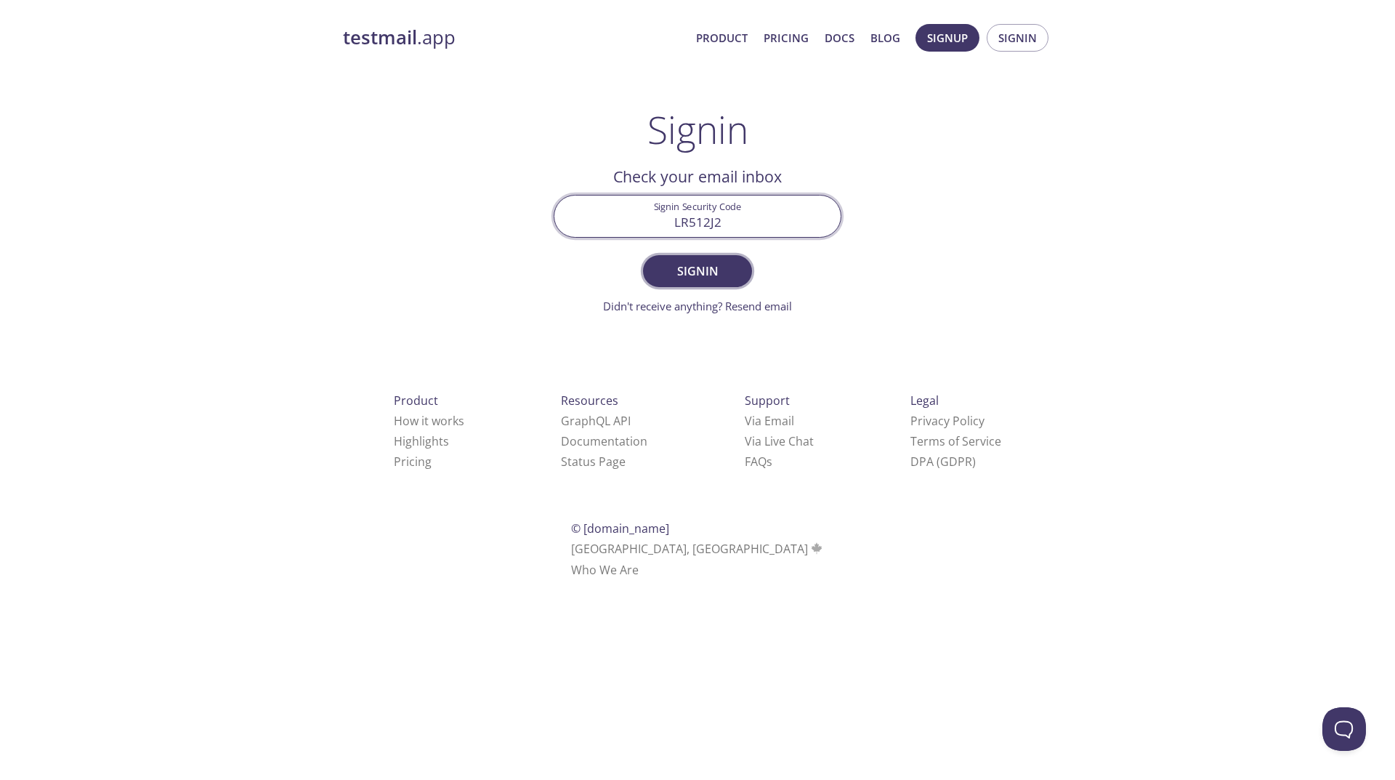
type input "LR512J2"
click at [677, 268] on span "Signin" at bounding box center [697, 271] width 77 height 20
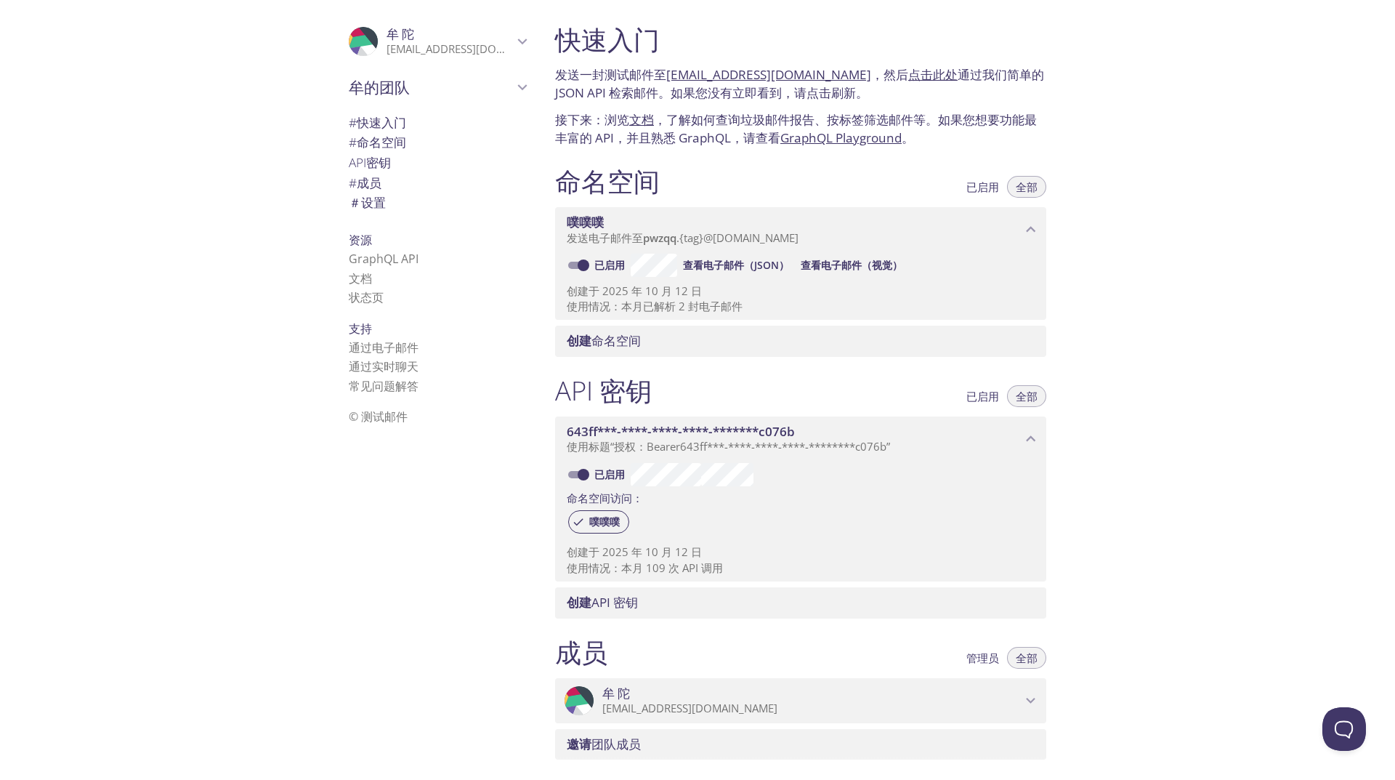
click at [837, 269] on font "查看电子邮件（视觉）" at bounding box center [852, 265] width 102 height 14
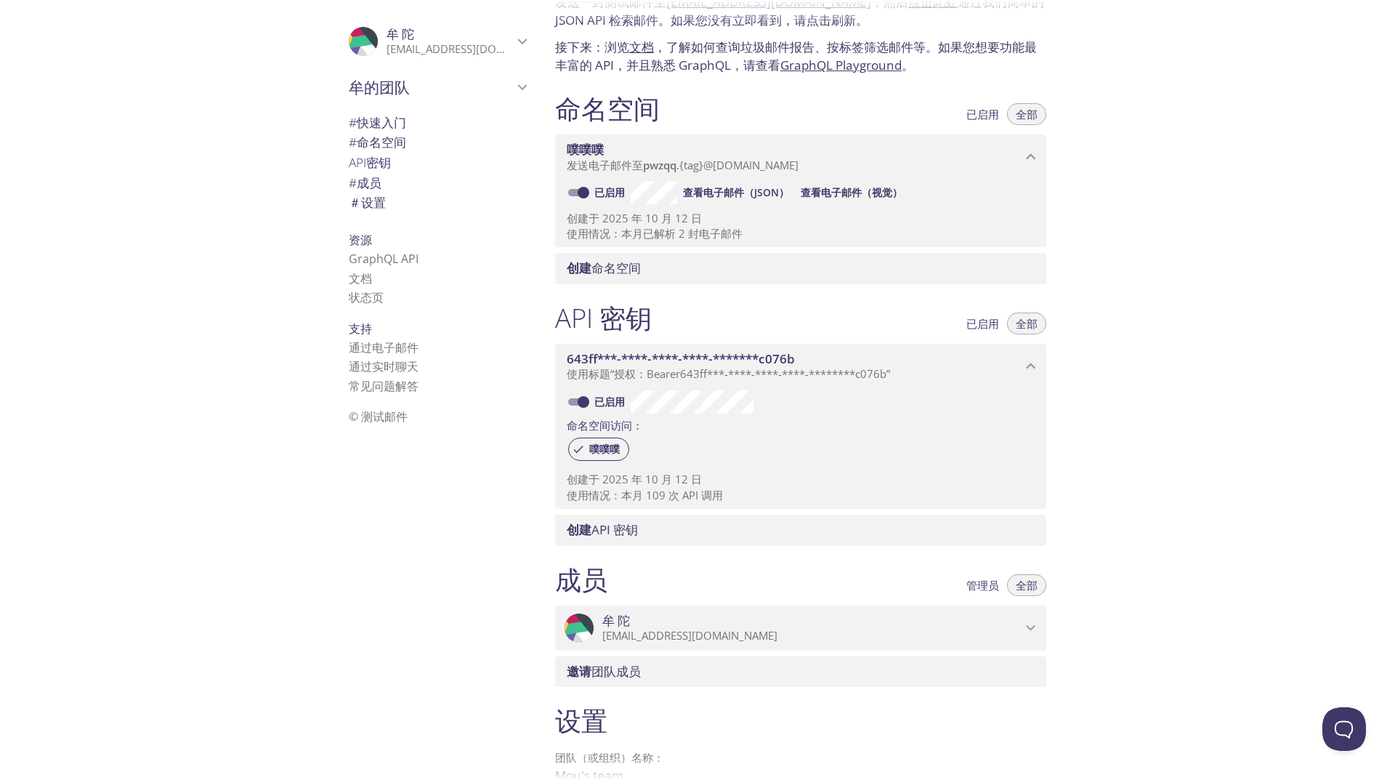
scroll to position [235, 0]
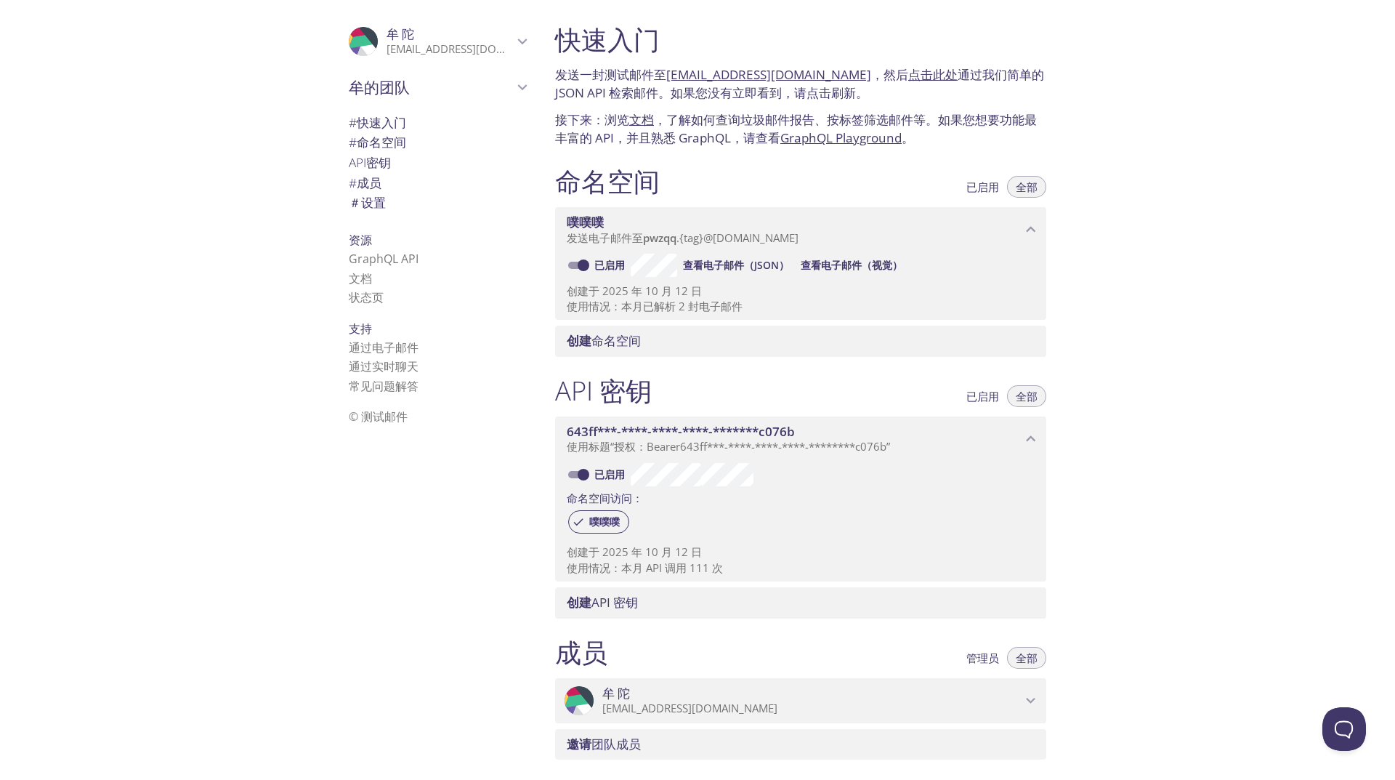
click at [828, 262] on font "查看电子邮件（视觉）" at bounding box center [852, 265] width 102 height 14
